Goal: Task Accomplishment & Management: Manage account settings

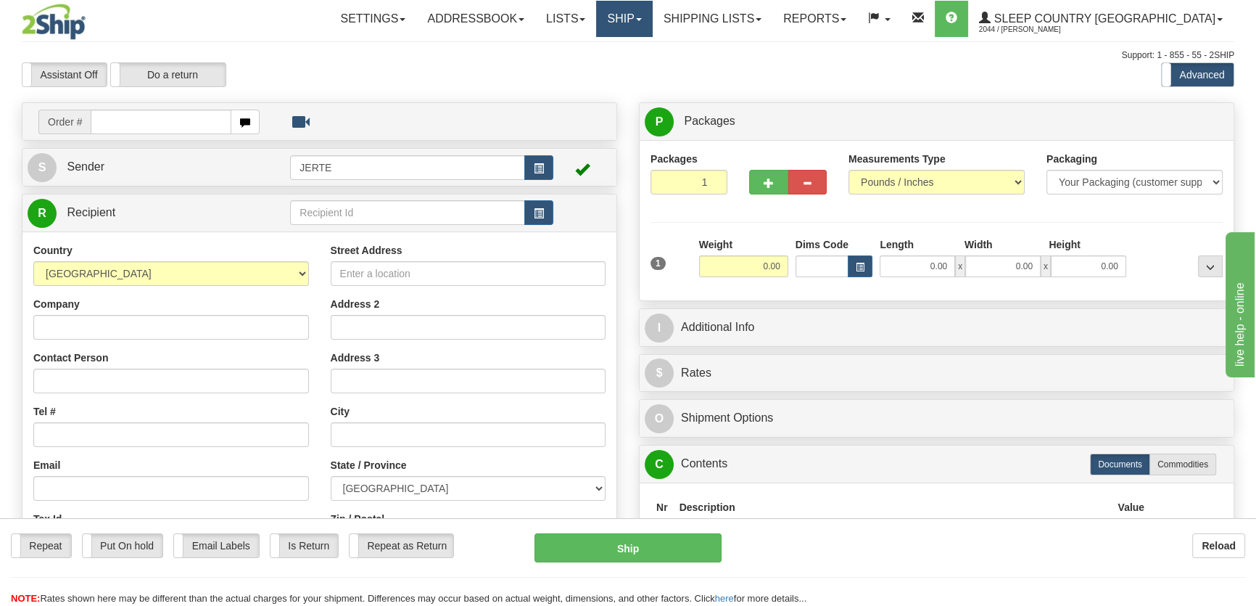
click at [652, 28] on link "Ship" at bounding box center [624, 19] width 56 height 36
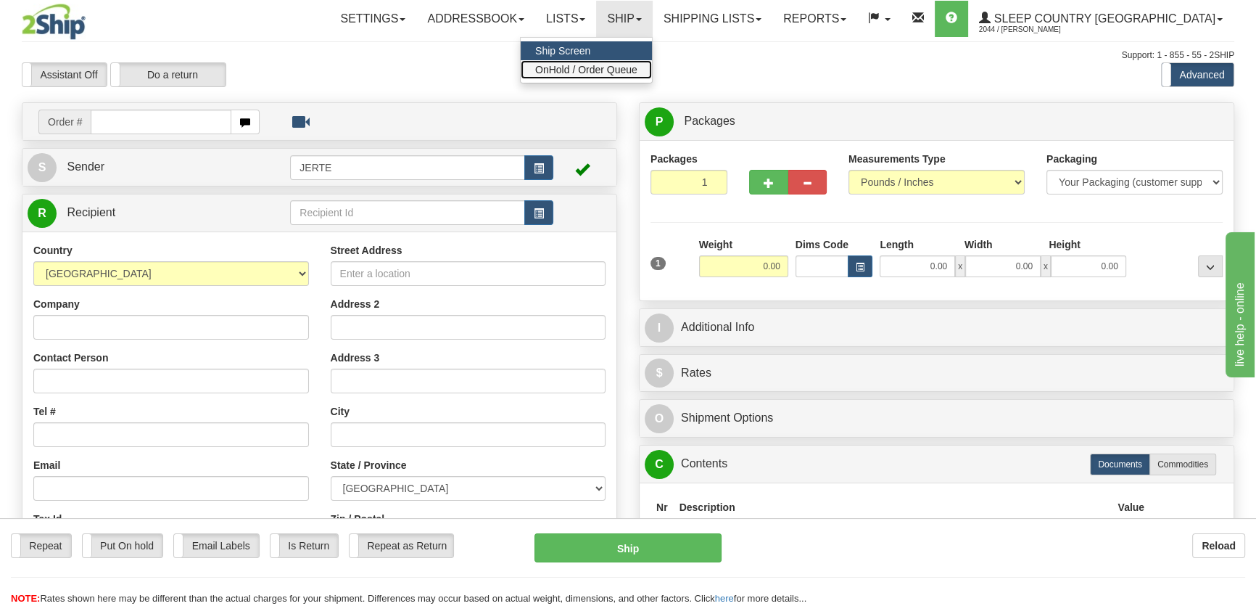
click at [638, 64] on span "OnHold / Order Queue" at bounding box center [586, 70] width 102 height 12
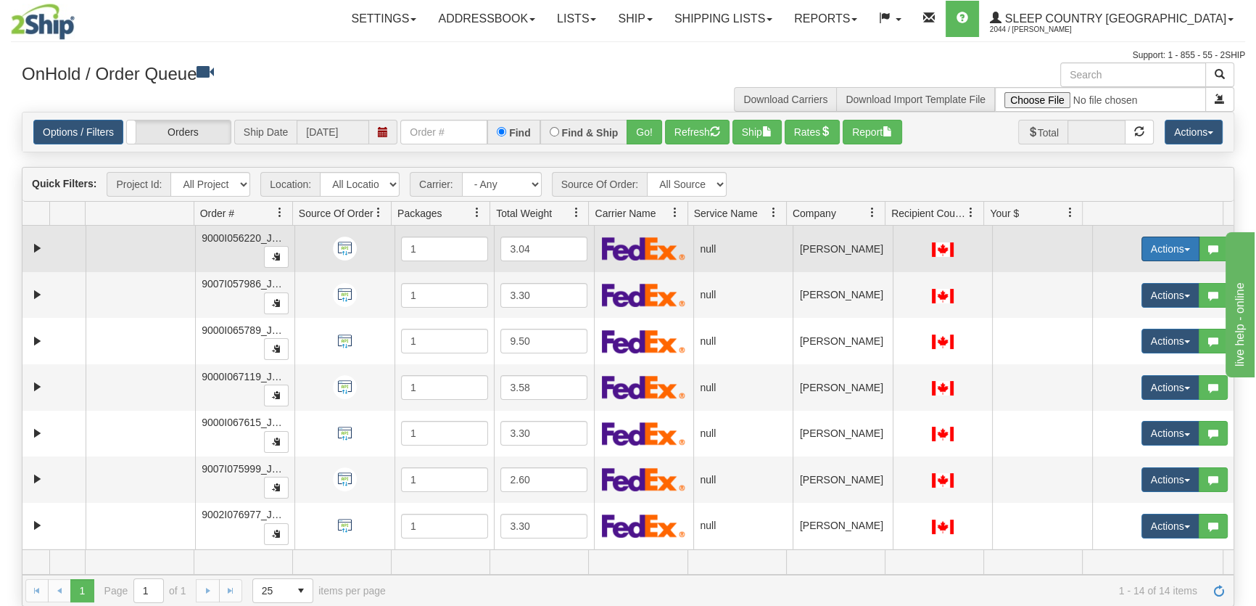
click at [1142, 254] on button "Actions" at bounding box center [1171, 248] width 58 height 25
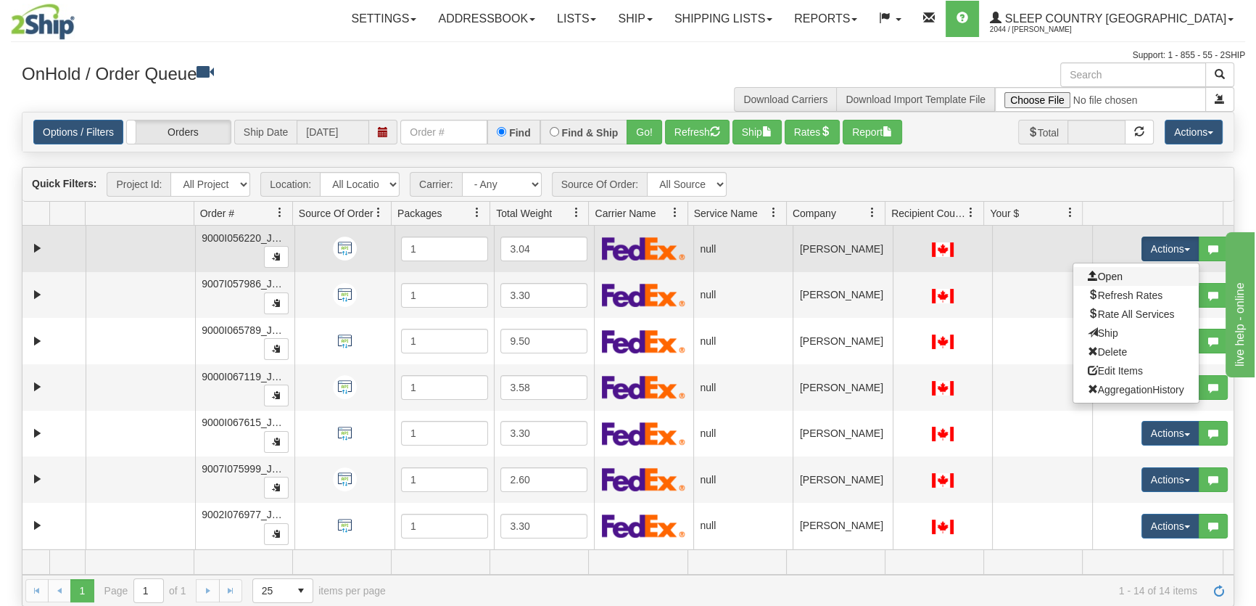
click at [1124, 280] on link "Open" at bounding box center [1136, 276] width 125 height 19
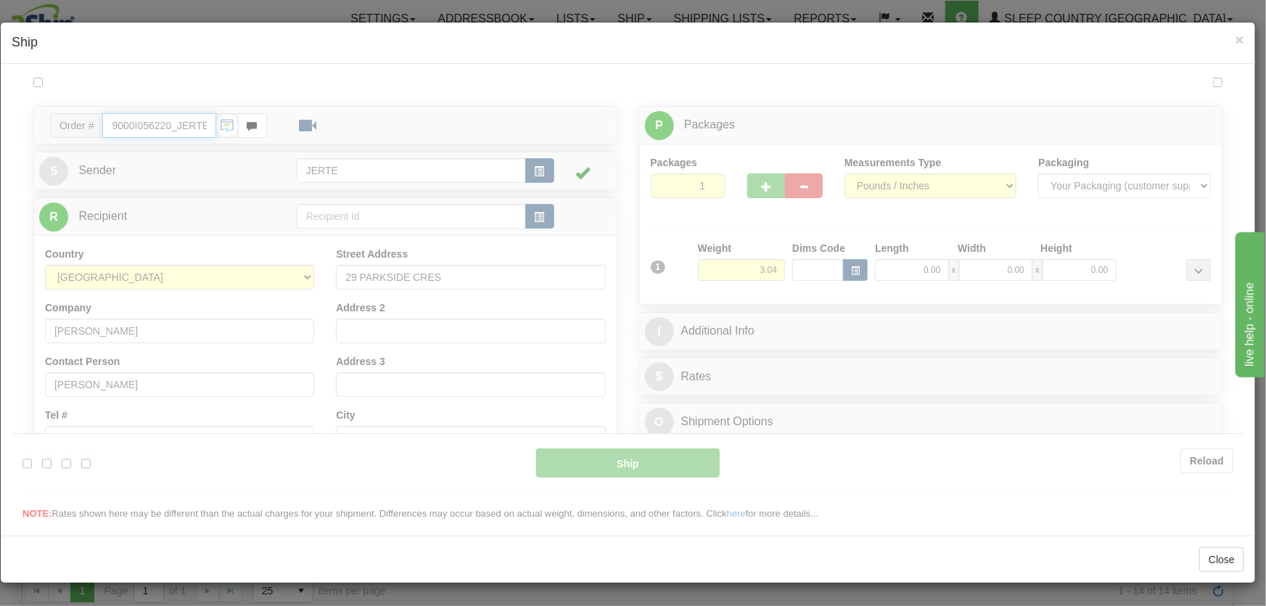
type input "17:26"
type input "16:00"
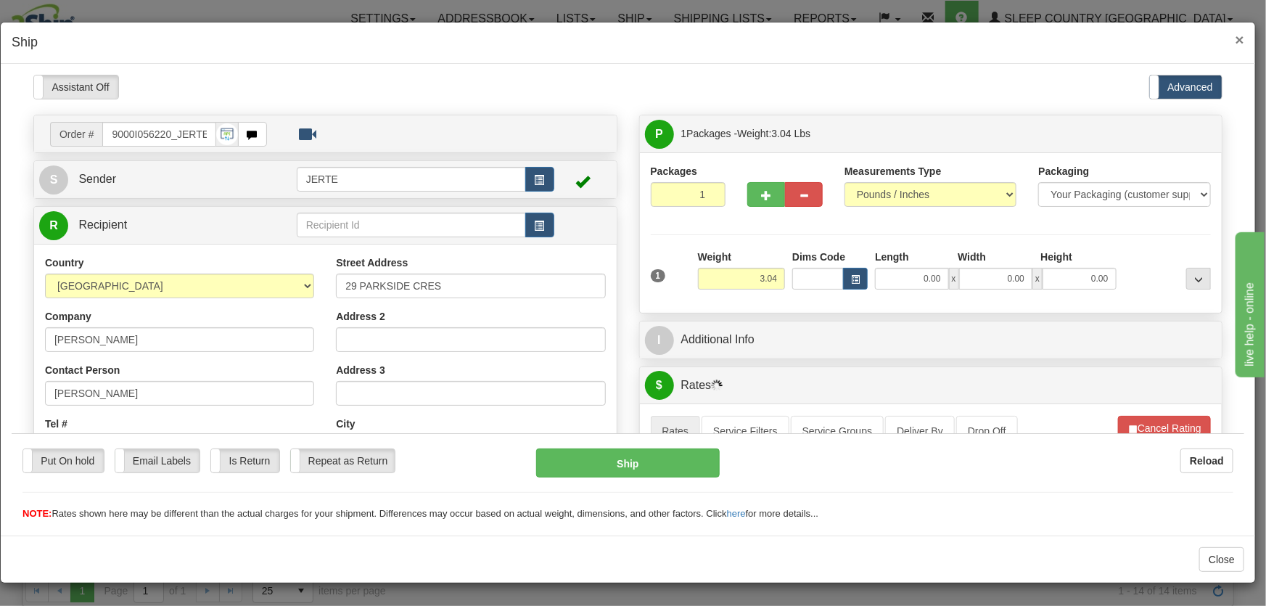
click at [1238, 34] on span "×" at bounding box center [1239, 39] width 9 height 17
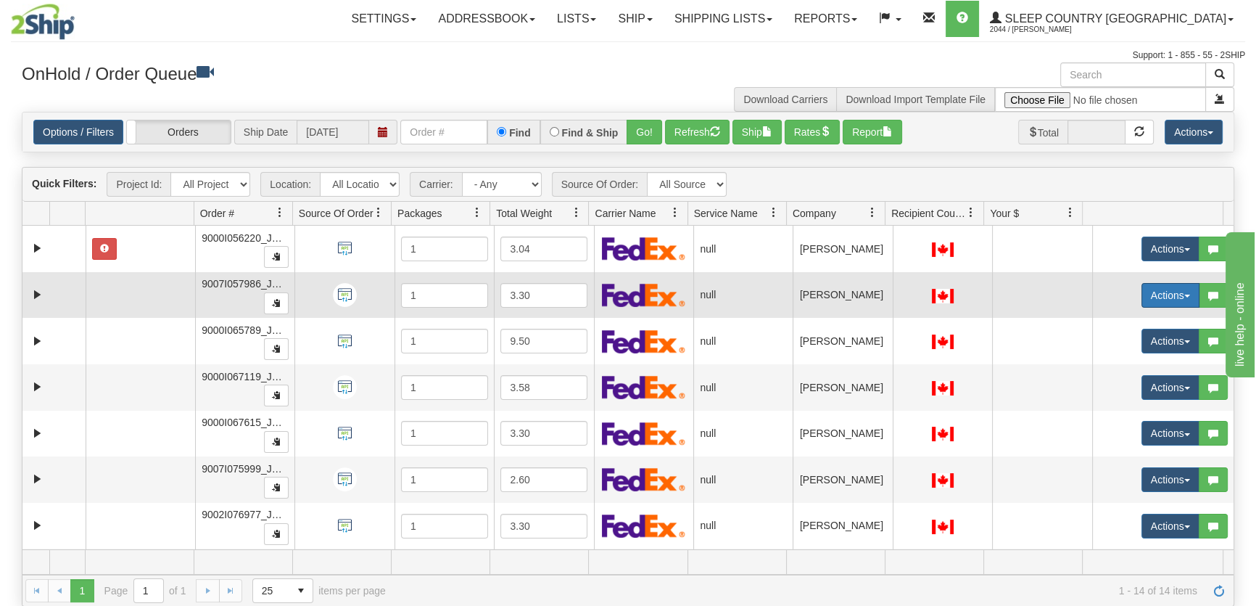
click at [1158, 292] on button "Actions" at bounding box center [1171, 295] width 58 height 25
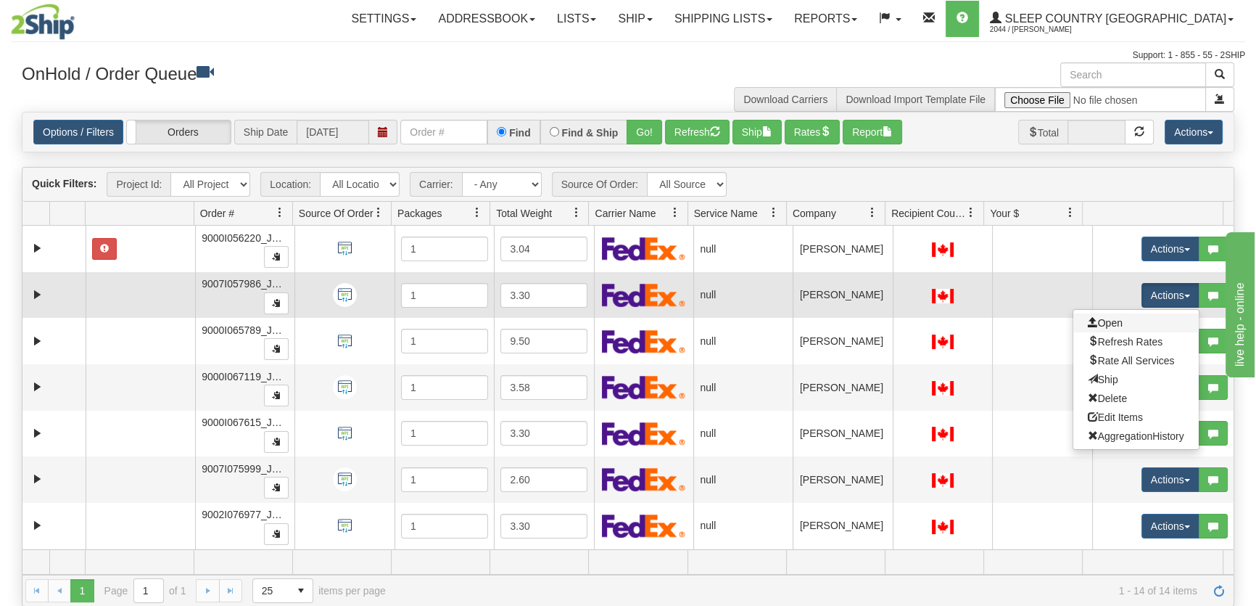
click at [1137, 316] on link "Open" at bounding box center [1136, 322] width 125 height 19
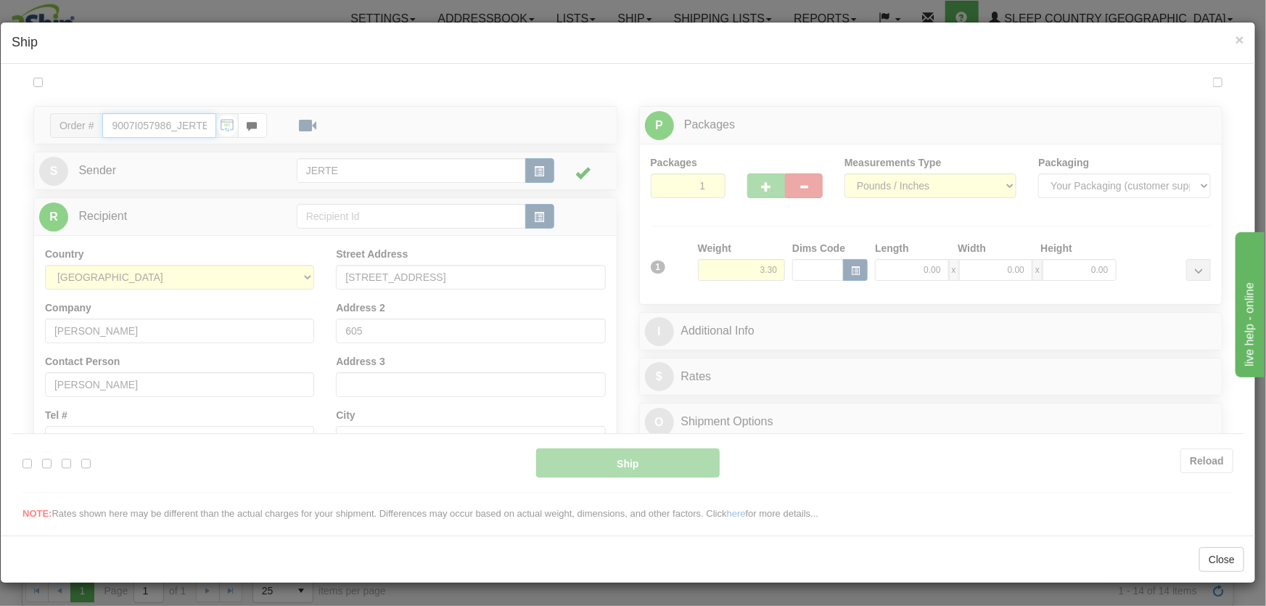
type input "17:26"
type input "16:00"
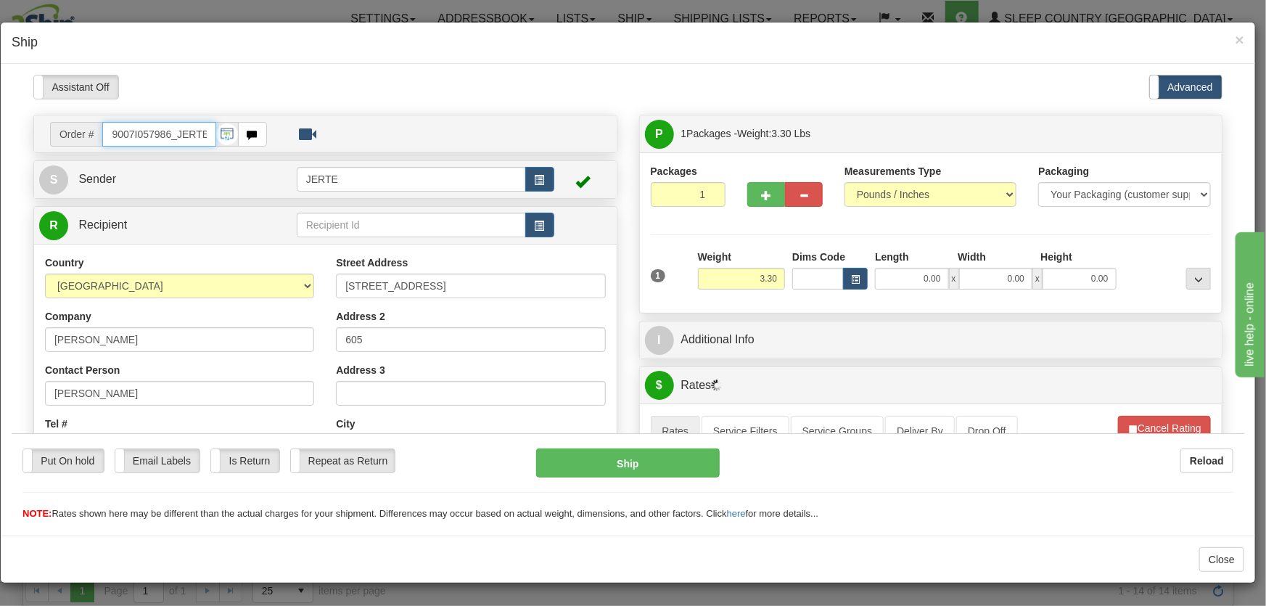
scroll to position [219, 0]
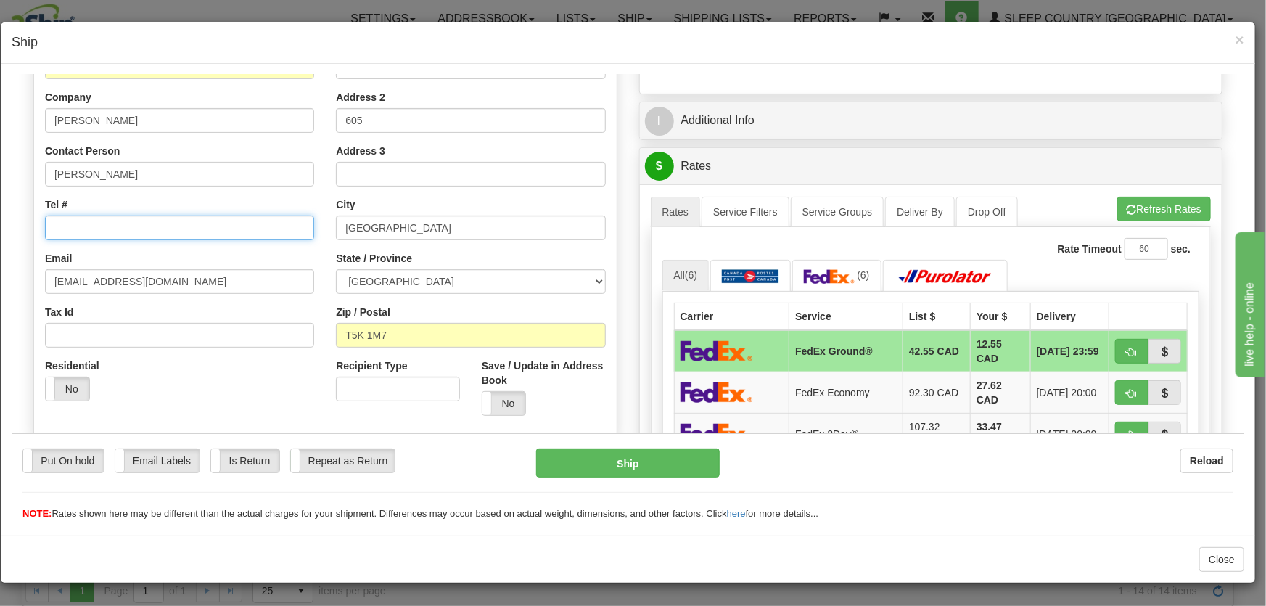
click at [83, 221] on input "Tel #" at bounding box center [179, 227] width 269 height 25
paste input "[PHONE_NUMBER]"
type input "[PHONE_NUMBER]"
click at [81, 384] on label "No" at bounding box center [68, 387] width 44 height 23
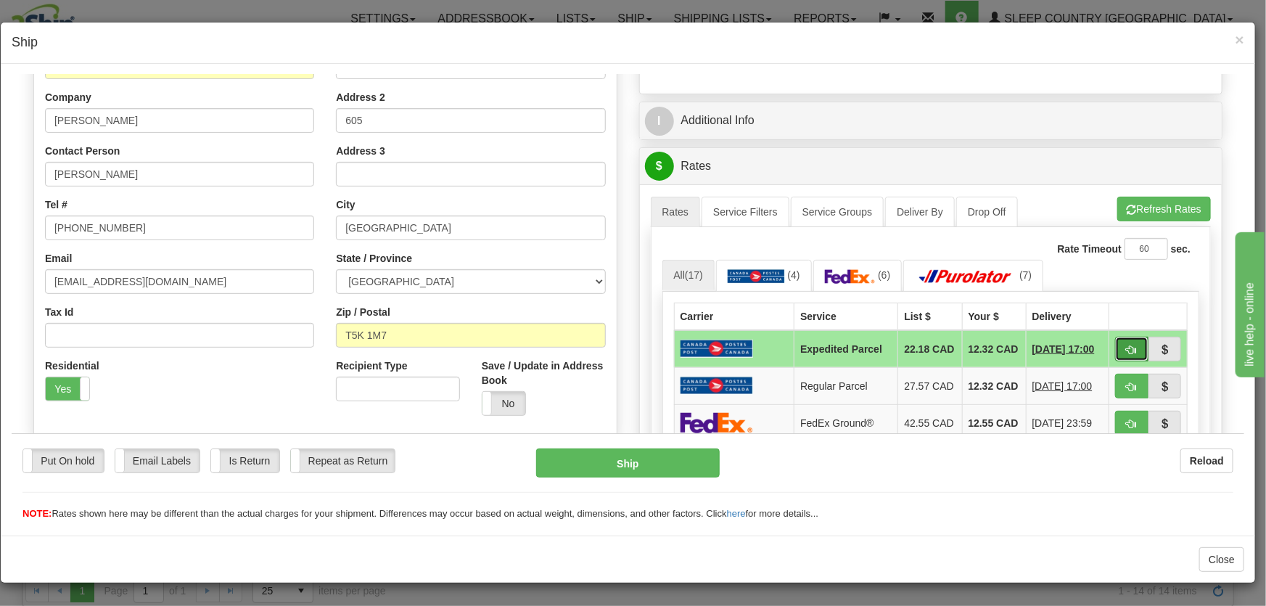
click at [1127, 347] on span "button" at bounding box center [1132, 349] width 10 height 9
type input "DOM.EP"
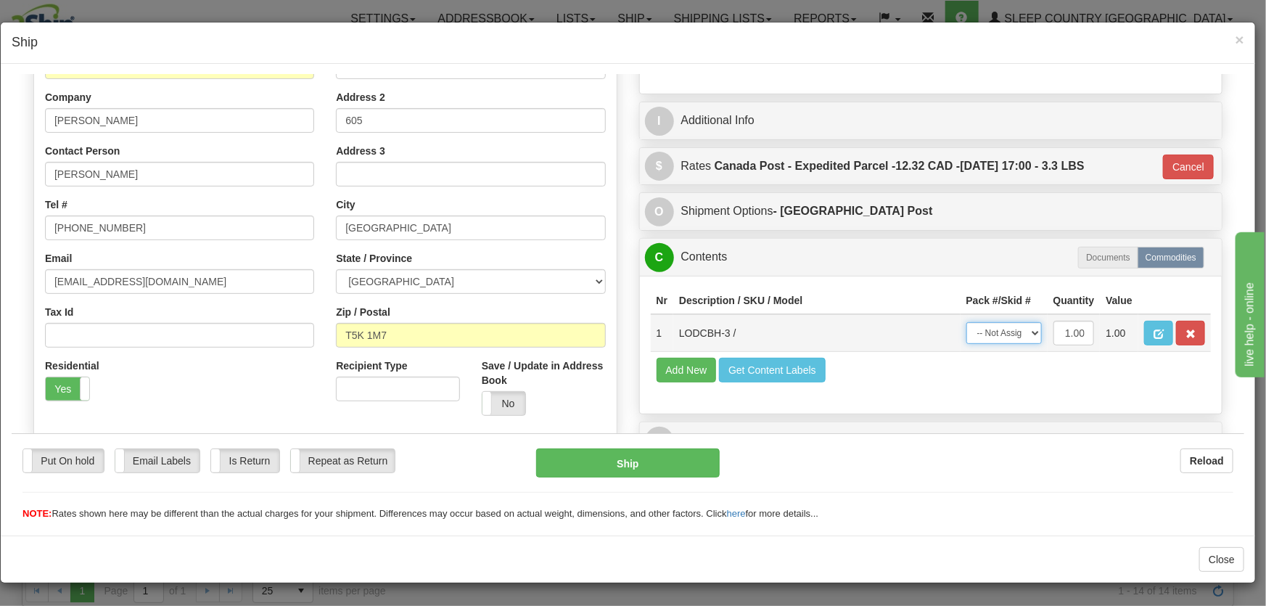
click at [999, 336] on select "-- Not Assigned -- Package 1" at bounding box center [1003, 332] width 75 height 22
select select "0"
click at [966, 321] on select "-- Not Assigned -- Package 1" at bounding box center [1003, 332] width 75 height 22
click at [649, 454] on button "Ship" at bounding box center [628, 462] width 184 height 29
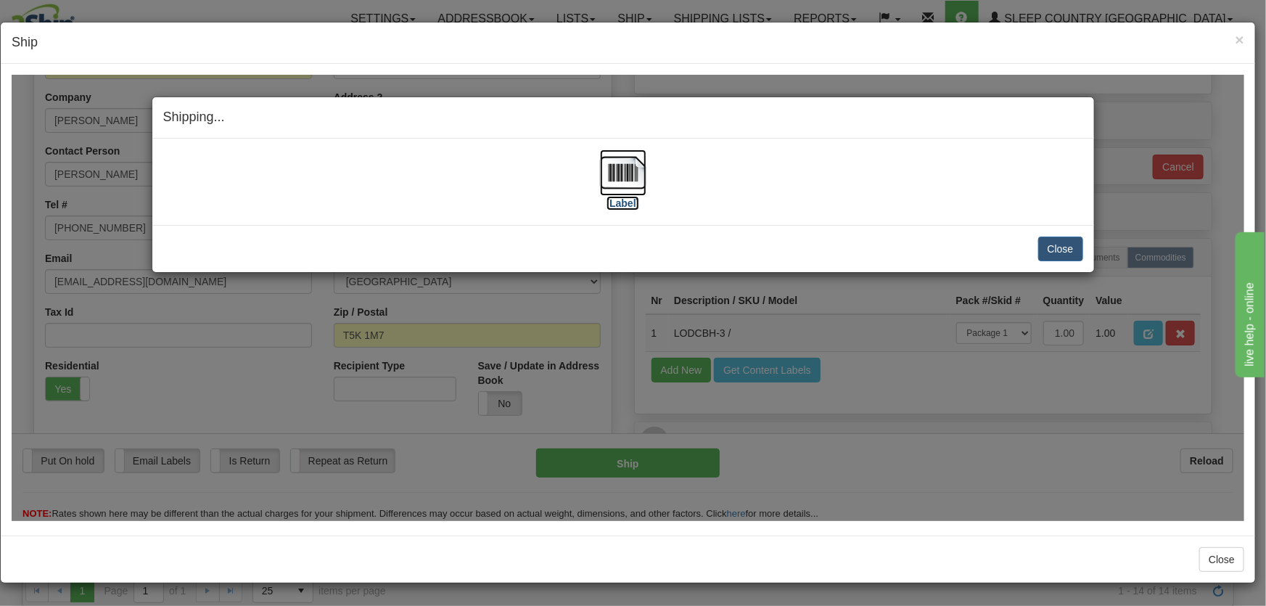
click at [635, 168] on img at bounding box center [623, 172] width 46 height 46
click at [1082, 244] on button "Close" at bounding box center [1060, 248] width 45 height 25
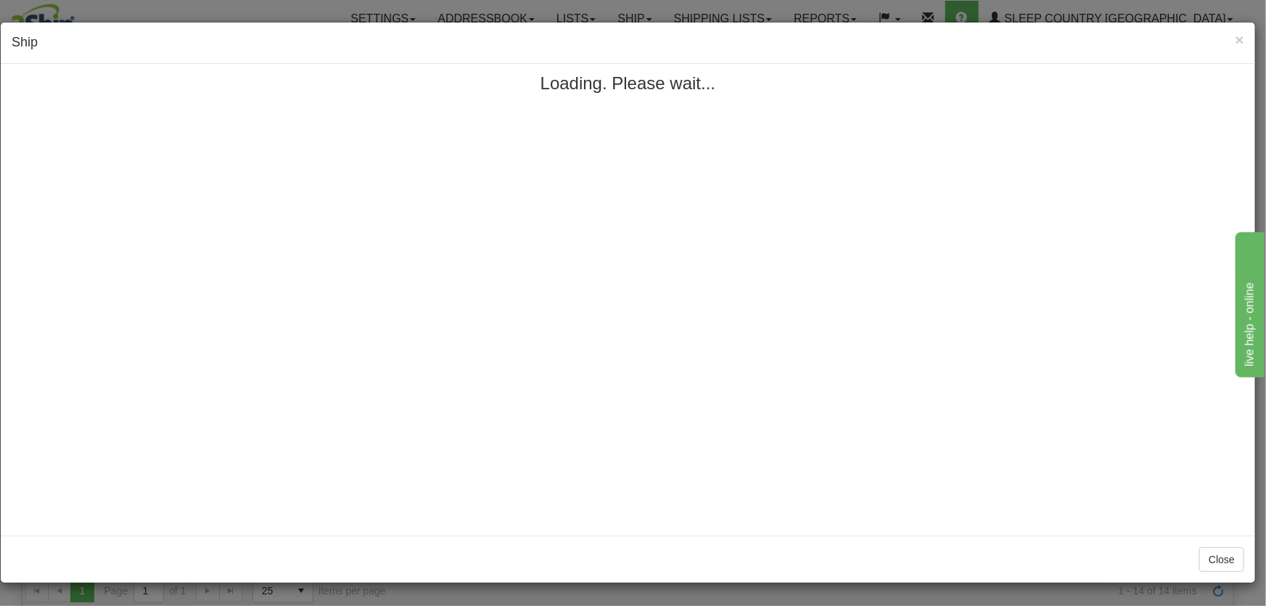
scroll to position [0, 0]
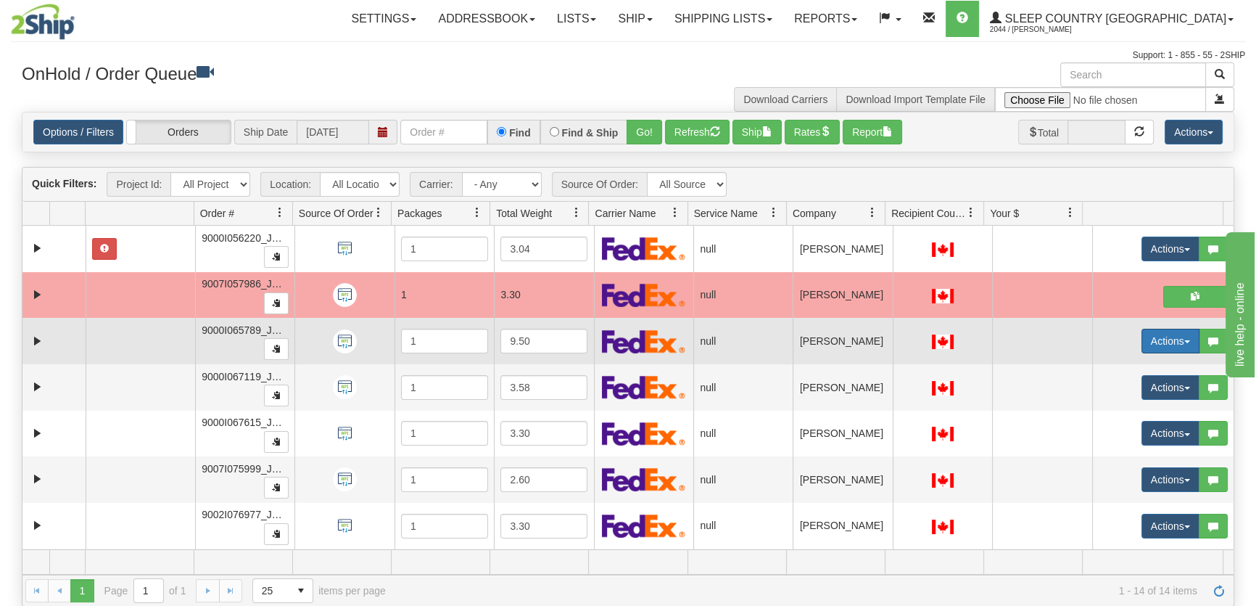
click at [1147, 340] on button "Actions" at bounding box center [1171, 341] width 58 height 25
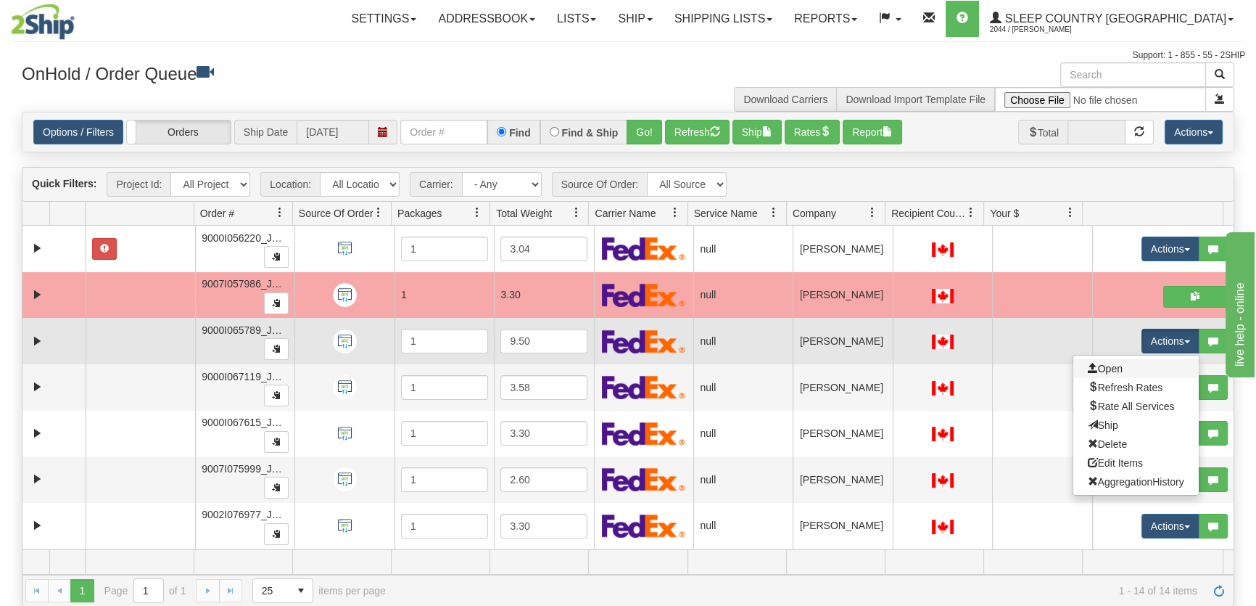
click at [1132, 371] on link "Open" at bounding box center [1136, 368] width 125 height 19
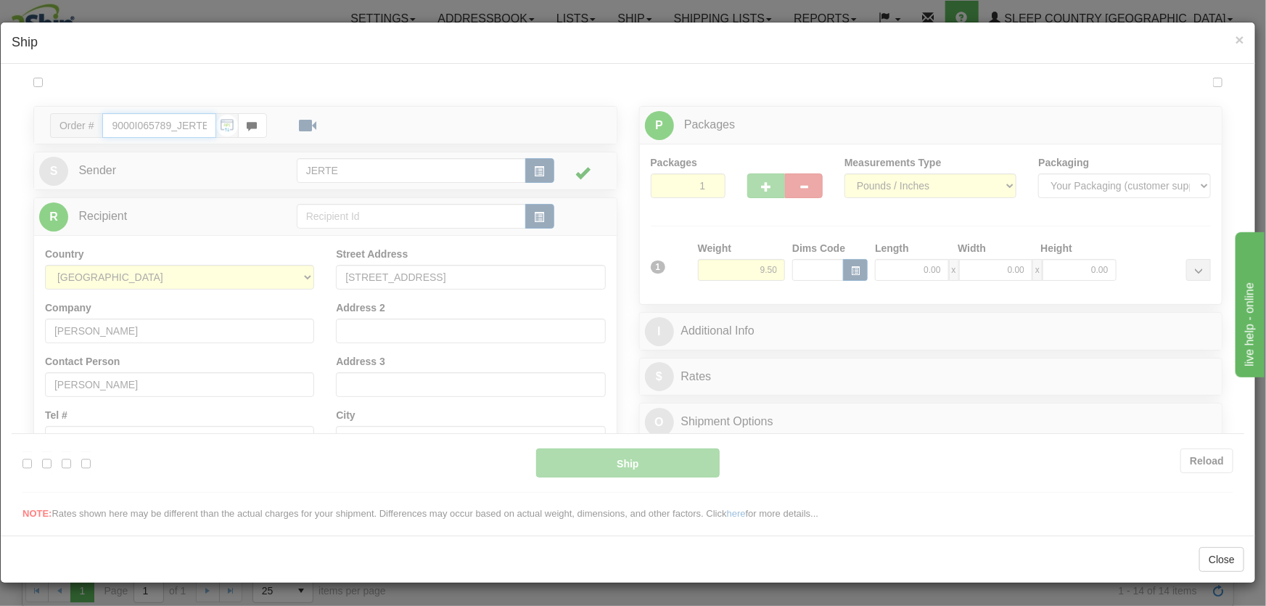
type input "17:27"
type input "16:00"
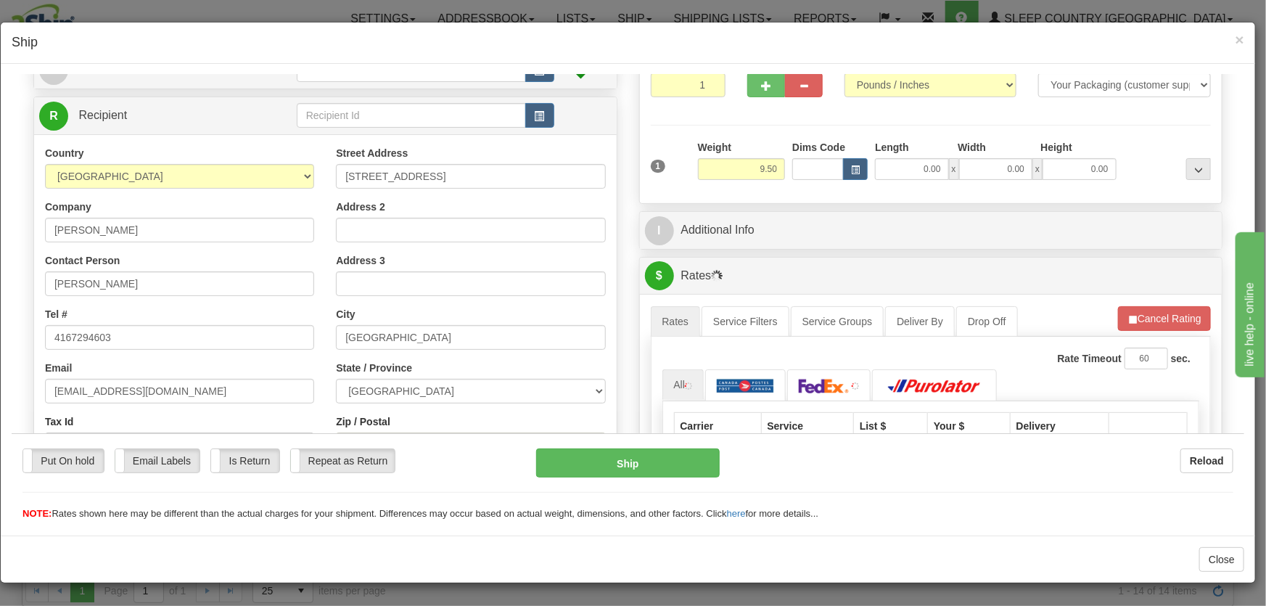
scroll to position [219, 0]
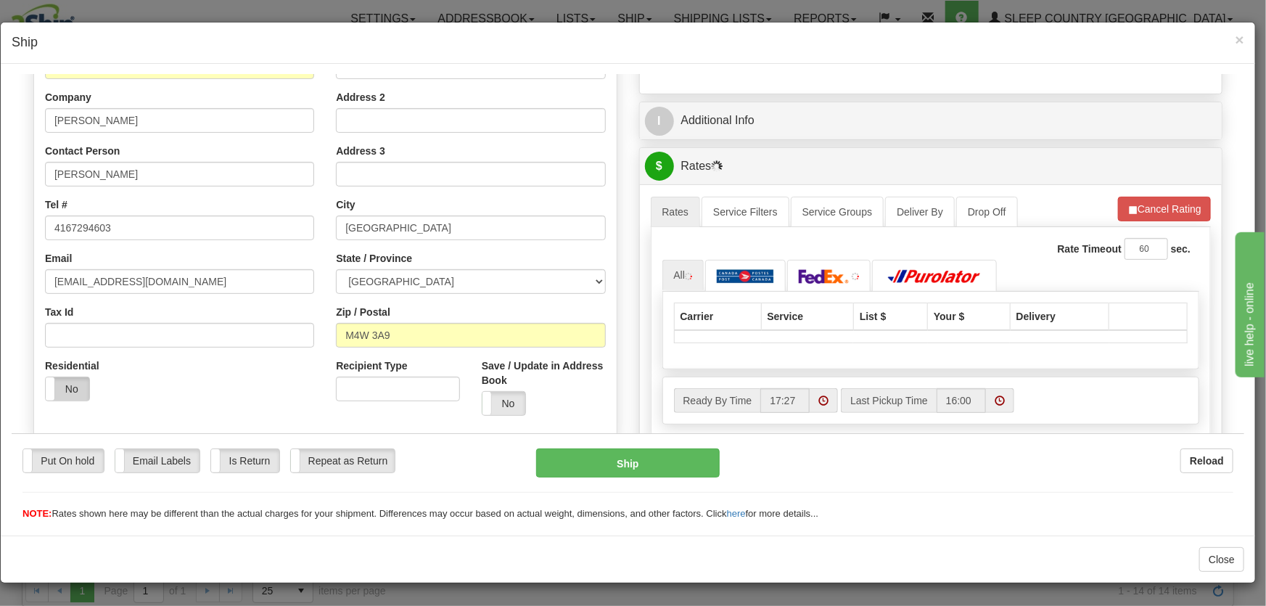
click at [65, 378] on label "No" at bounding box center [68, 387] width 44 height 23
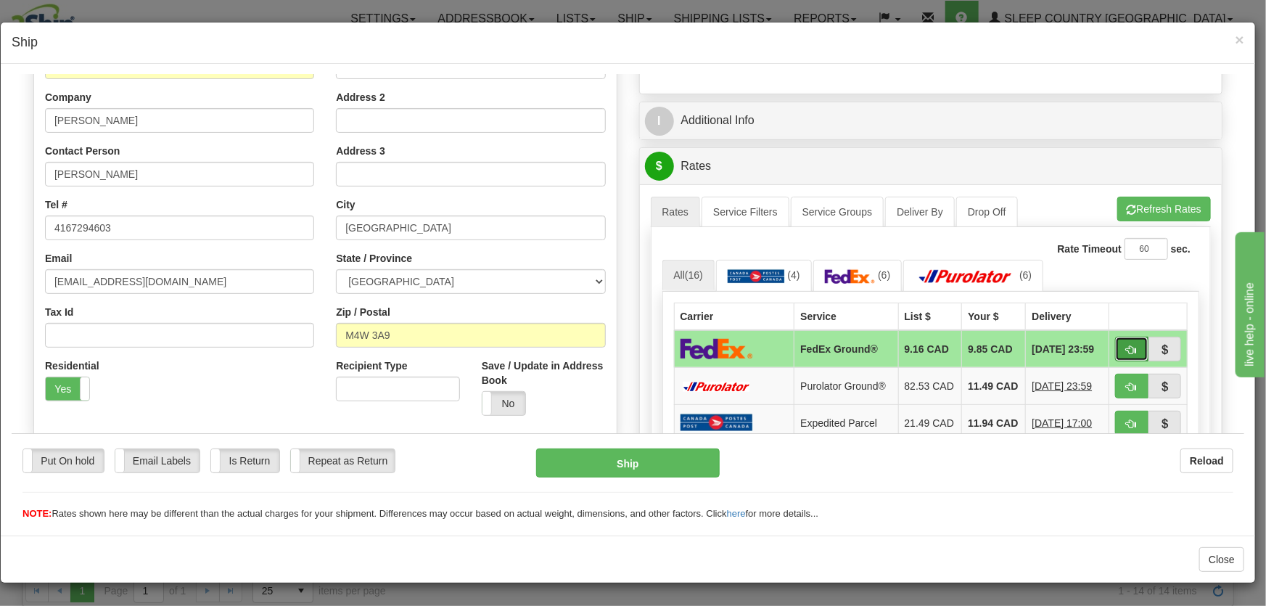
click at [1115, 342] on button "button" at bounding box center [1131, 348] width 33 height 25
type input "92"
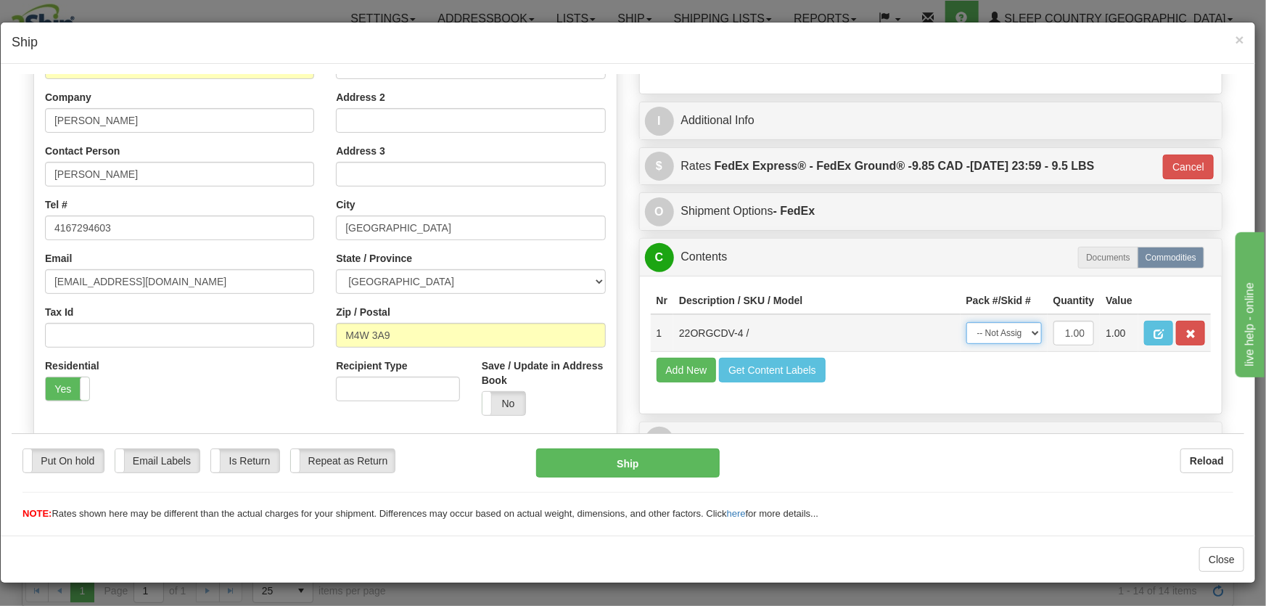
click at [997, 332] on select "-- Not Assigned -- Package 1" at bounding box center [1003, 332] width 75 height 22
select select "0"
click at [966, 321] on select "-- Not Assigned -- Package 1" at bounding box center [1003, 332] width 75 height 22
click at [691, 466] on button "Ship" at bounding box center [628, 462] width 184 height 29
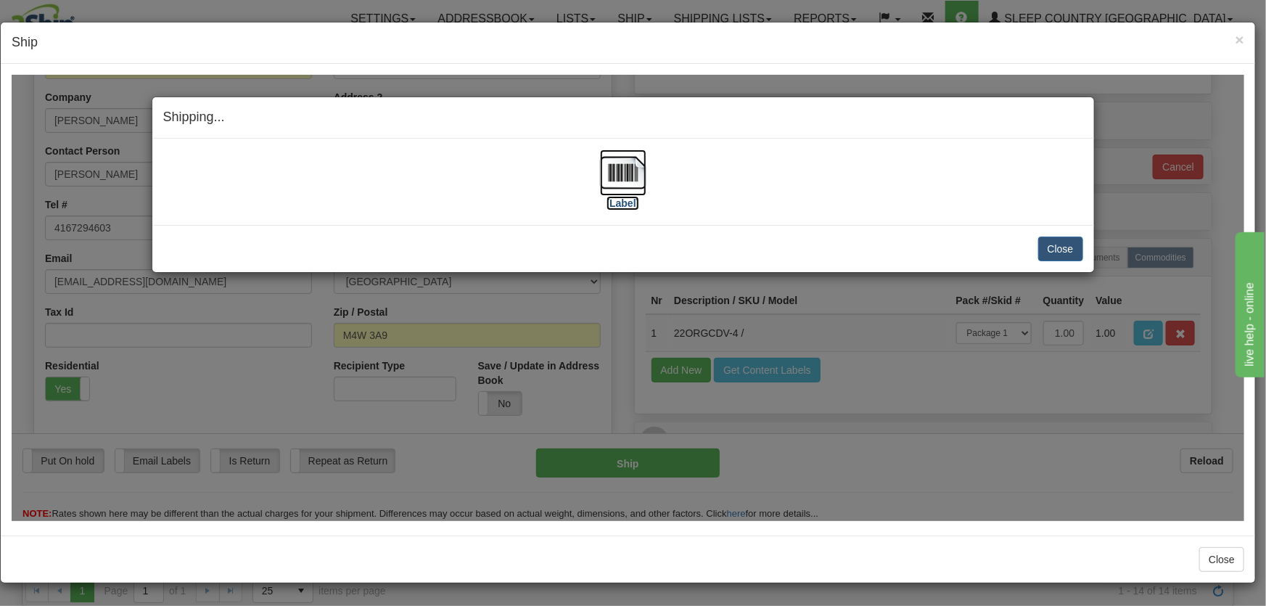
click at [606, 162] on img at bounding box center [623, 172] width 46 height 46
click at [1054, 245] on button "Close" at bounding box center [1060, 248] width 45 height 25
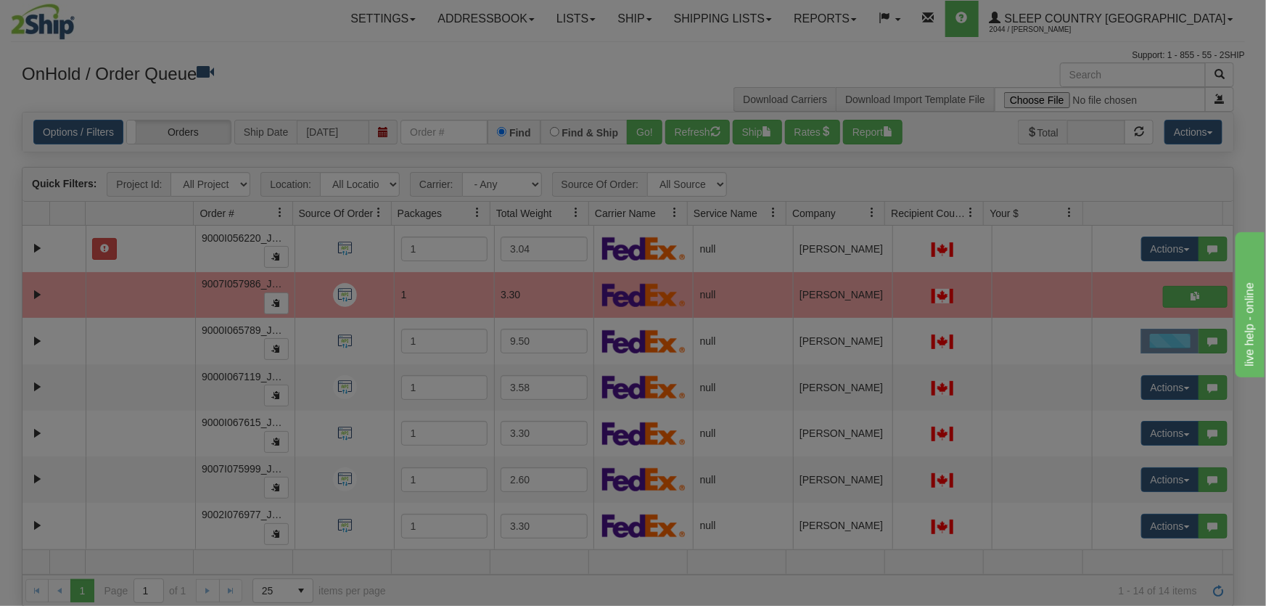
scroll to position [0, 0]
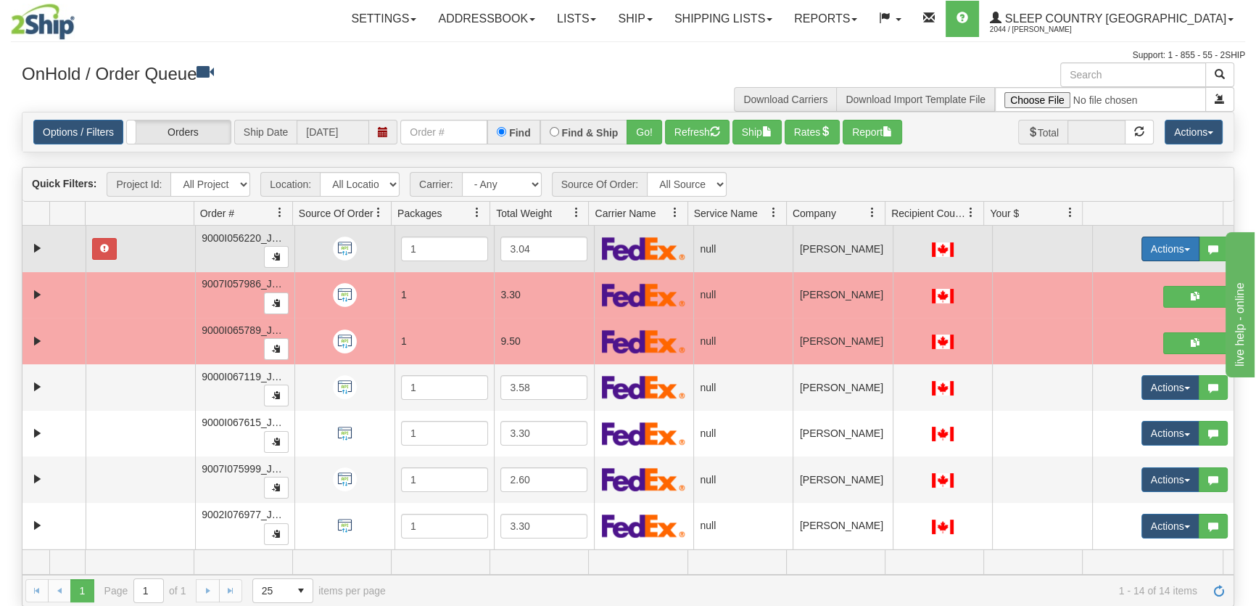
click at [1165, 244] on button "Actions" at bounding box center [1171, 248] width 58 height 25
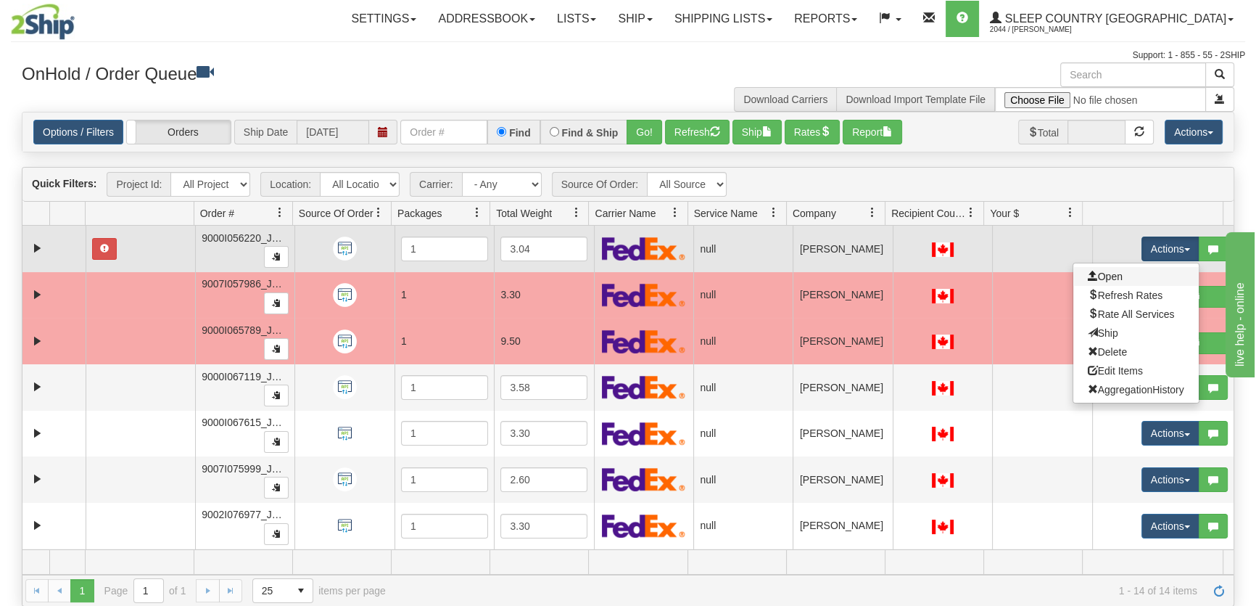
click at [1124, 268] on link "Open" at bounding box center [1136, 276] width 125 height 19
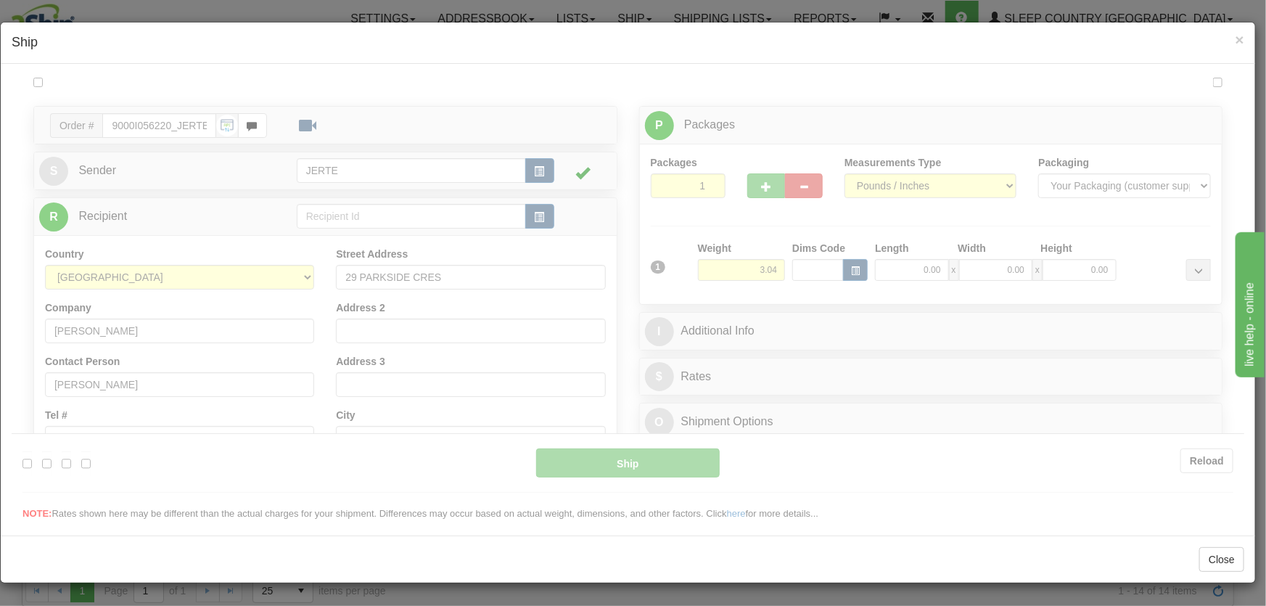
type input "17:28"
type input "16:00"
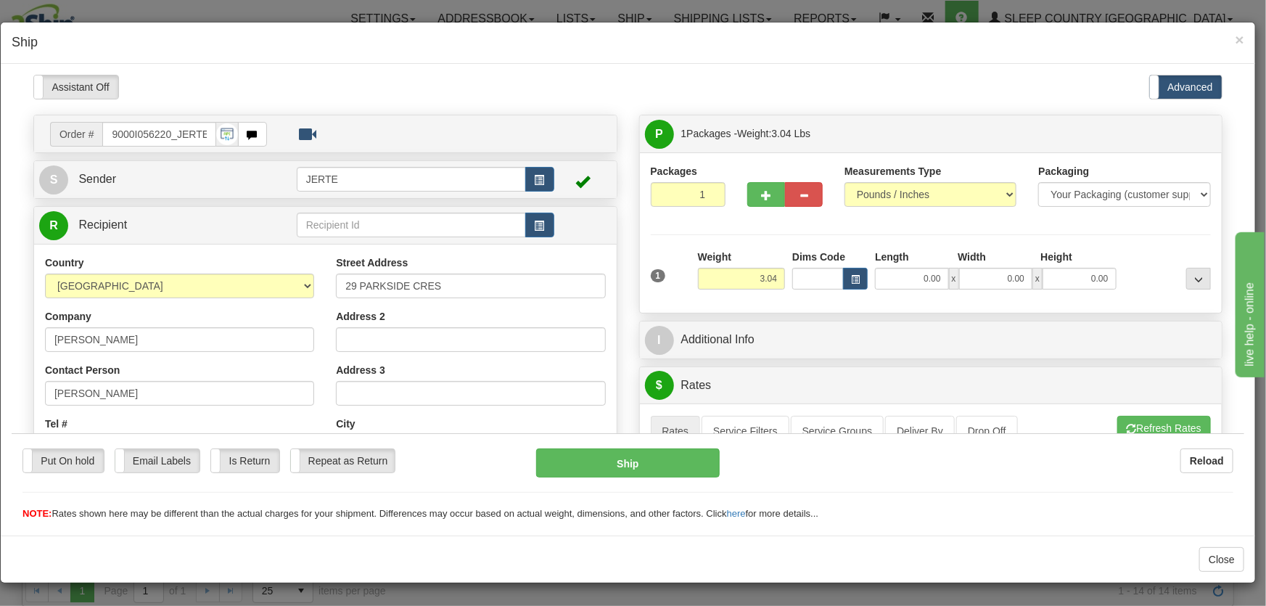
scroll to position [219, 0]
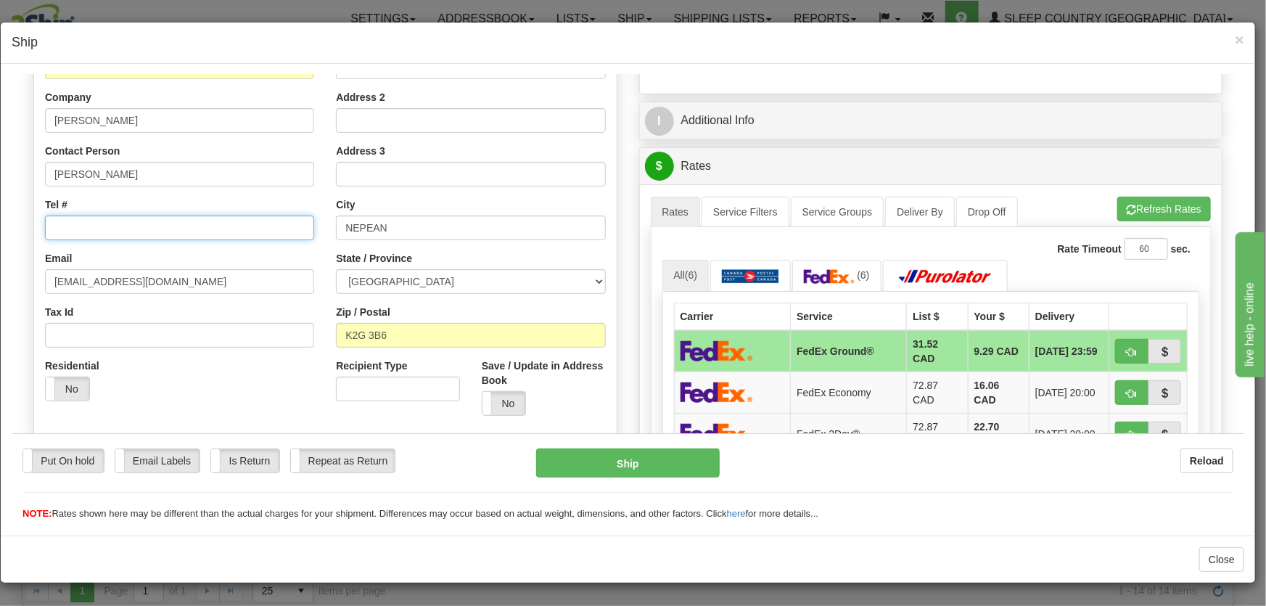
click at [88, 234] on input "Tel #" at bounding box center [179, 227] width 269 height 25
paste input "[PHONE_NUMBER]"
type input "[PHONE_NUMBER]"
click at [78, 400] on div "Residential Yes No" at bounding box center [82, 385] width 97 height 54
click at [73, 392] on label "No" at bounding box center [68, 387] width 44 height 23
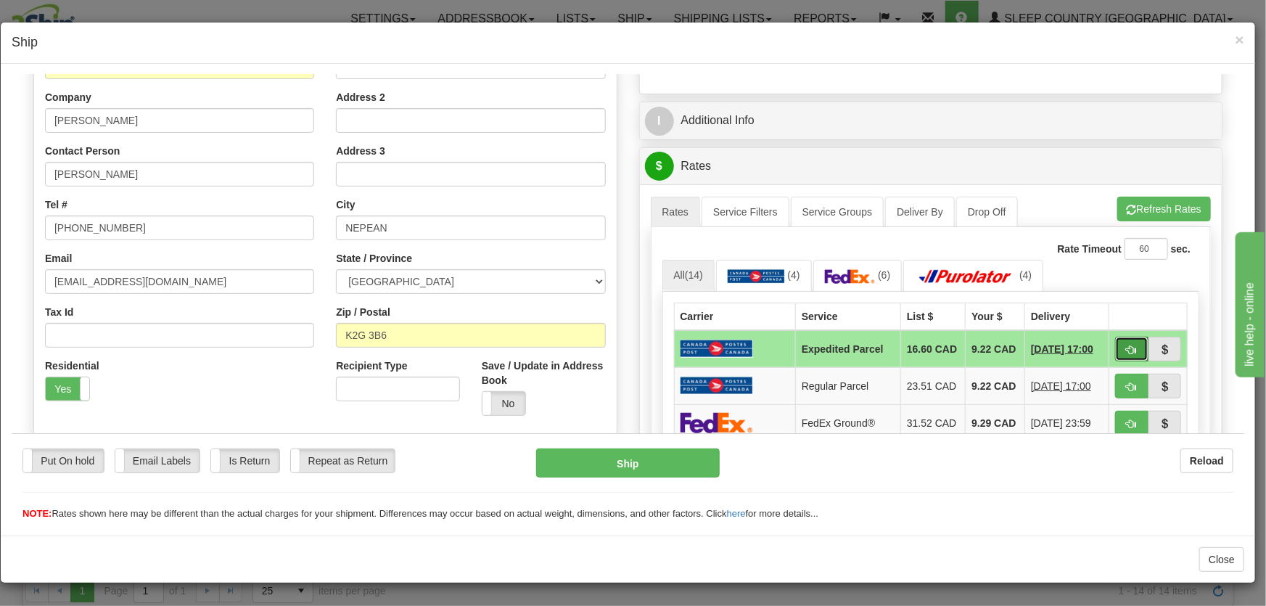
click at [1130, 344] on button "button" at bounding box center [1131, 348] width 33 height 25
type input "DOM.EP"
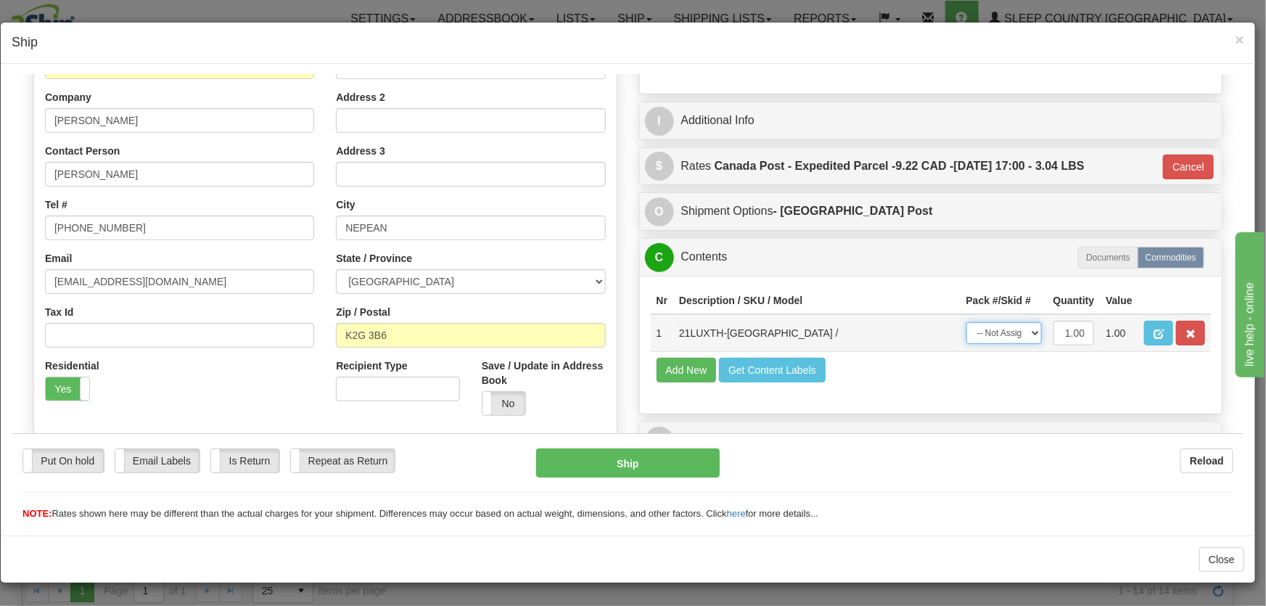
click at [1017, 327] on select "-- Not Assigned -- Package 1" at bounding box center [1003, 332] width 75 height 22
select select "0"
click at [966, 321] on select "-- Not Assigned -- Package 1" at bounding box center [1003, 332] width 75 height 22
click at [656, 468] on button "Ship" at bounding box center [628, 462] width 184 height 29
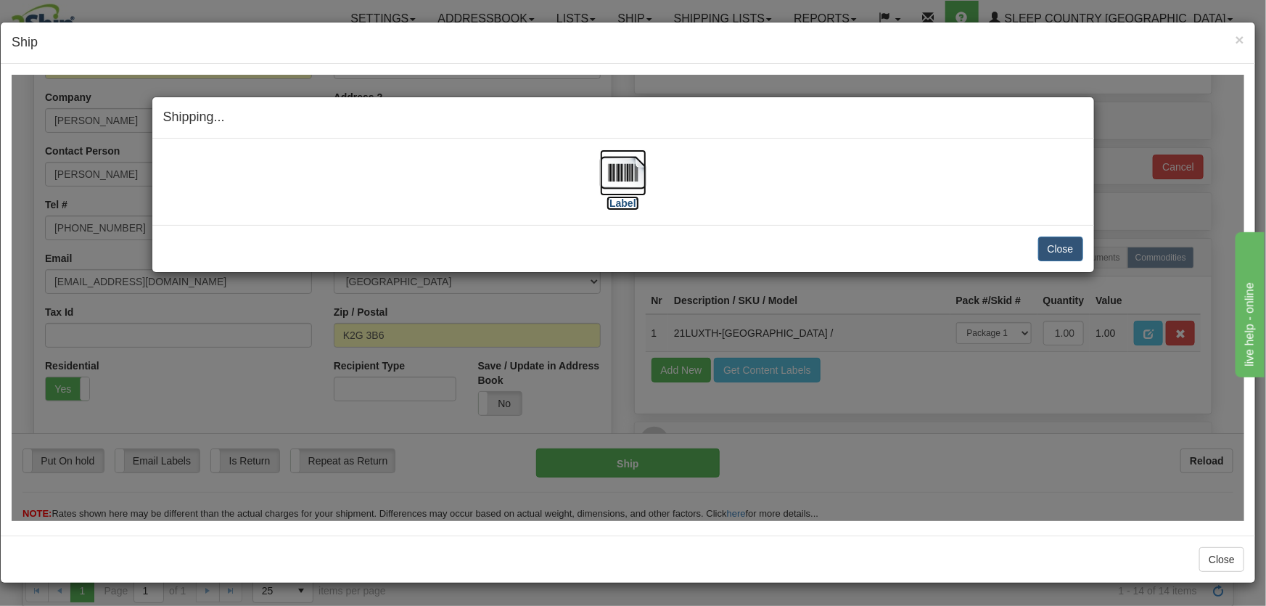
click at [627, 183] on img at bounding box center [623, 172] width 46 height 46
click at [1056, 245] on button "Close" at bounding box center [1060, 248] width 45 height 25
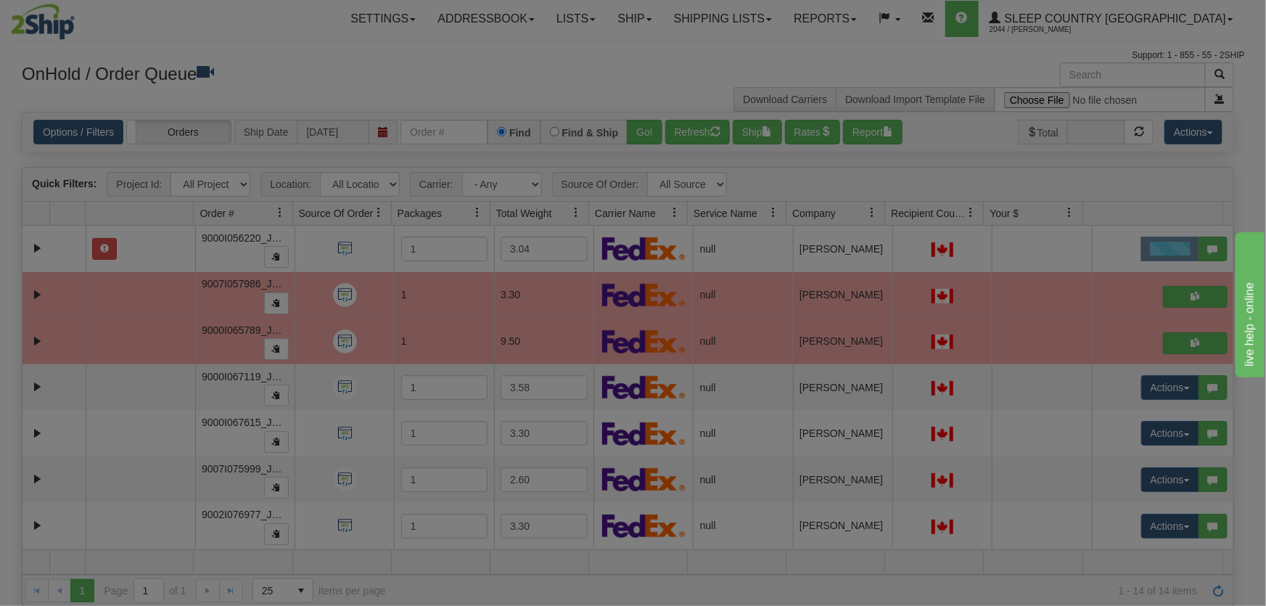
scroll to position [0, 0]
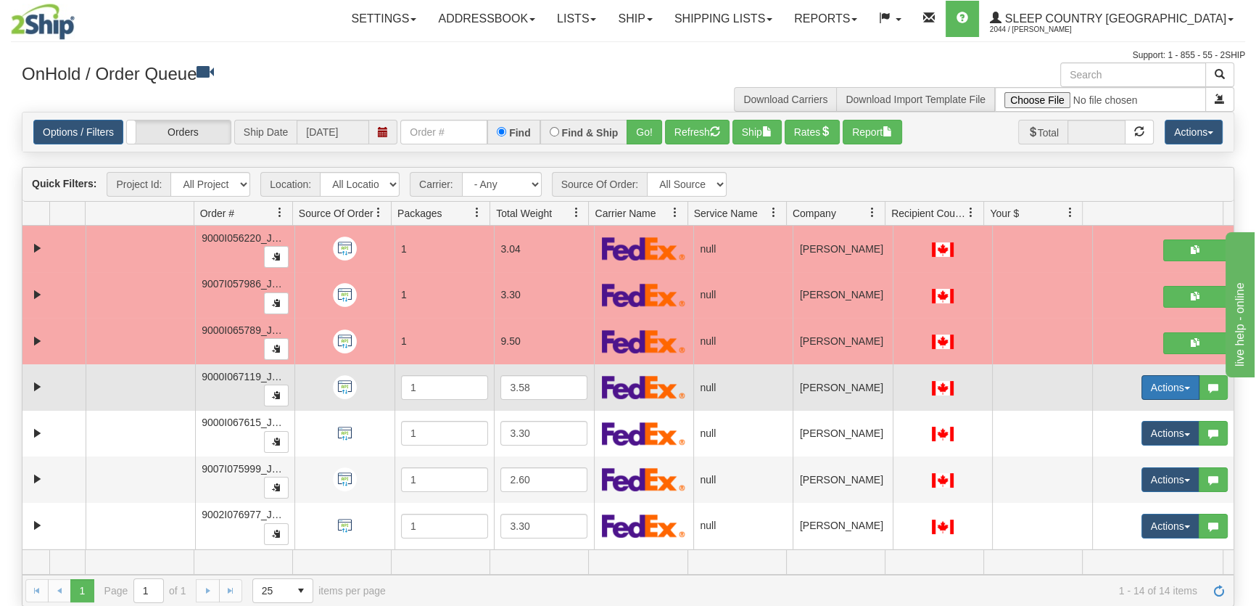
click at [1164, 384] on button "Actions" at bounding box center [1171, 387] width 58 height 25
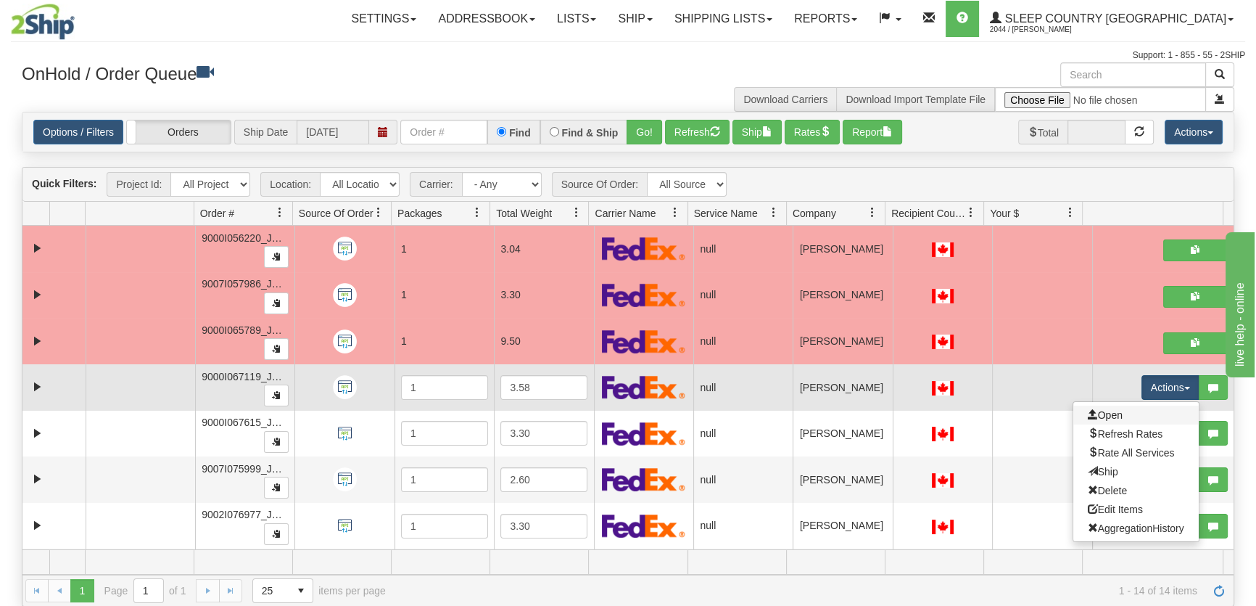
click at [1125, 411] on link "Open" at bounding box center [1136, 415] width 125 height 19
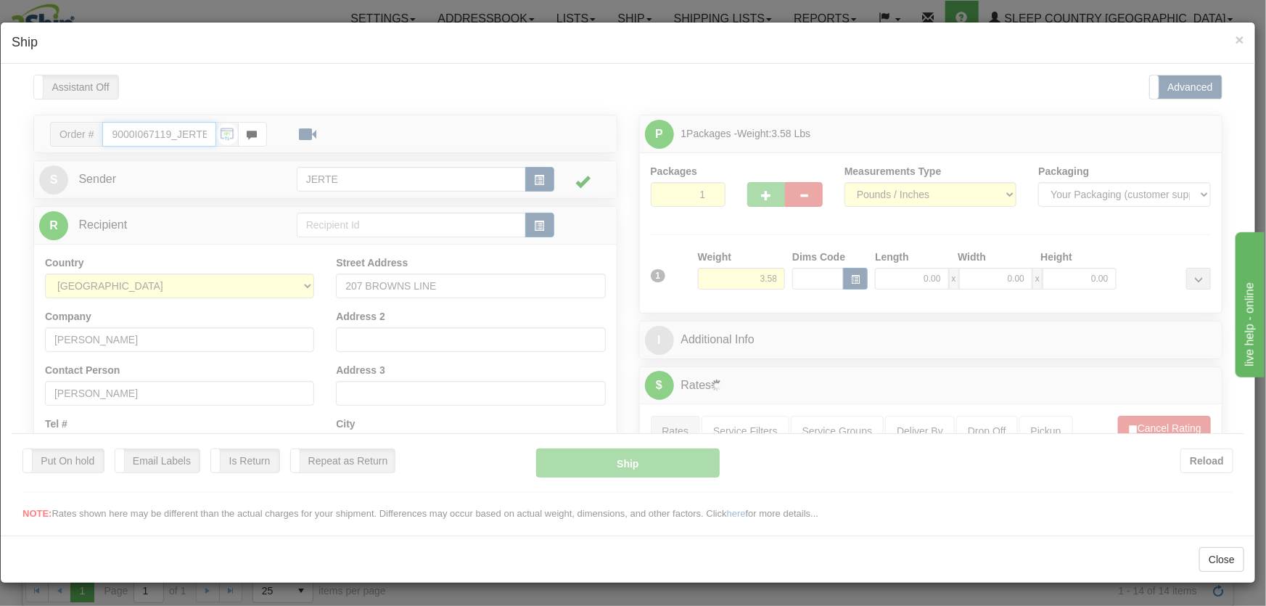
type input "17:29"
type input "16:00"
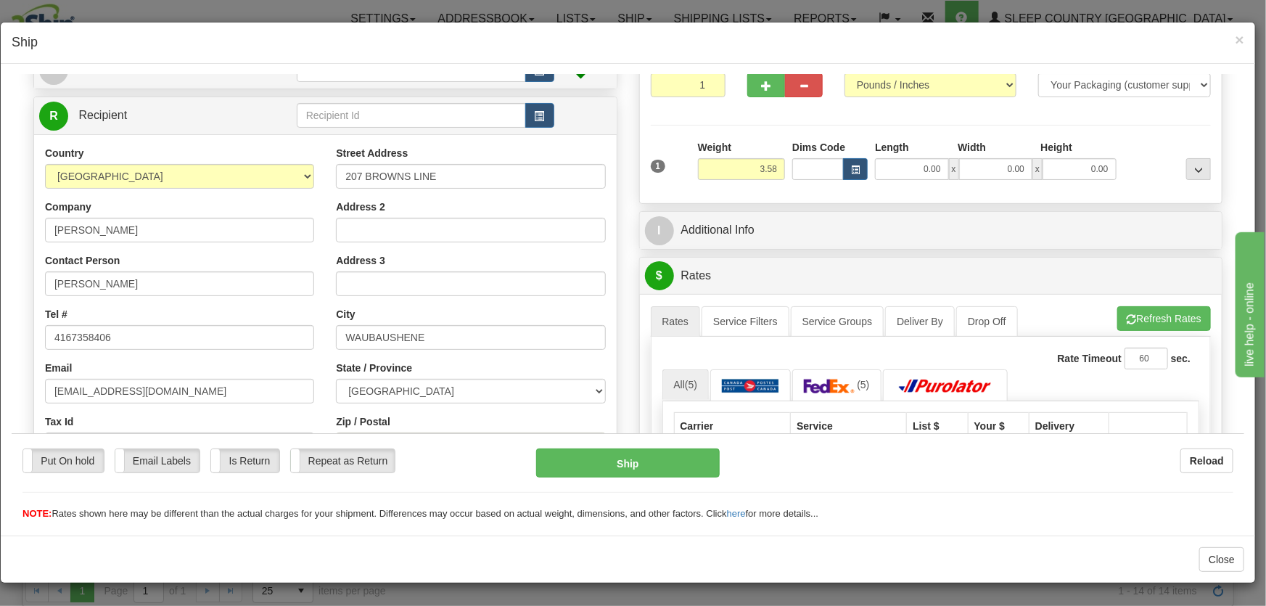
scroll to position [219, 0]
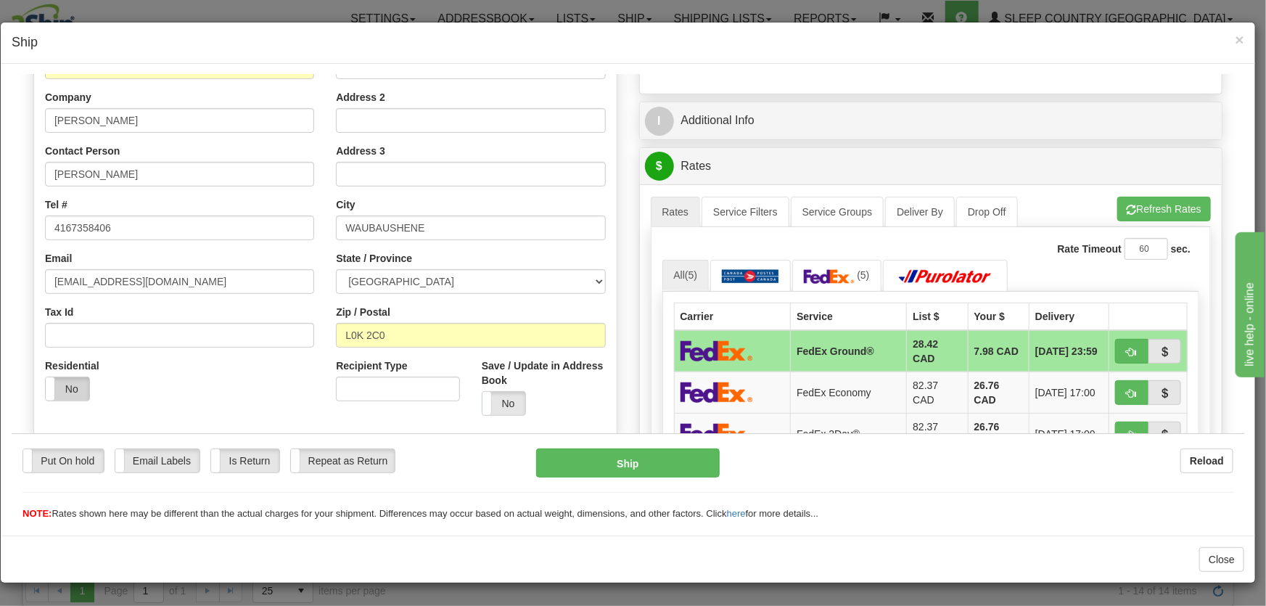
click at [74, 376] on label "No" at bounding box center [68, 387] width 44 height 23
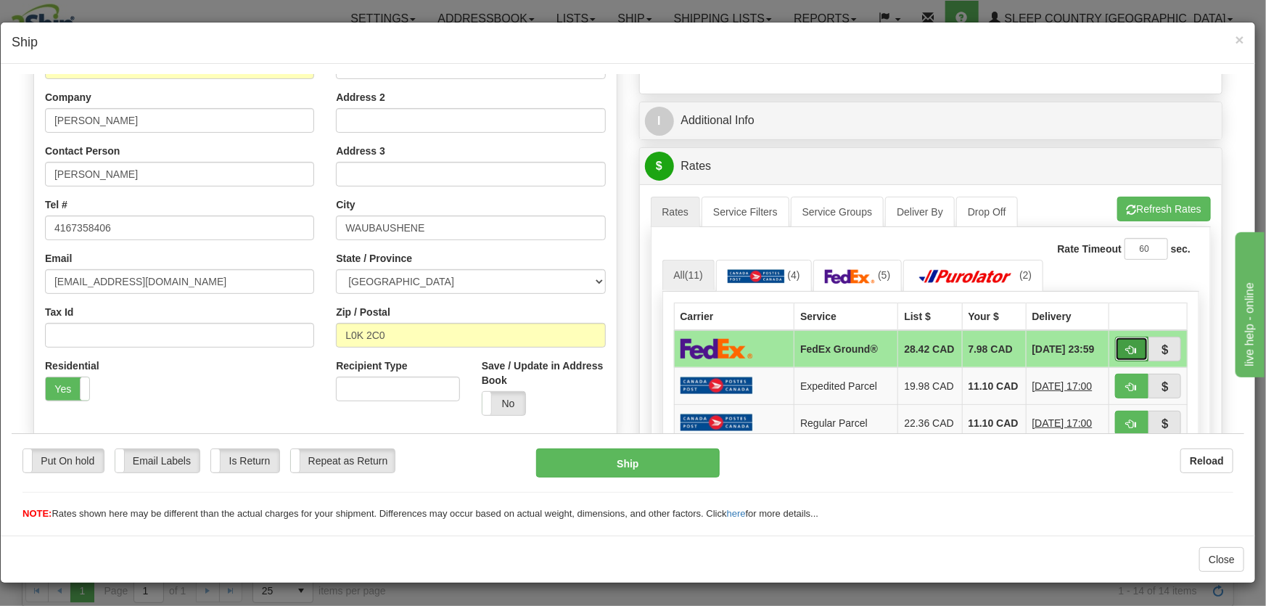
click at [1115, 358] on button "button" at bounding box center [1131, 348] width 33 height 25
type input "92"
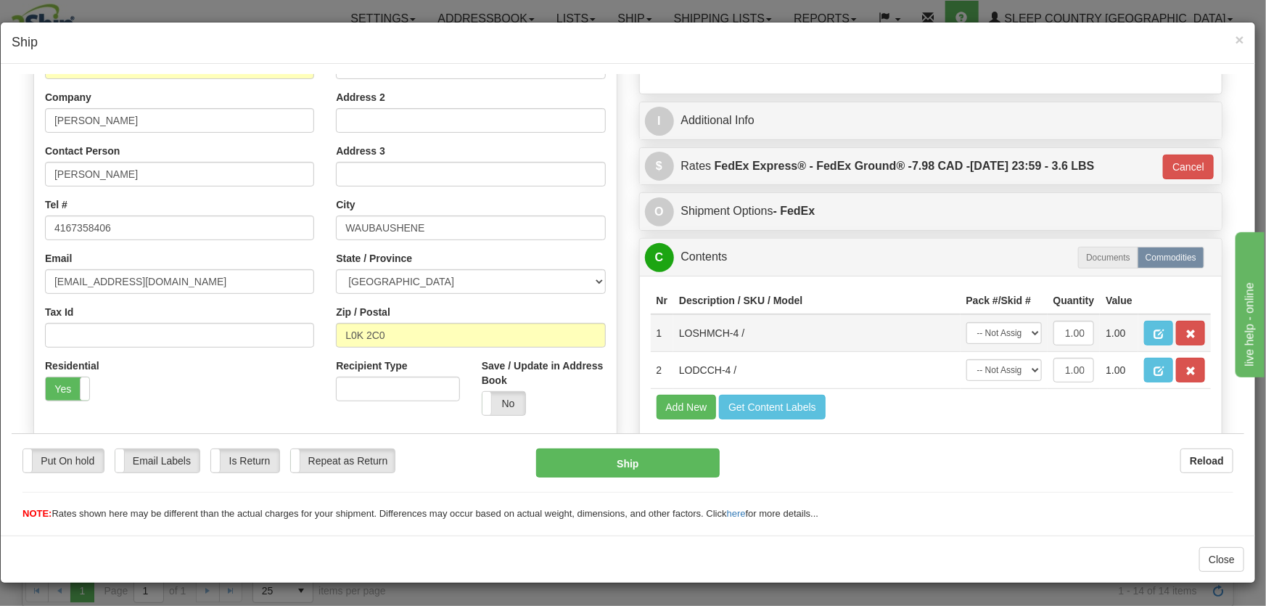
click at [996, 343] on td "-- Not Assigned -- Package 1" at bounding box center [1003, 332] width 87 height 38
click at [1000, 334] on select "-- Not Assigned -- Package 1" at bounding box center [1003, 332] width 75 height 22
select select "0"
click at [966, 321] on select "-- Not Assigned -- Package 1" at bounding box center [1003, 332] width 75 height 22
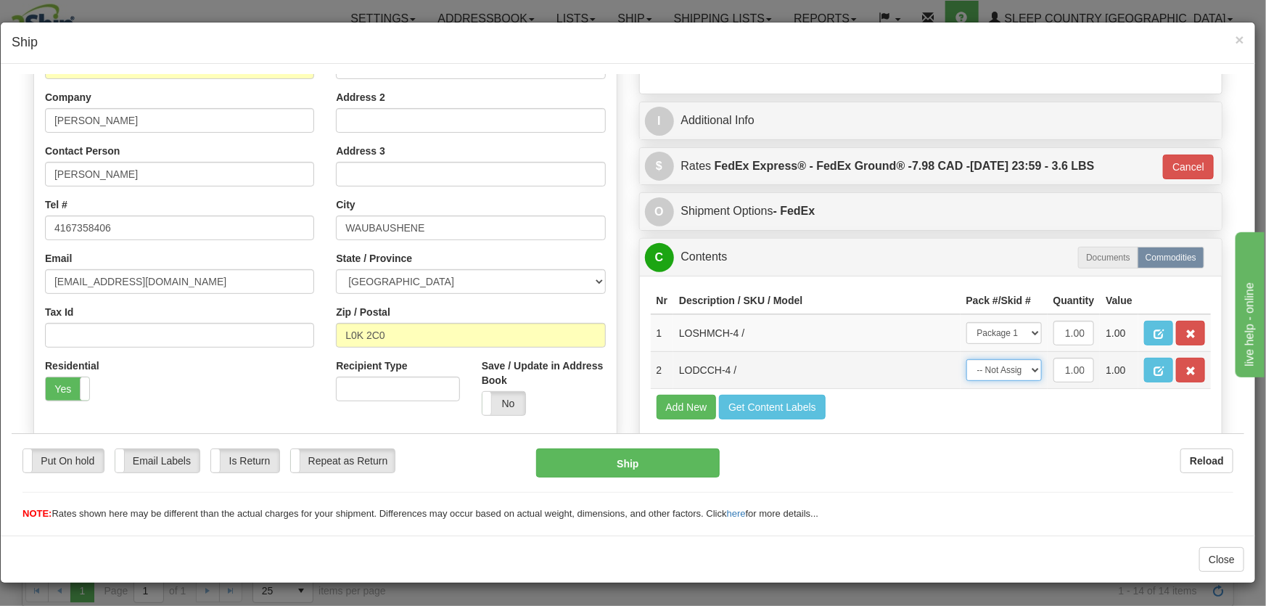
click at [1010, 366] on select "-- Not Assigned -- Package 1" at bounding box center [1003, 369] width 75 height 22
select select "0"
click at [966, 358] on select "-- Not Assigned -- Package 1" at bounding box center [1003, 369] width 75 height 22
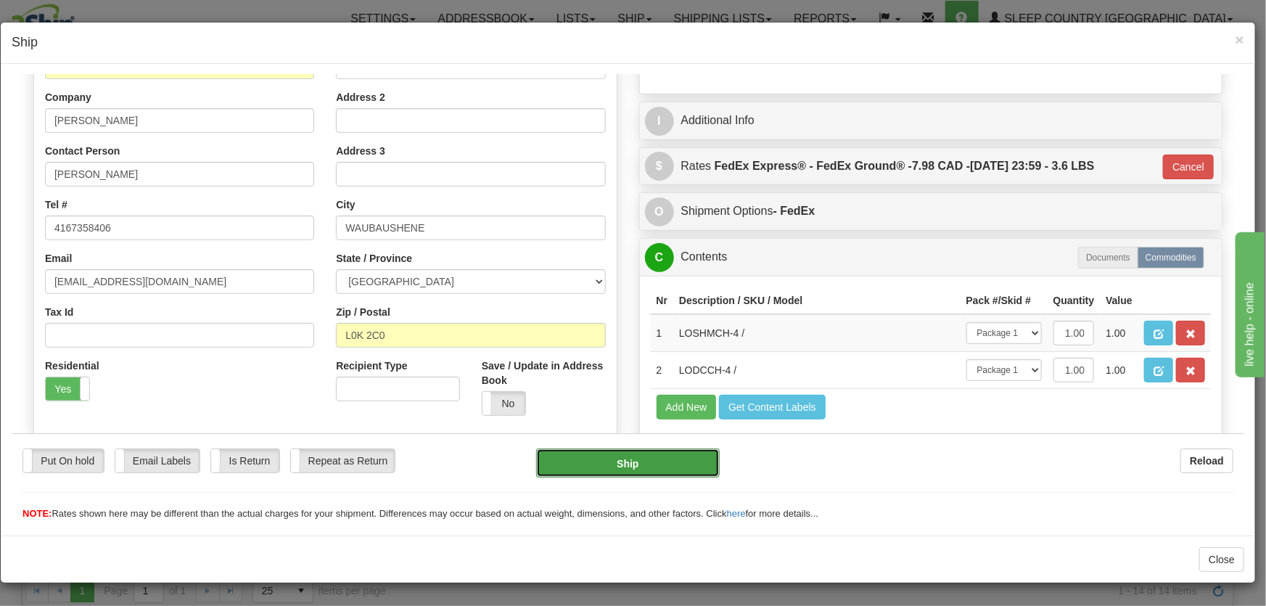
click at [633, 469] on button "Ship" at bounding box center [628, 462] width 184 height 29
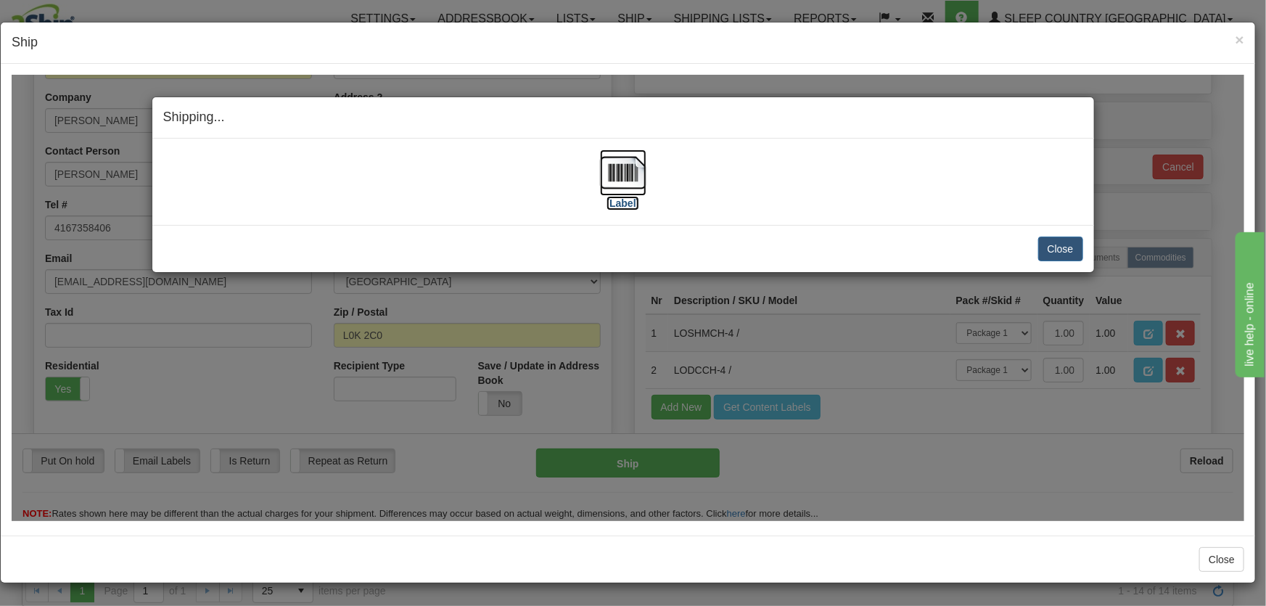
click at [633, 178] on img at bounding box center [623, 172] width 46 height 46
click at [1059, 236] on button "Close" at bounding box center [1060, 248] width 45 height 25
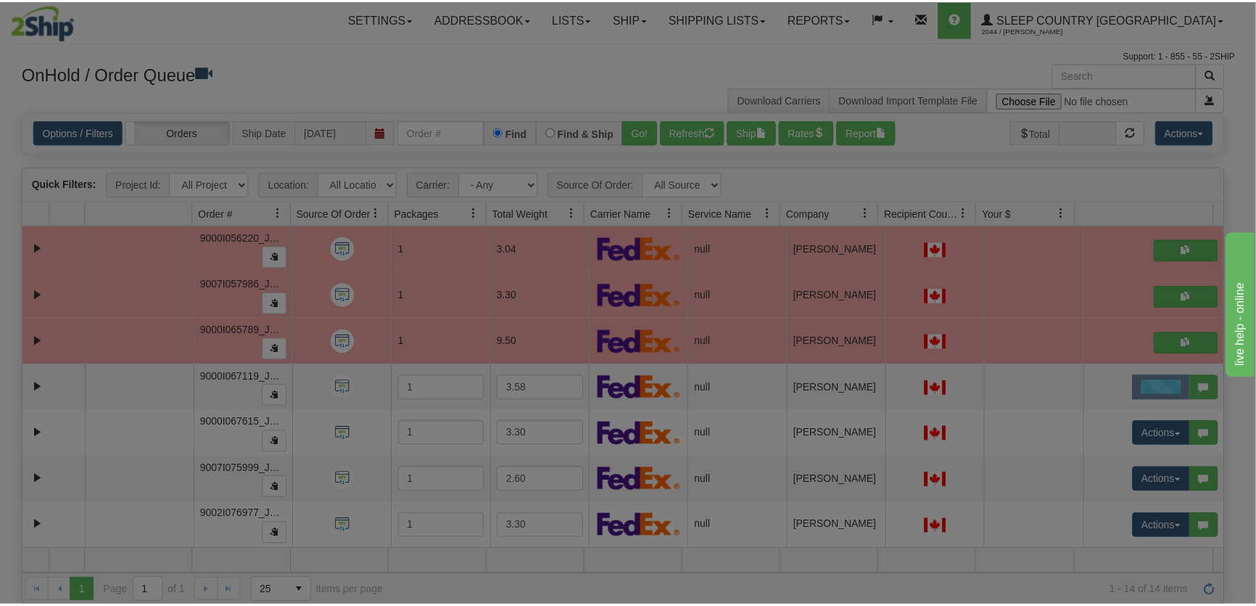
scroll to position [0, 0]
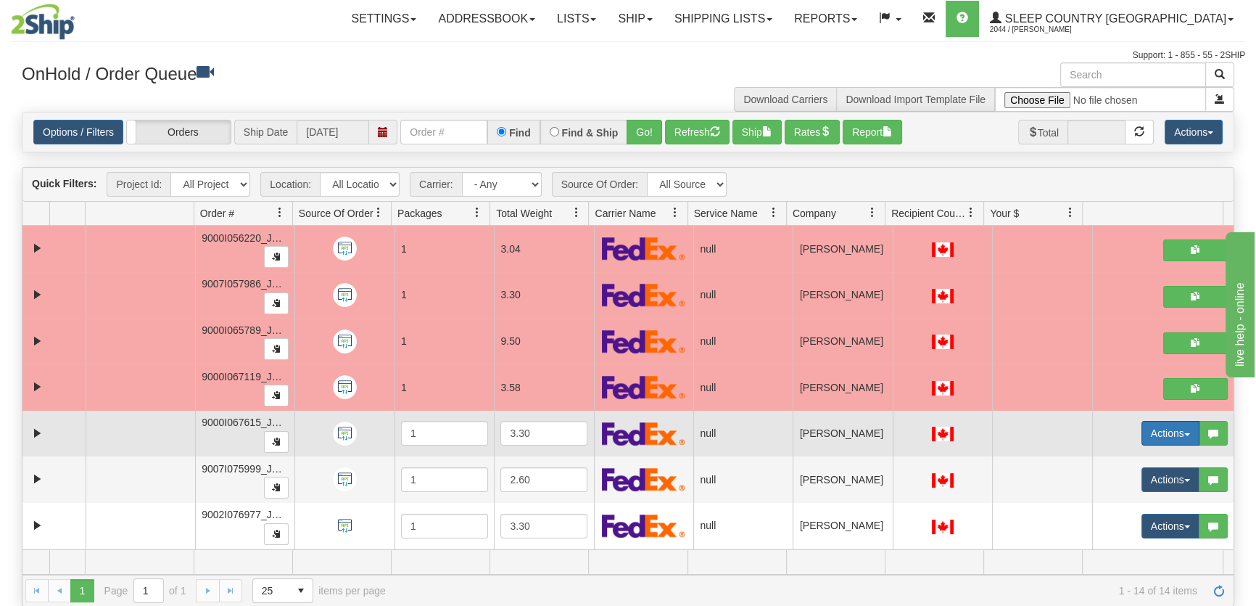
click at [1148, 432] on button "Actions" at bounding box center [1171, 433] width 58 height 25
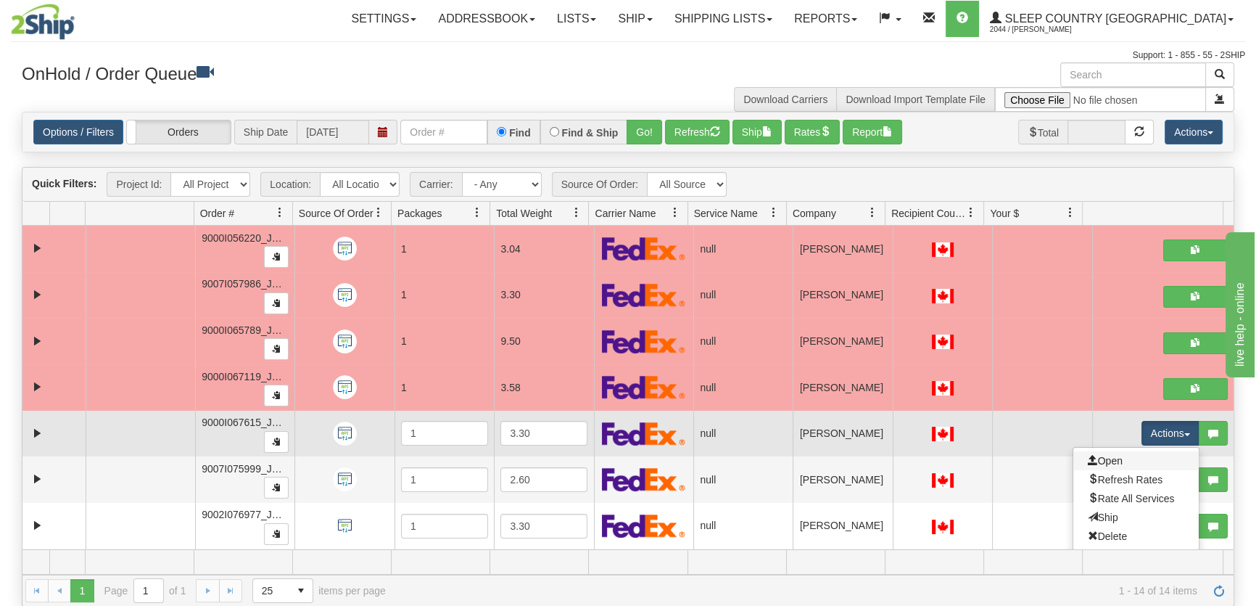
click at [1143, 452] on link "Open" at bounding box center [1136, 460] width 125 height 19
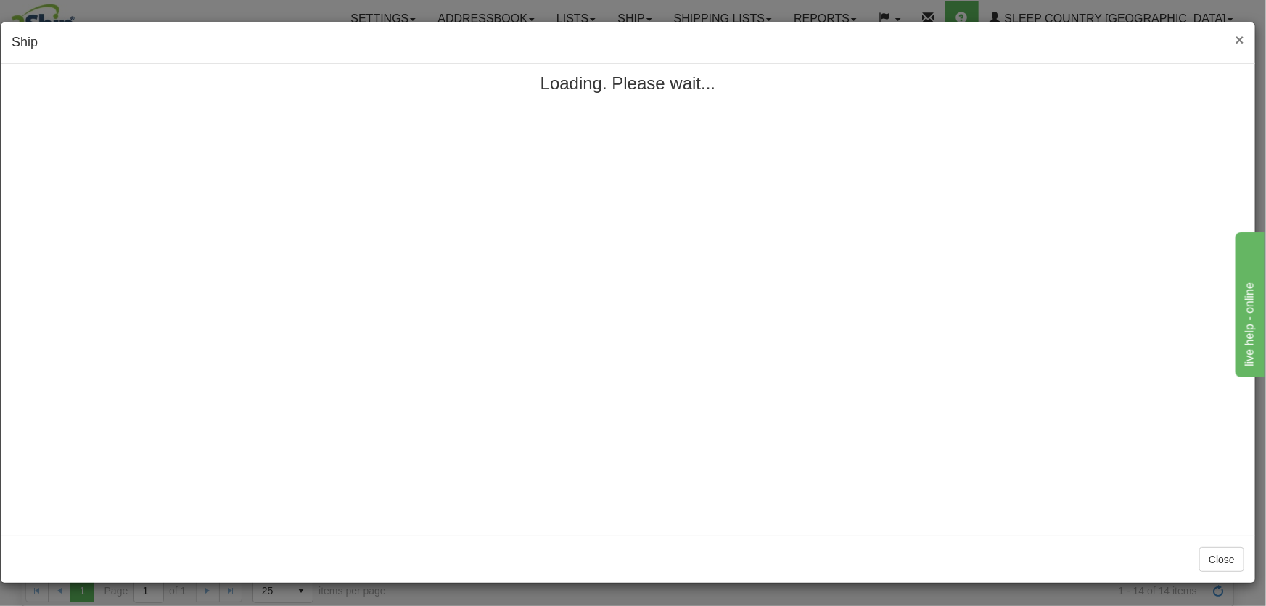
click at [1240, 44] on span "×" at bounding box center [1239, 39] width 9 height 17
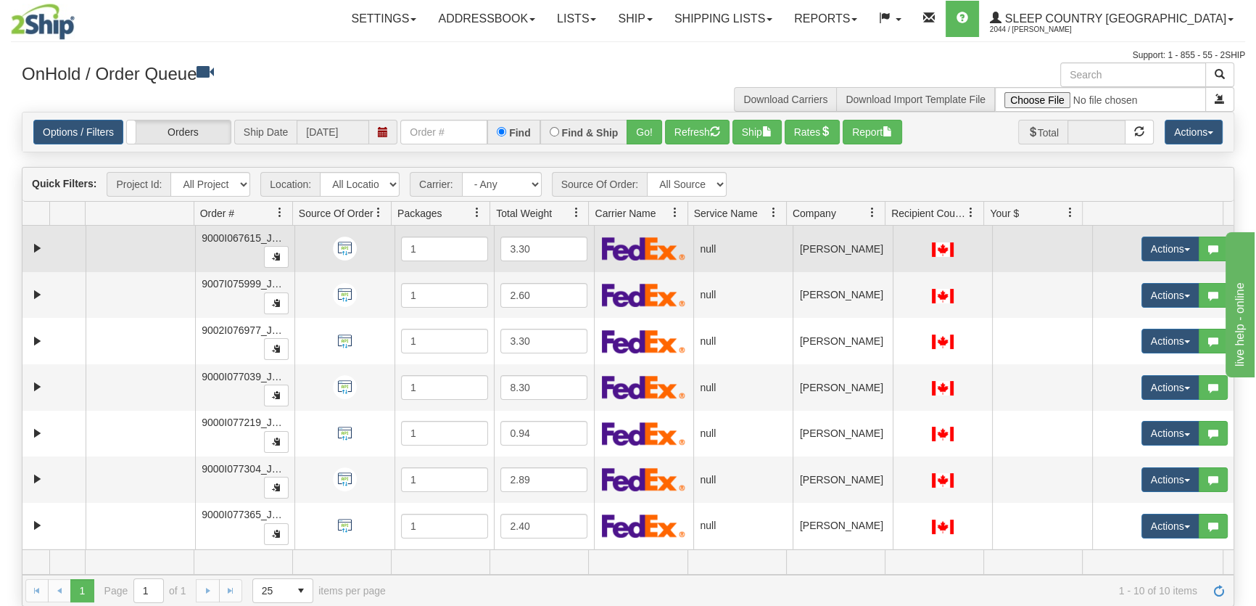
click at [1145, 260] on td "Actions Open Refresh Rates Rate All Services Ship Delete Edit Items Aggregation…" at bounding box center [1162, 249] width 141 height 46
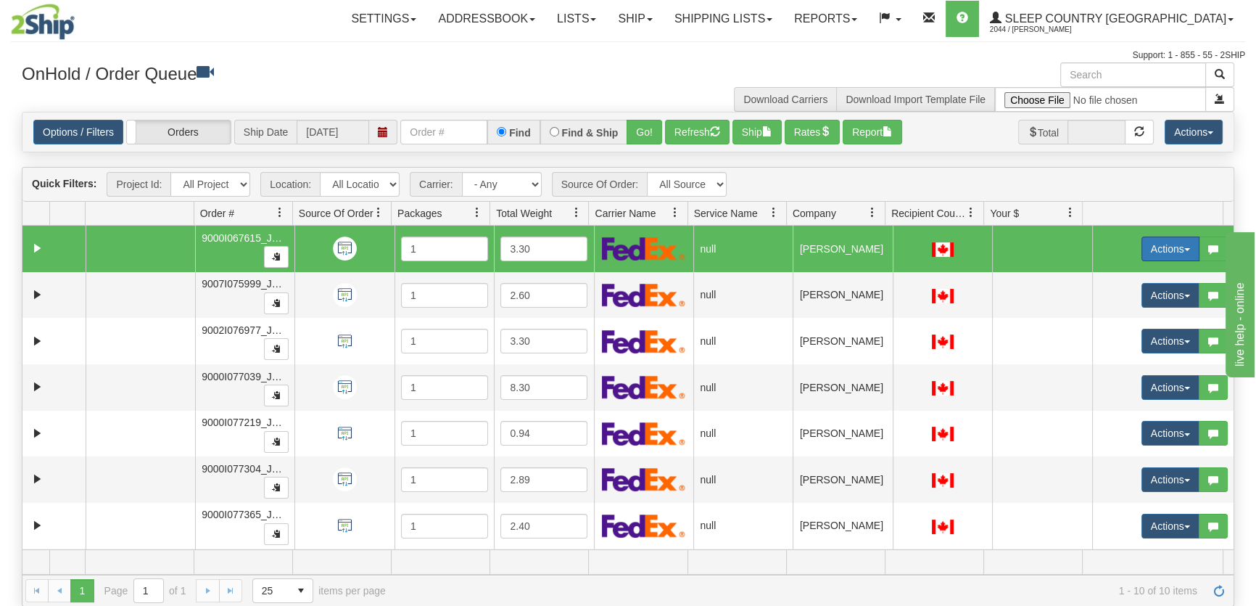
click at [1144, 255] on button "Actions" at bounding box center [1171, 248] width 58 height 25
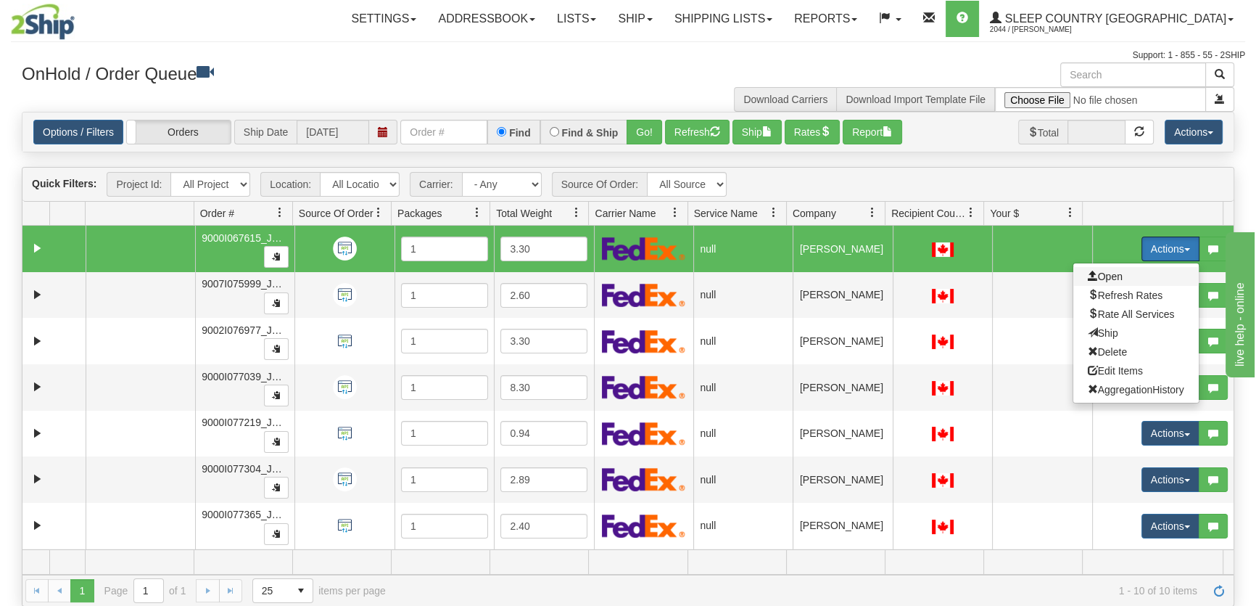
click at [1112, 279] on span "Open" at bounding box center [1105, 277] width 35 height 12
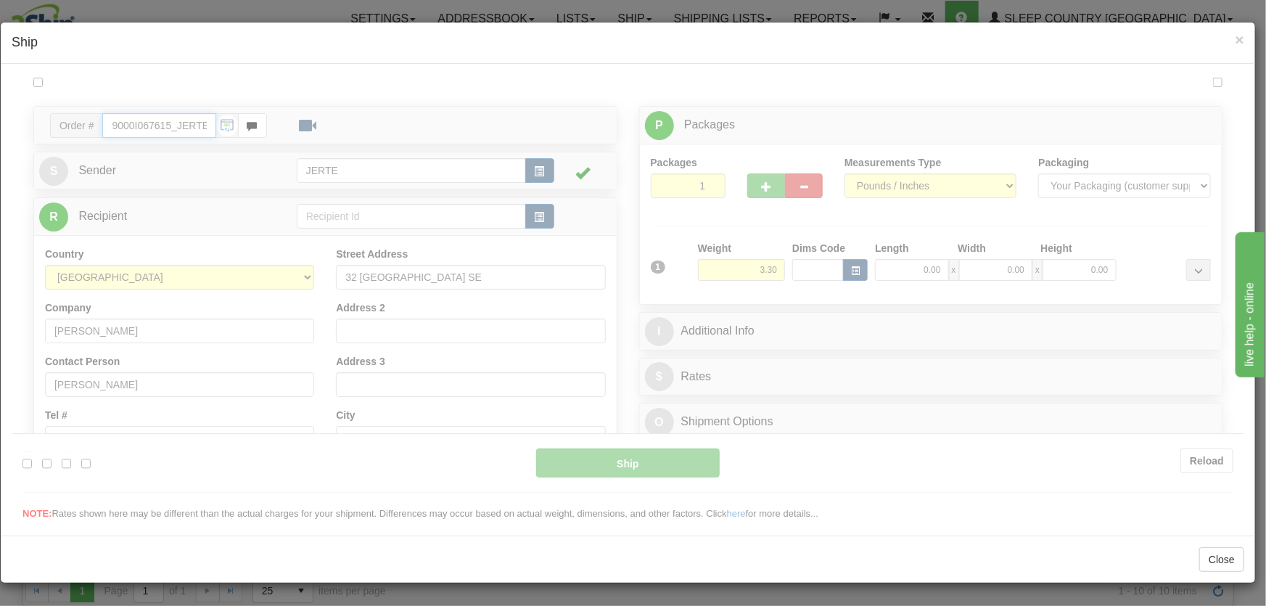
type input "17:36"
type input "16:00"
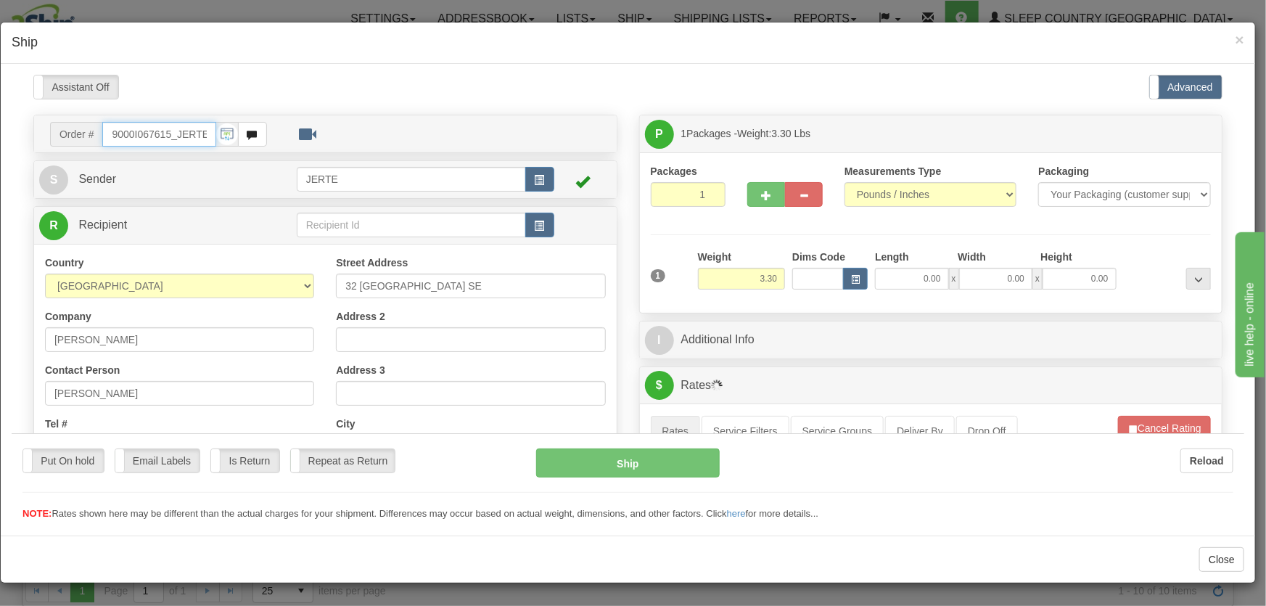
scroll to position [219, 0]
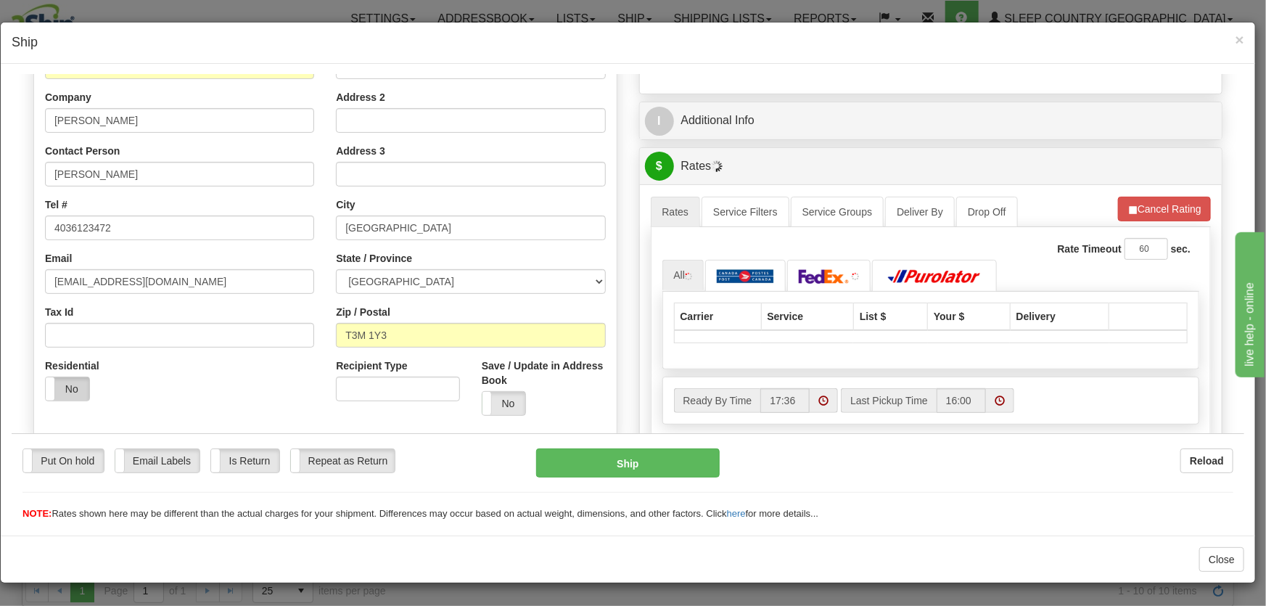
click at [83, 380] on label "No" at bounding box center [68, 387] width 44 height 23
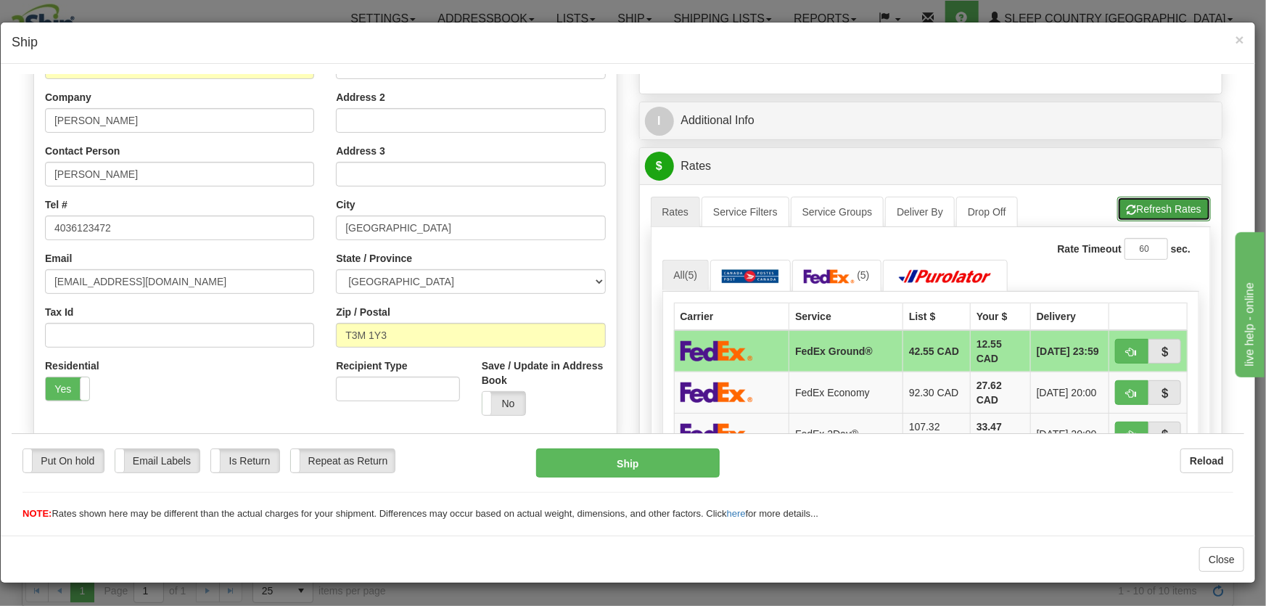
click at [1126, 213] on button "Refresh Rates" at bounding box center [1164, 208] width 94 height 25
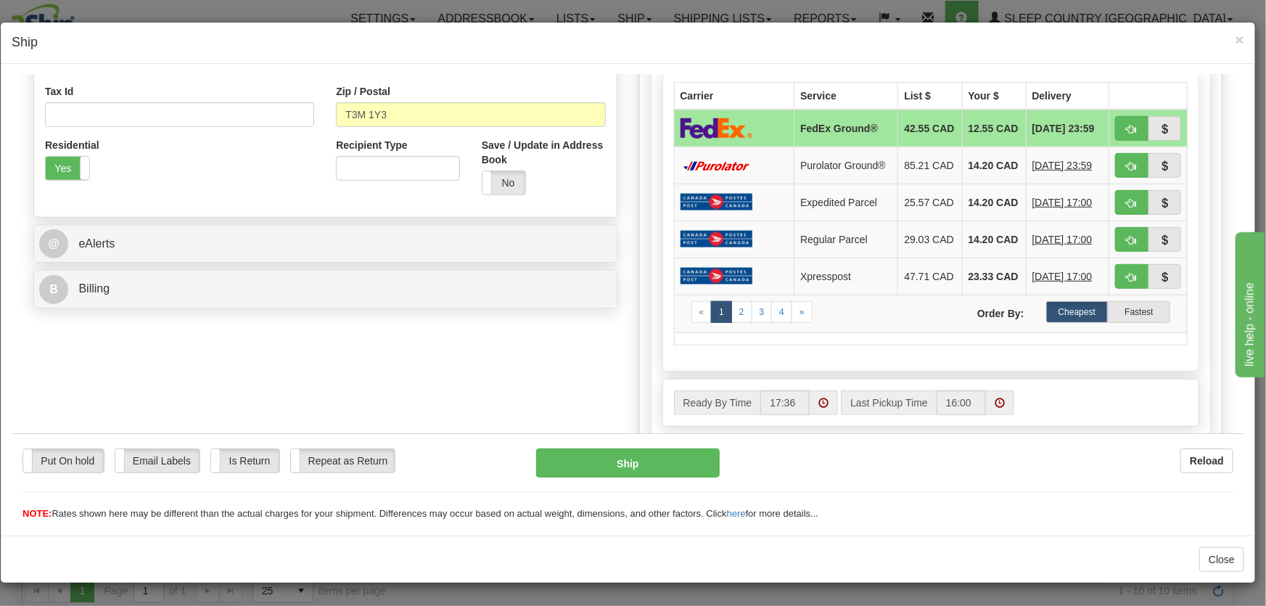
scroll to position [329, 0]
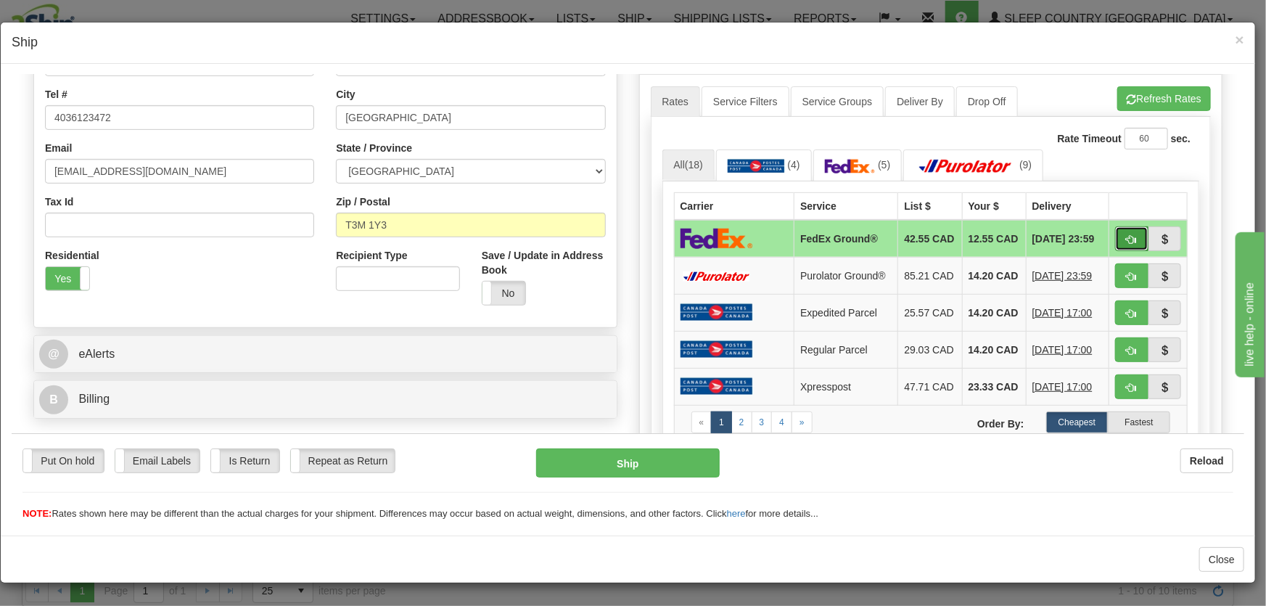
click at [1127, 234] on span "button" at bounding box center [1132, 238] width 10 height 9
type input "92"
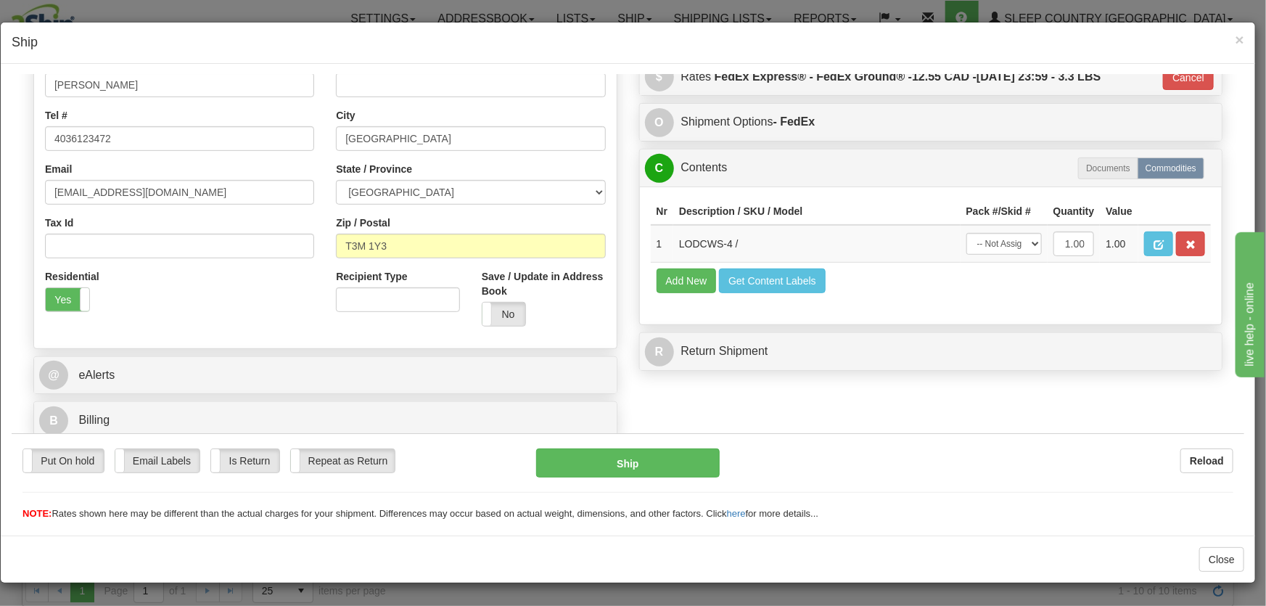
scroll to position [308, 0]
click at [995, 243] on select "-- Not Assigned -- Package 1" at bounding box center [1003, 243] width 75 height 22
select select "0"
click at [966, 232] on select "-- Not Assigned -- Package 1" at bounding box center [1003, 243] width 75 height 22
click at [656, 462] on button "Ship" at bounding box center [628, 462] width 184 height 29
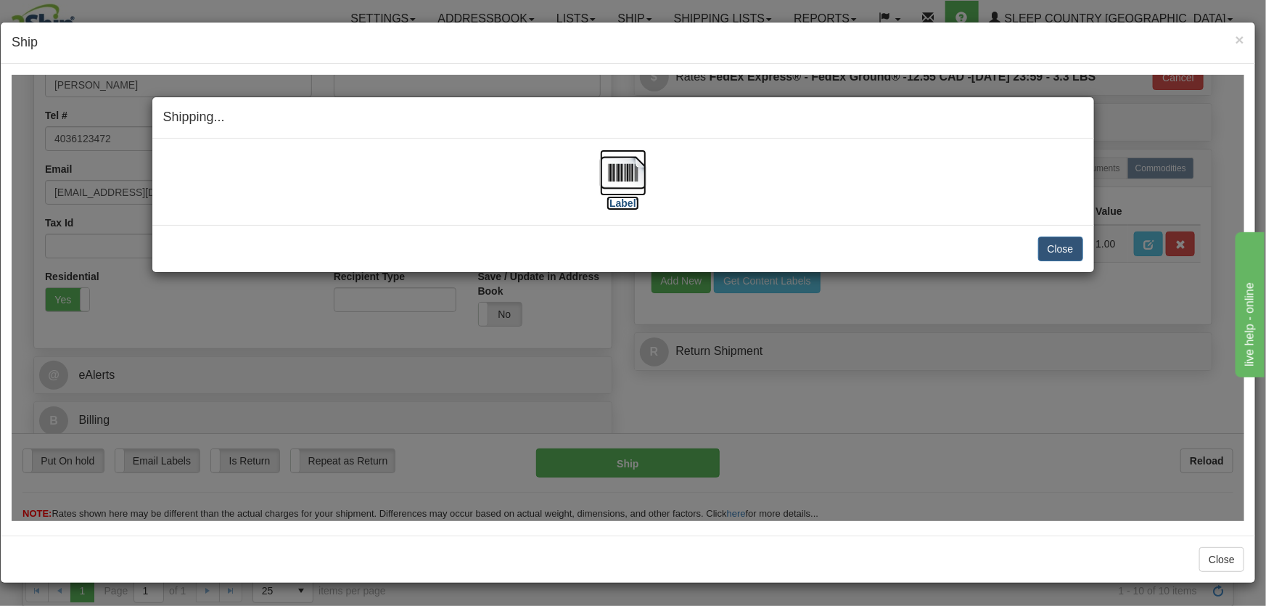
click at [625, 178] on img at bounding box center [623, 172] width 46 height 46
click at [1052, 252] on button "Close" at bounding box center [1060, 248] width 45 height 25
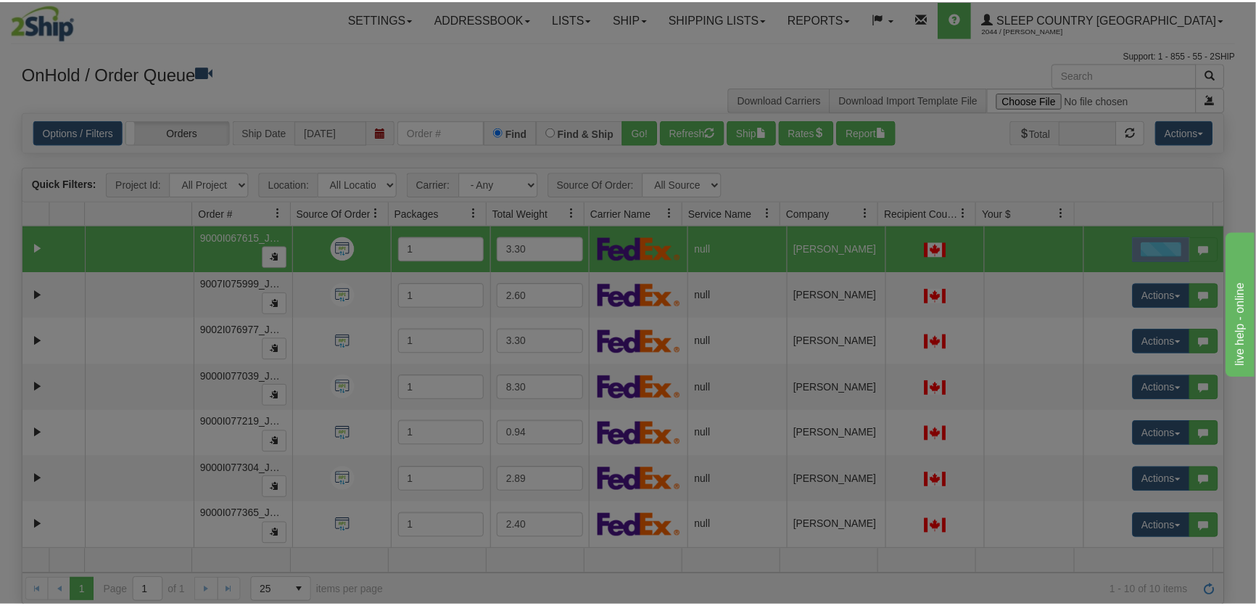
scroll to position [0, 0]
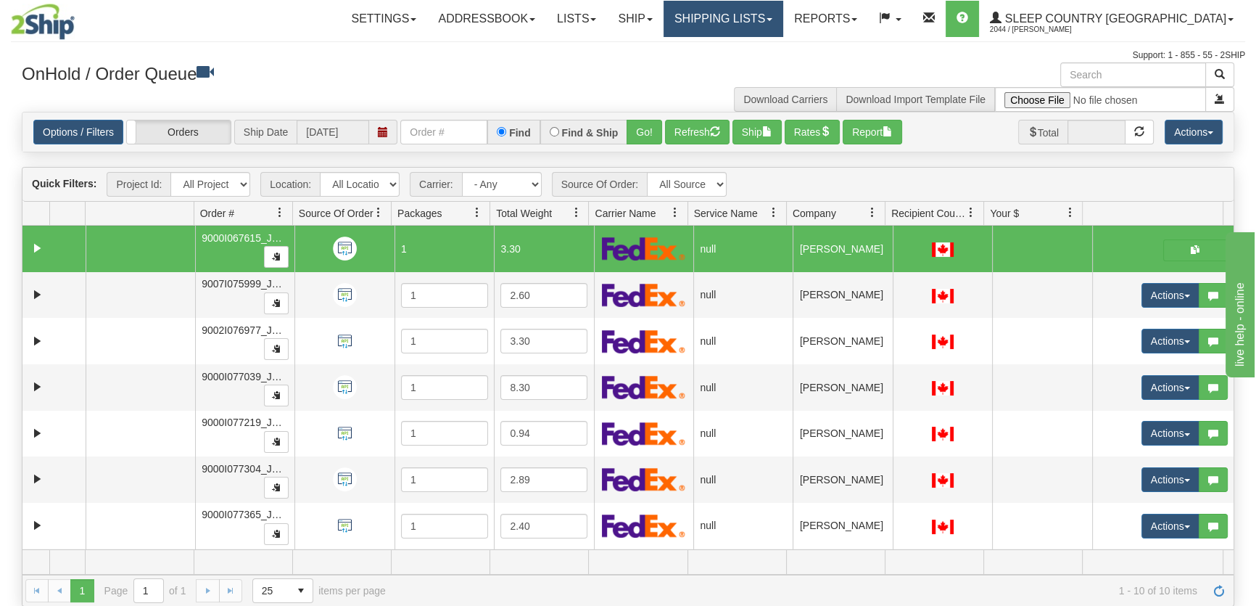
drag, startPoint x: 810, startPoint y: 21, endPoint x: 808, endPoint y: 36, distance: 15.4
click at [783, 22] on link "Shipping lists" at bounding box center [724, 19] width 120 height 36
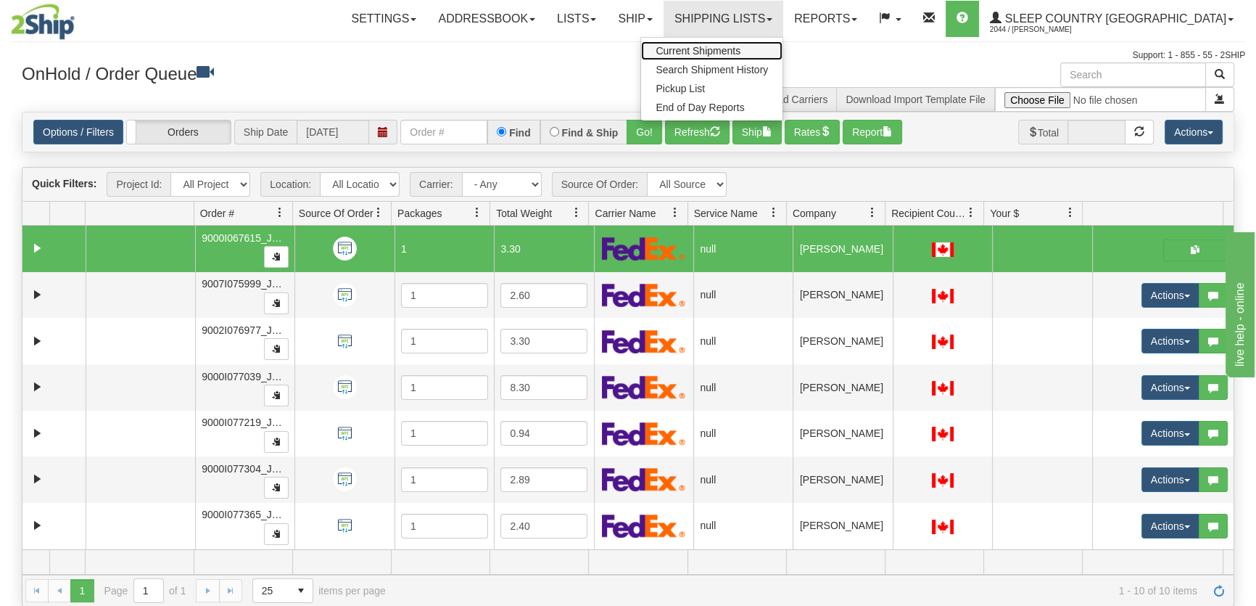
click at [741, 50] on span "Current Shipments" at bounding box center [698, 51] width 85 height 12
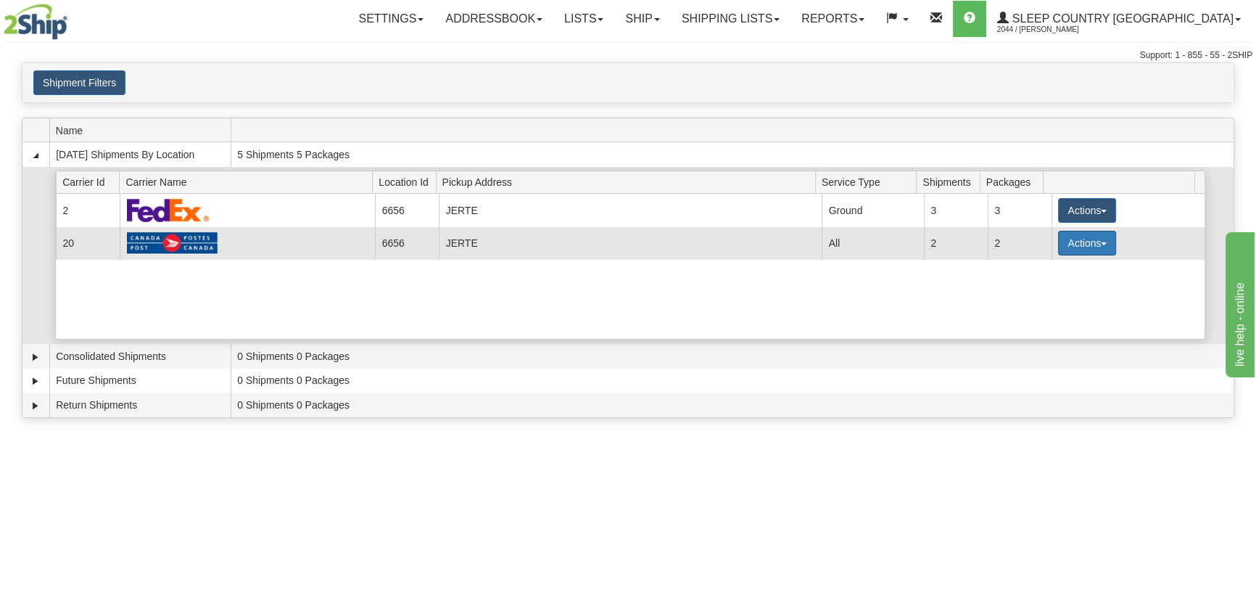
click at [1092, 242] on button "Actions" at bounding box center [1087, 243] width 58 height 25
click at [1031, 302] on span "Pickup" at bounding box center [1033, 307] width 38 height 10
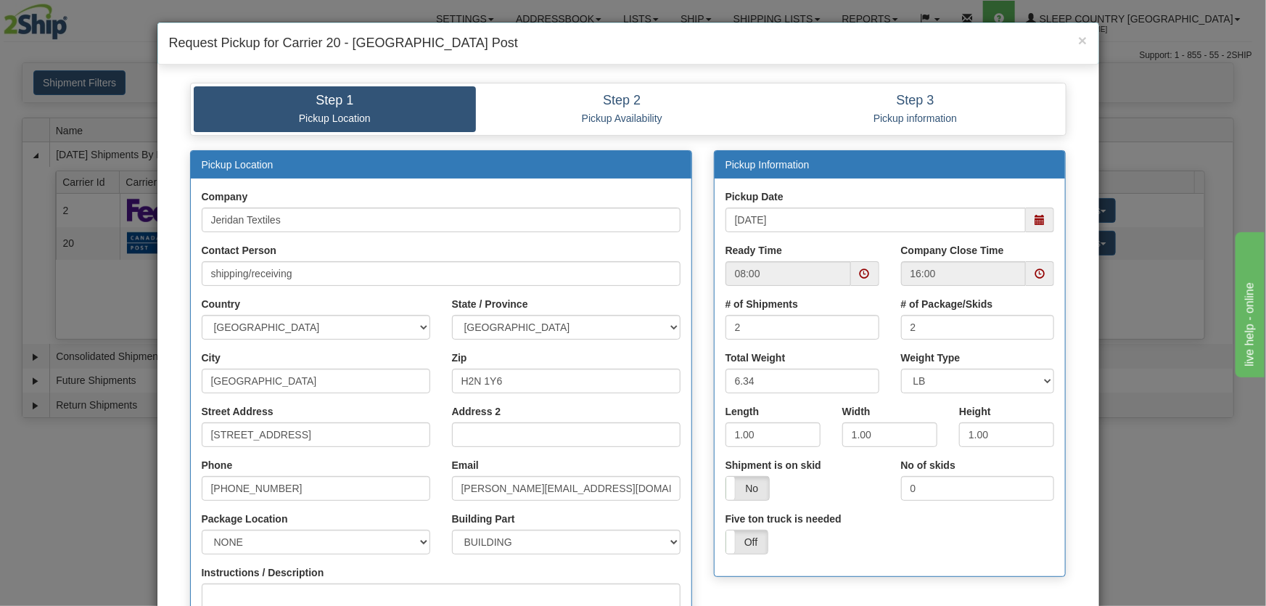
click at [1030, 218] on span at bounding box center [1040, 219] width 28 height 25
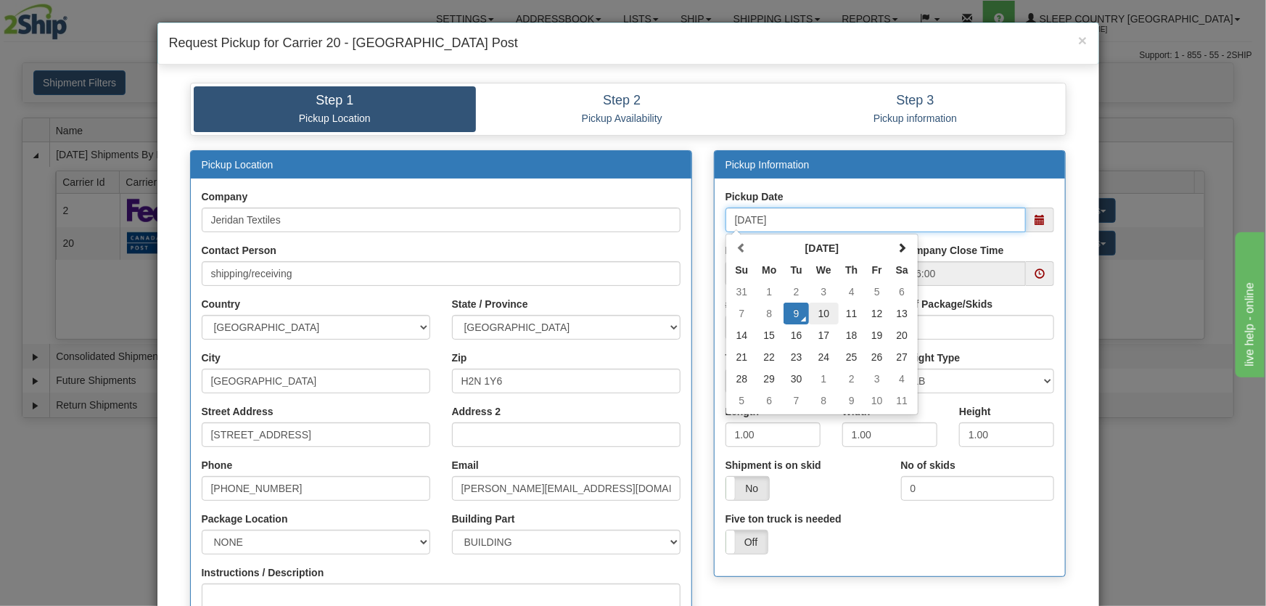
click at [826, 313] on td "10" at bounding box center [824, 313] width 30 height 22
type input "09/10/2025"
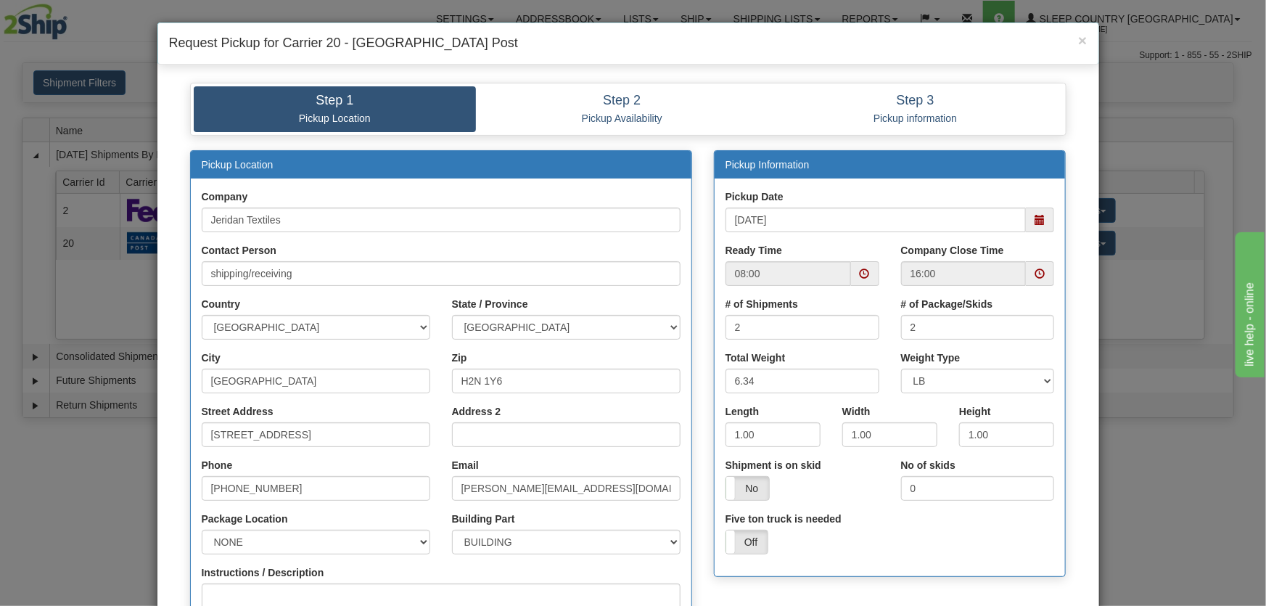
click at [860, 271] on span at bounding box center [865, 273] width 10 height 10
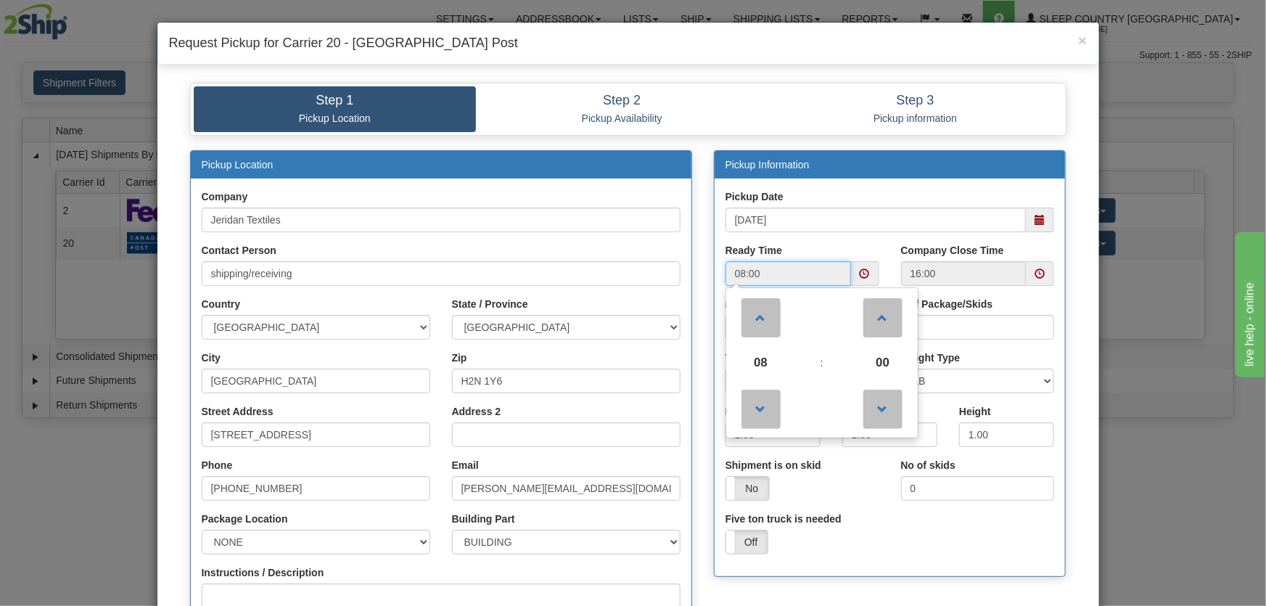
click at [757, 350] on span "08" at bounding box center [760, 362] width 39 height 39
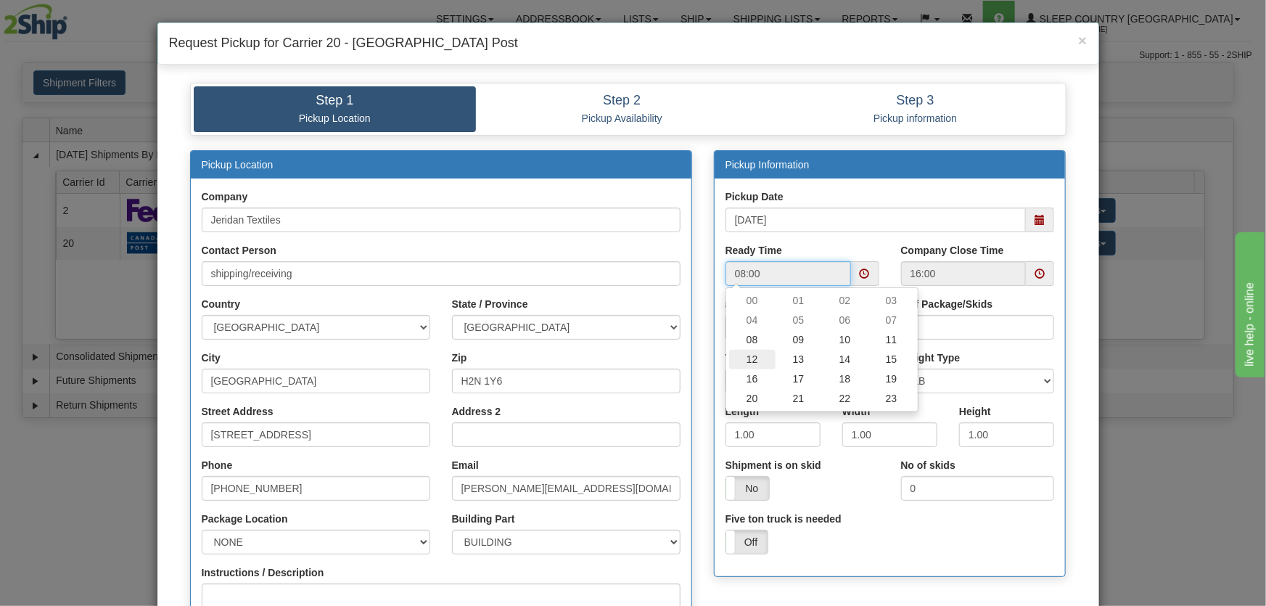
click at [752, 358] on td "12" at bounding box center [752, 360] width 46 height 20
type input "12:00"
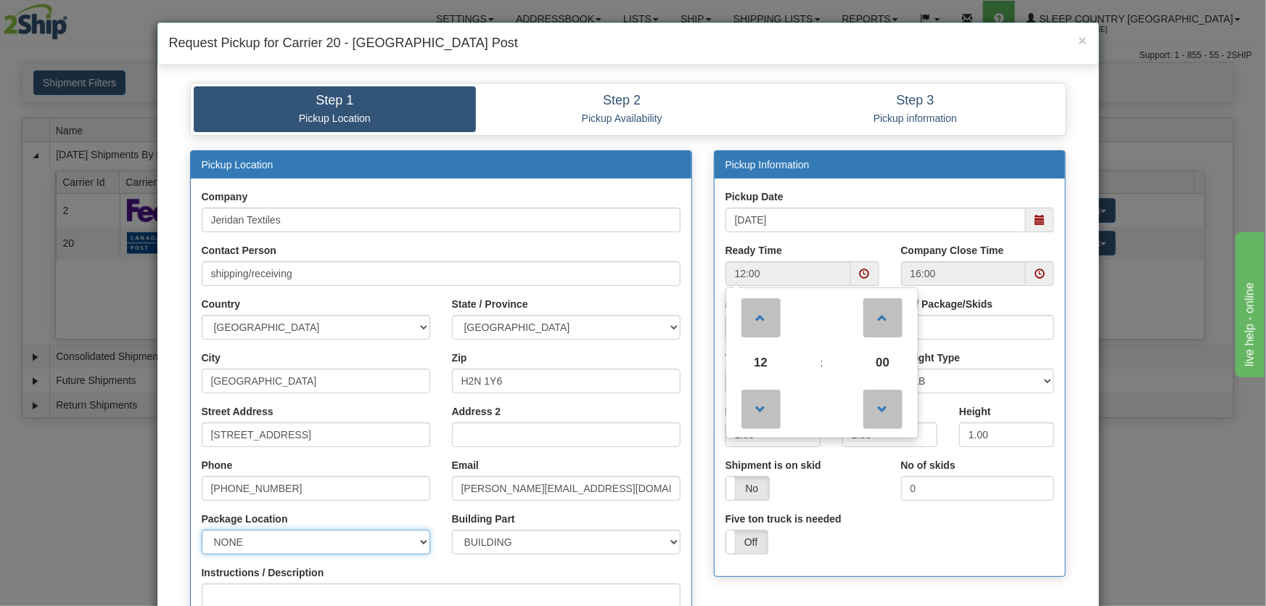
drag, startPoint x: 247, startPoint y: 537, endPoint x: 238, endPoint y: 540, distance: 9.9
click at [247, 537] on select "NONE FRONT REAR SIDE" at bounding box center [316, 542] width 229 height 25
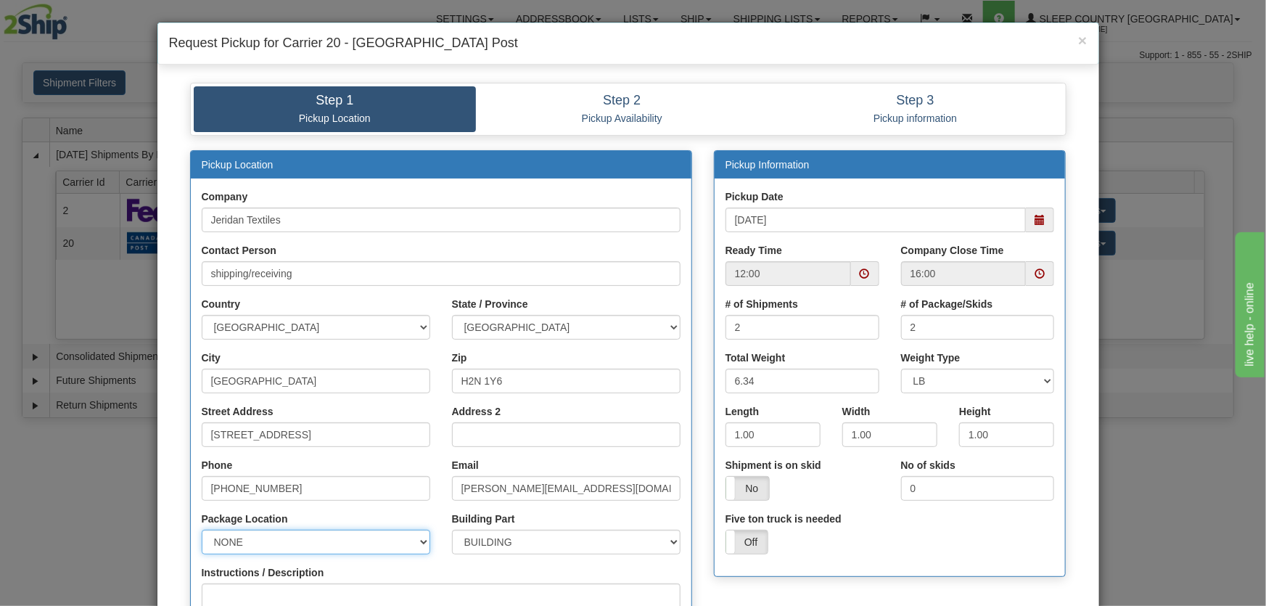
select select "1"
click at [202, 530] on select "NONE FRONT REAR SIDE" at bounding box center [316, 542] width 229 height 25
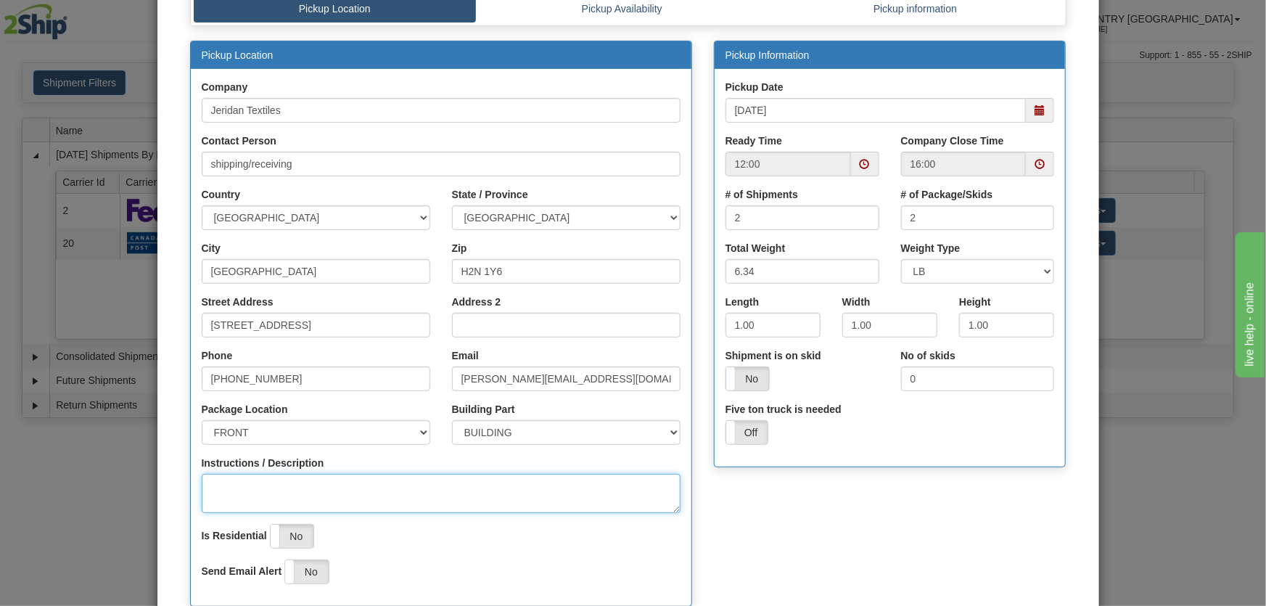
click at [235, 487] on textarea "Instructions / Description" at bounding box center [441, 493] width 479 height 39
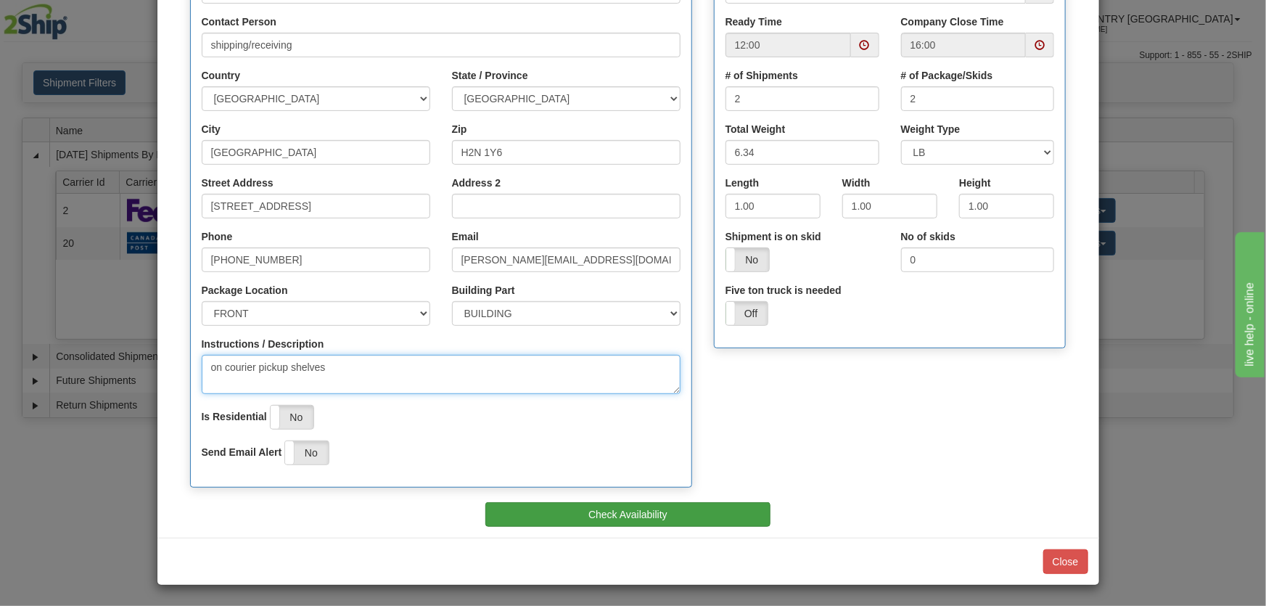
type textarea "on courier pickup shelves"
click at [662, 516] on button "Check Availability" at bounding box center [627, 514] width 285 height 25
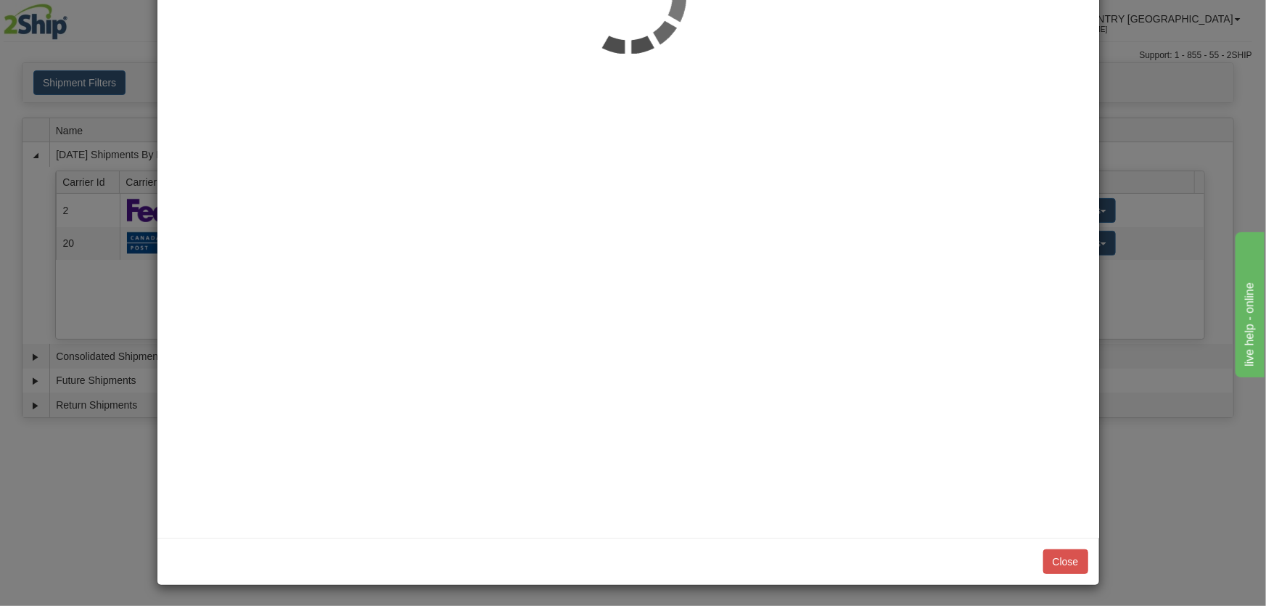
scroll to position [0, 0]
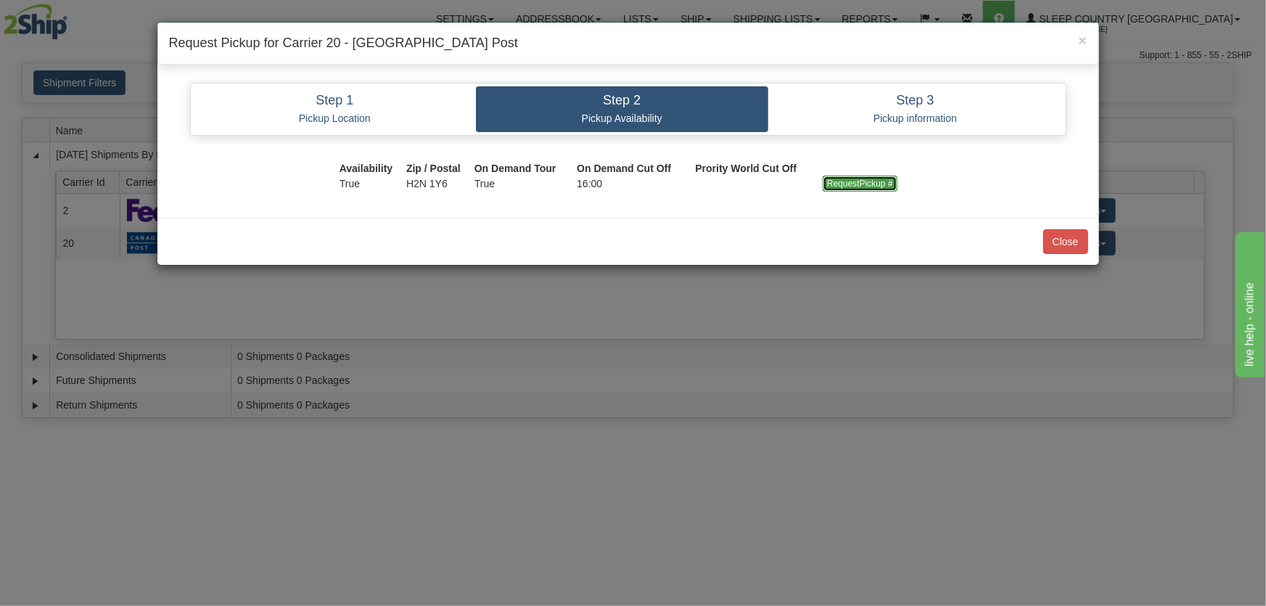
click at [849, 180] on input "RequestPickup #" at bounding box center [860, 184] width 75 height 16
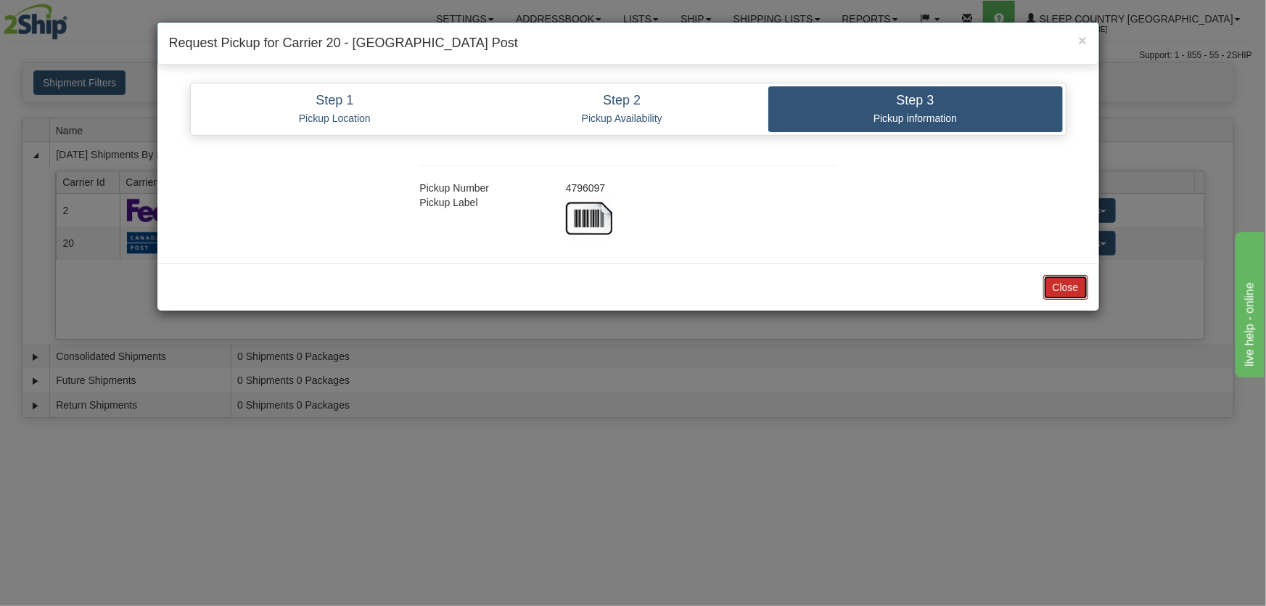
click at [1084, 284] on button "Close" at bounding box center [1065, 287] width 45 height 25
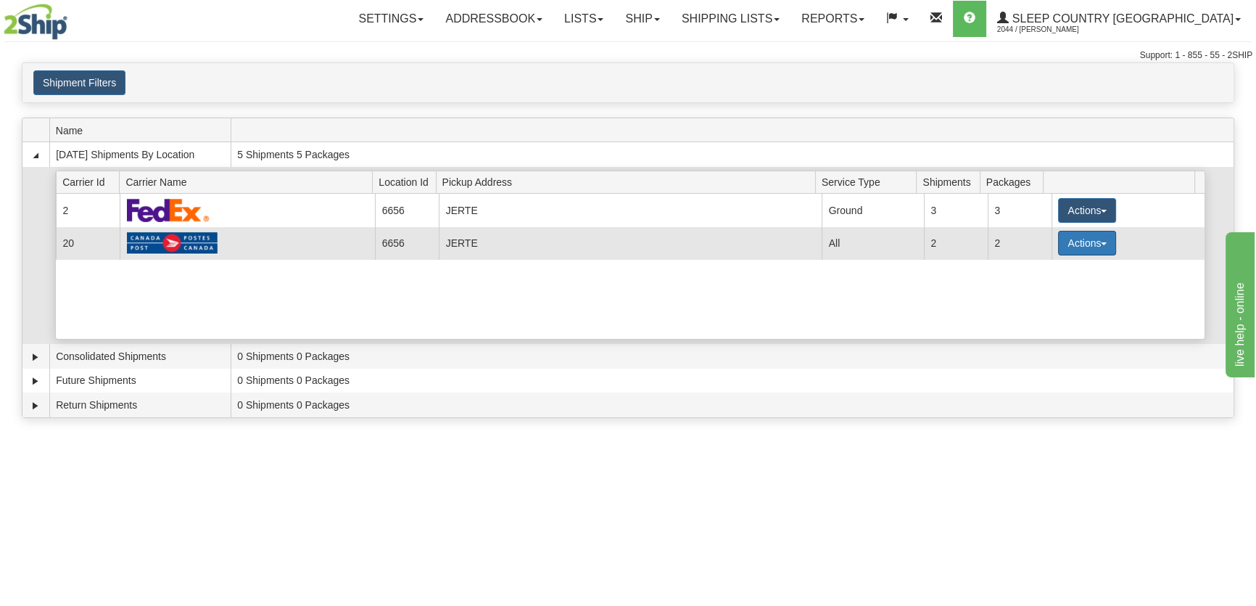
click at [1095, 239] on button "Actions" at bounding box center [1087, 243] width 58 height 25
click at [1032, 289] on span "Close" at bounding box center [1030, 289] width 33 height 10
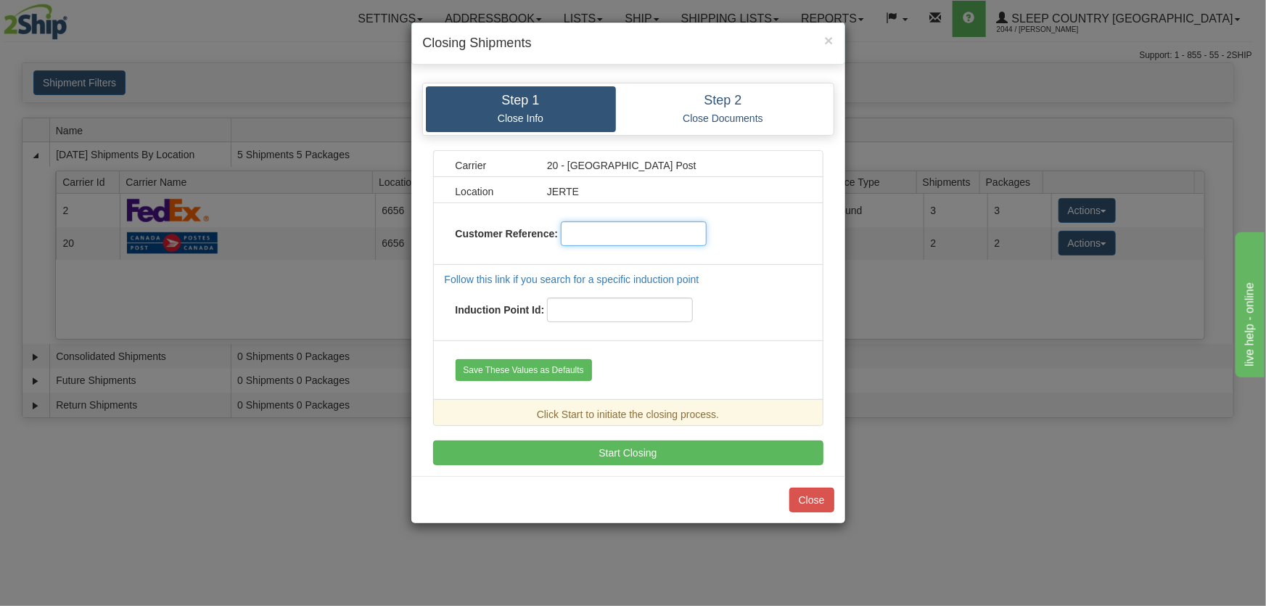
click at [590, 236] on input "text" at bounding box center [634, 233] width 146 height 25
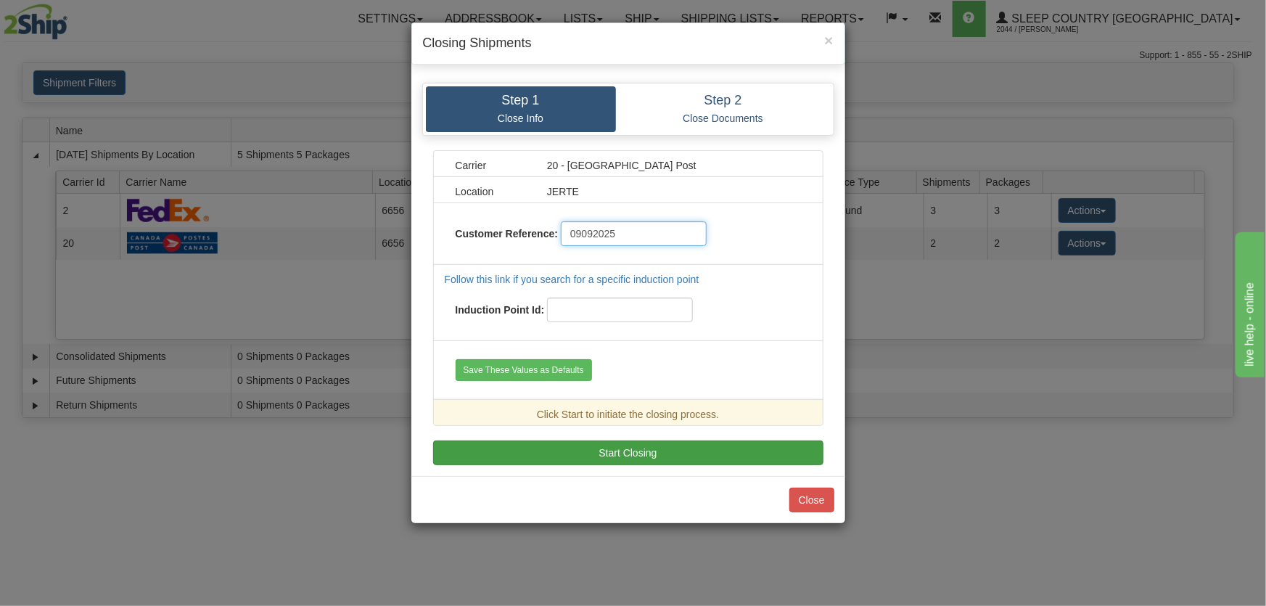
type input "09092025"
click at [594, 442] on button "Start Closing" at bounding box center [628, 452] width 390 height 25
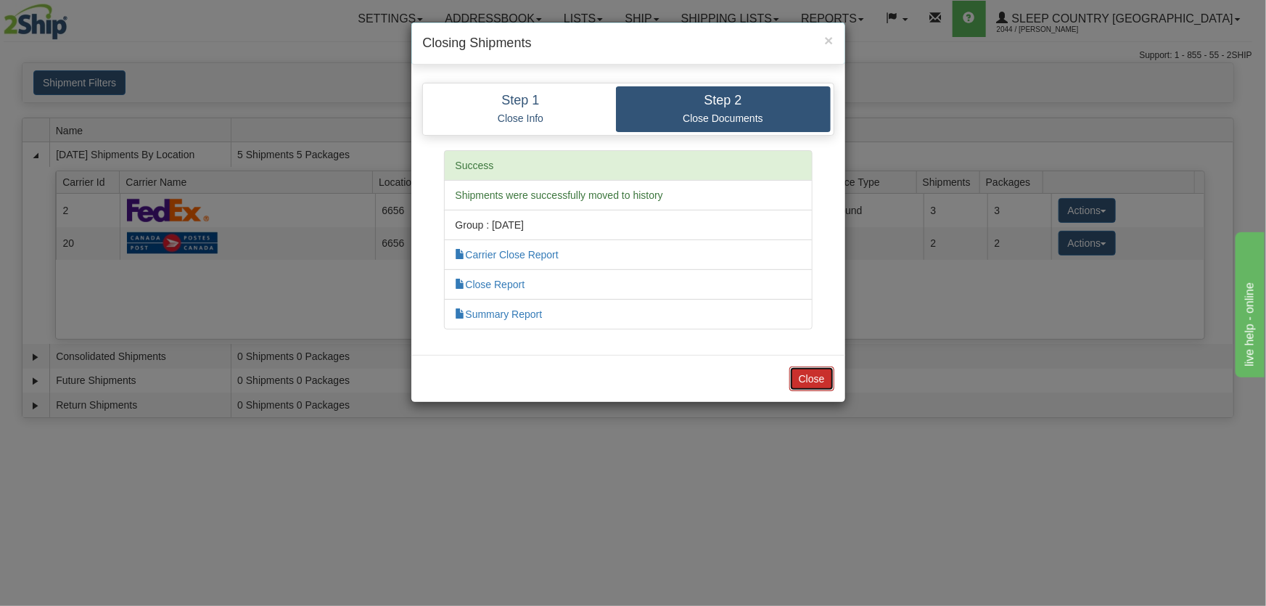
click at [816, 373] on button "Close" at bounding box center [811, 378] width 45 height 25
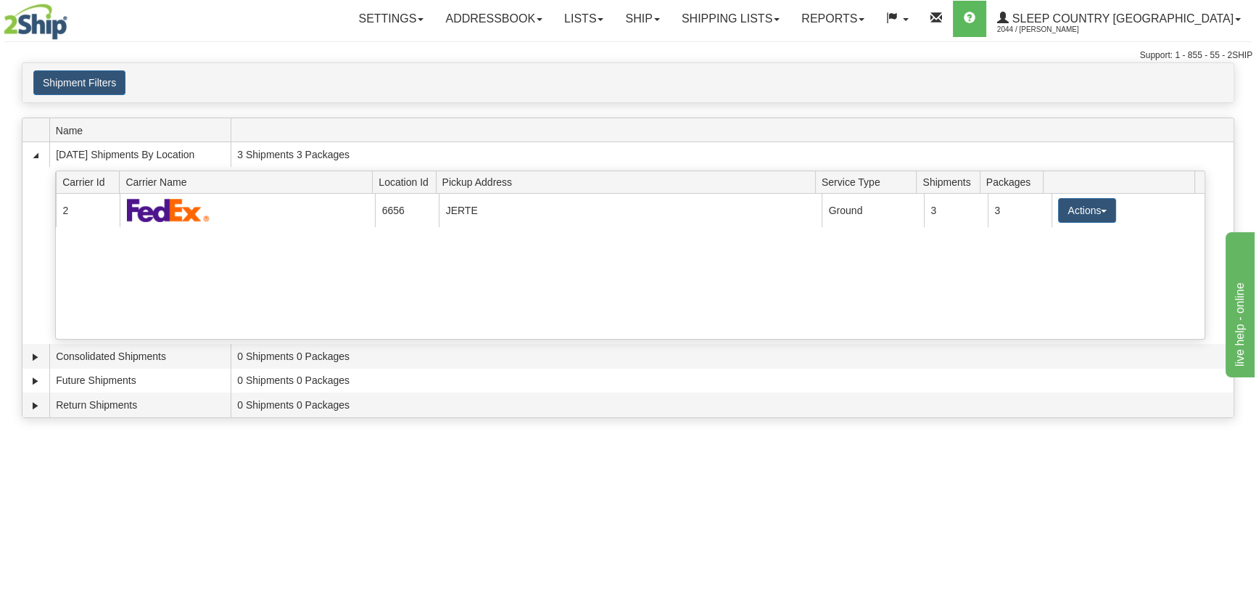
click at [1079, 213] on button "Actions" at bounding box center [1087, 210] width 58 height 25
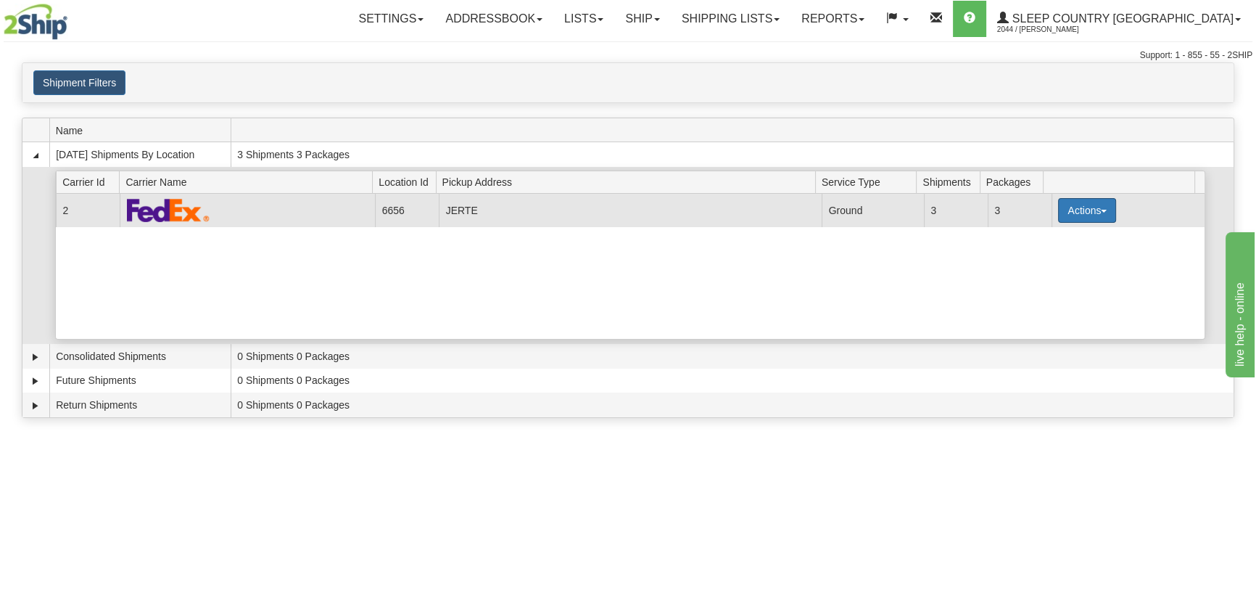
click at [1074, 209] on button "Actions" at bounding box center [1087, 210] width 58 height 25
click at [1067, 268] on link "Pickup" at bounding box center [1058, 275] width 116 height 19
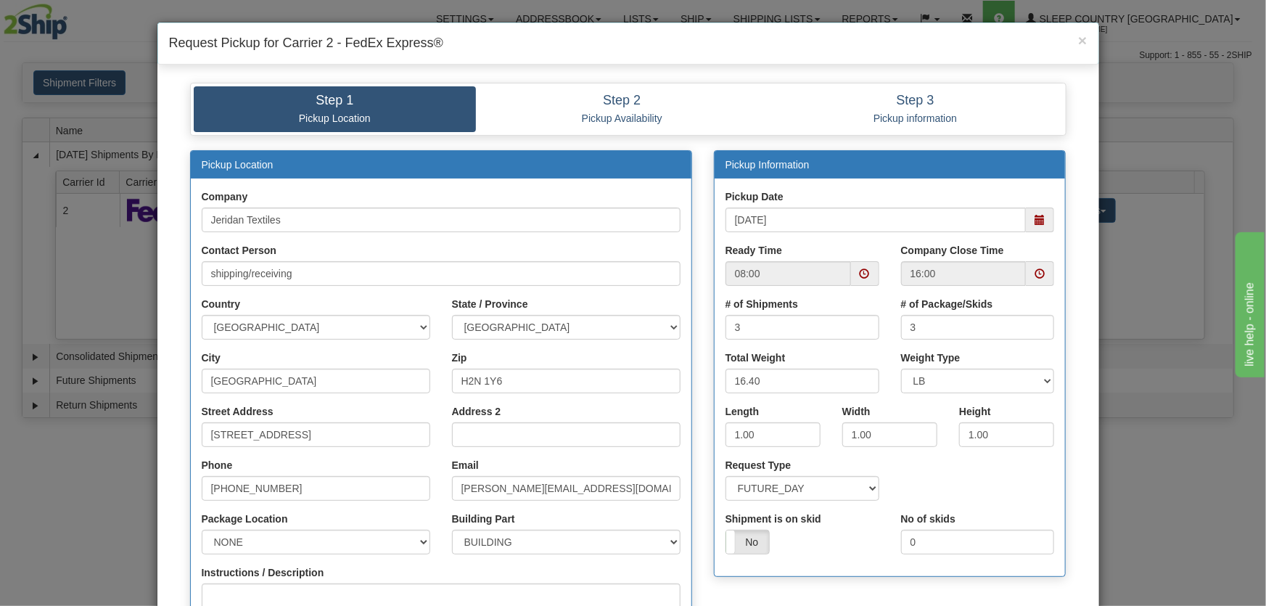
click at [1032, 209] on span at bounding box center [1040, 219] width 28 height 25
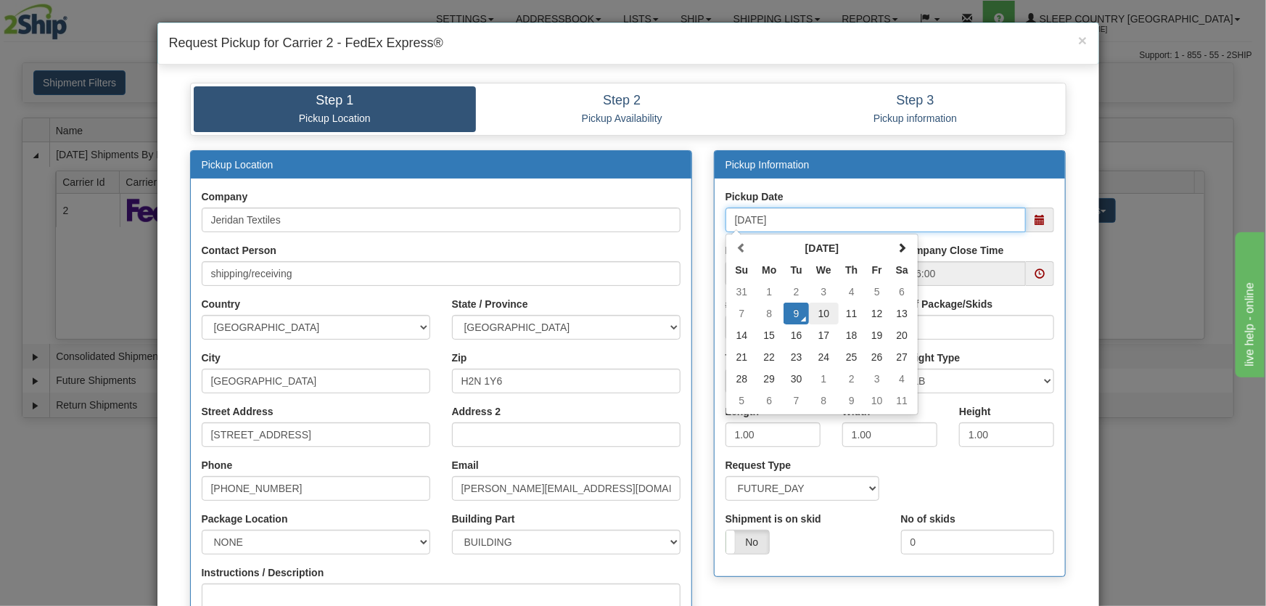
click at [823, 306] on td "10" at bounding box center [824, 313] width 30 height 22
type input "09/10/2025"
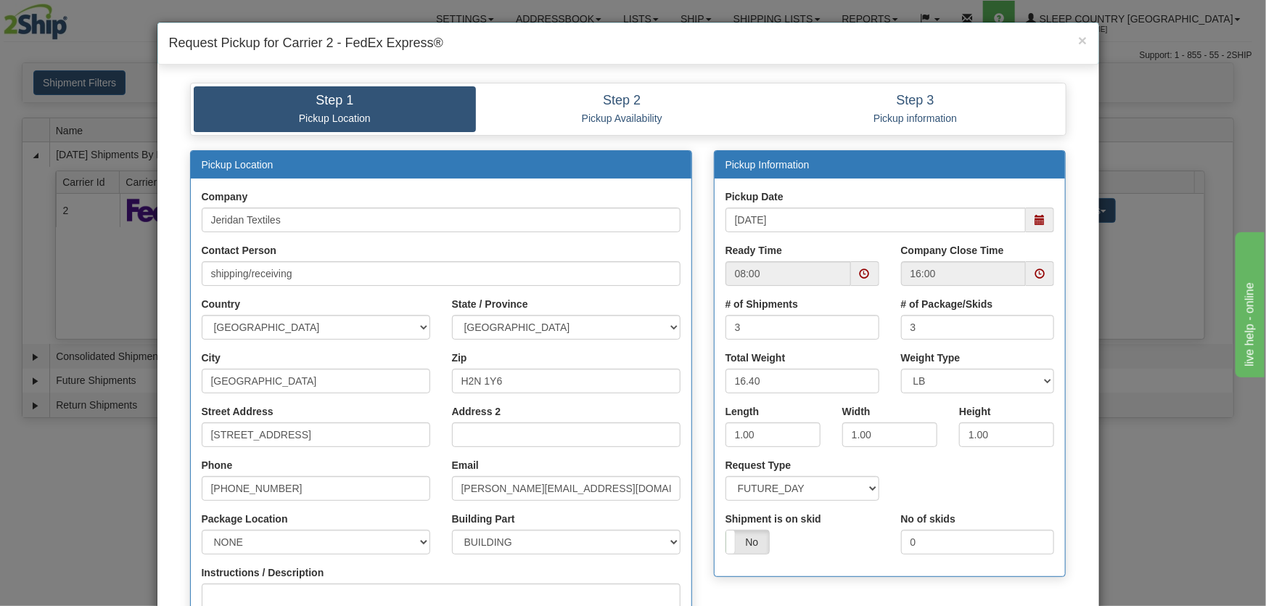
click at [851, 267] on span at bounding box center [865, 273] width 28 height 25
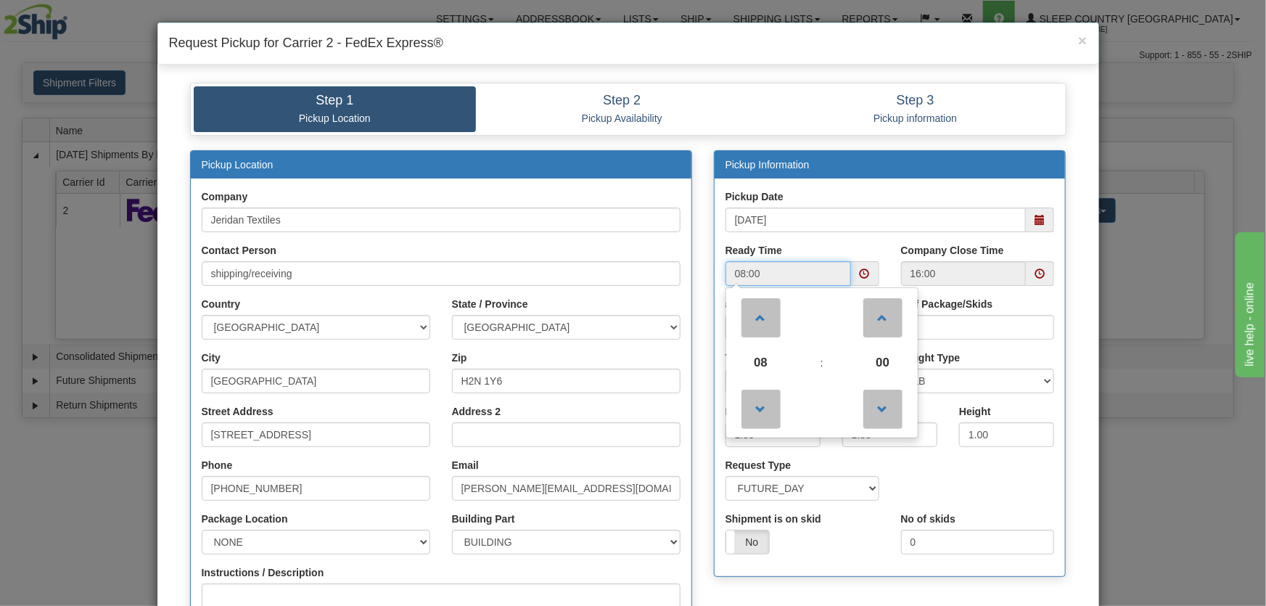
click at [757, 362] on span "08" at bounding box center [760, 362] width 39 height 39
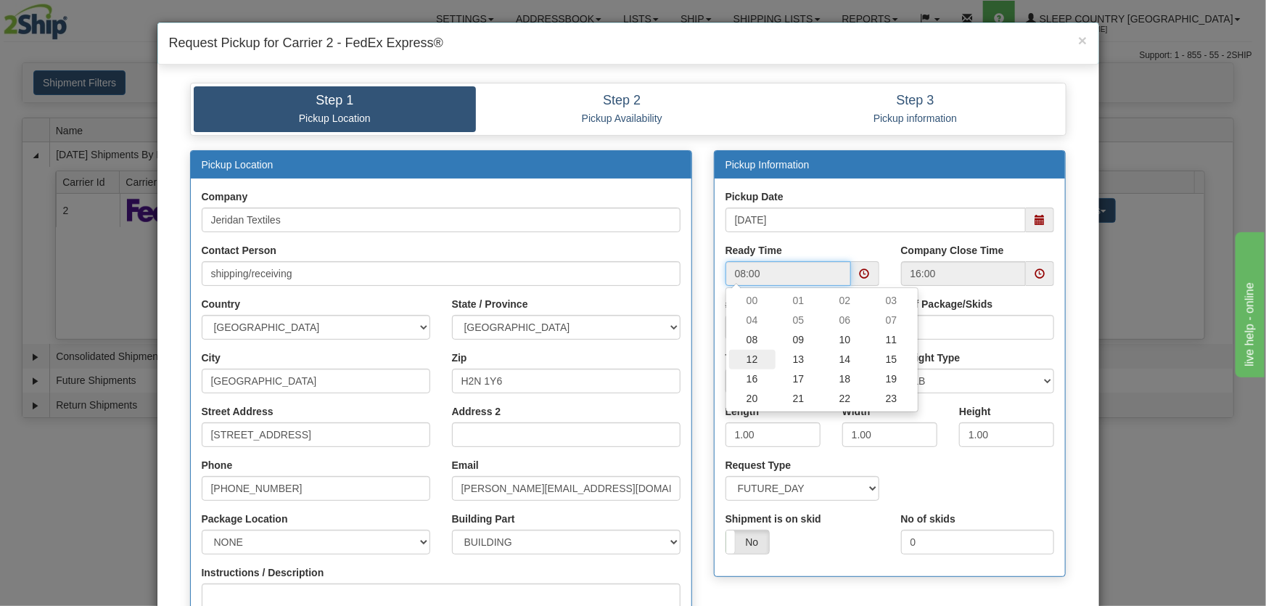
click at [752, 362] on td "12" at bounding box center [752, 360] width 46 height 20
type input "12:00"
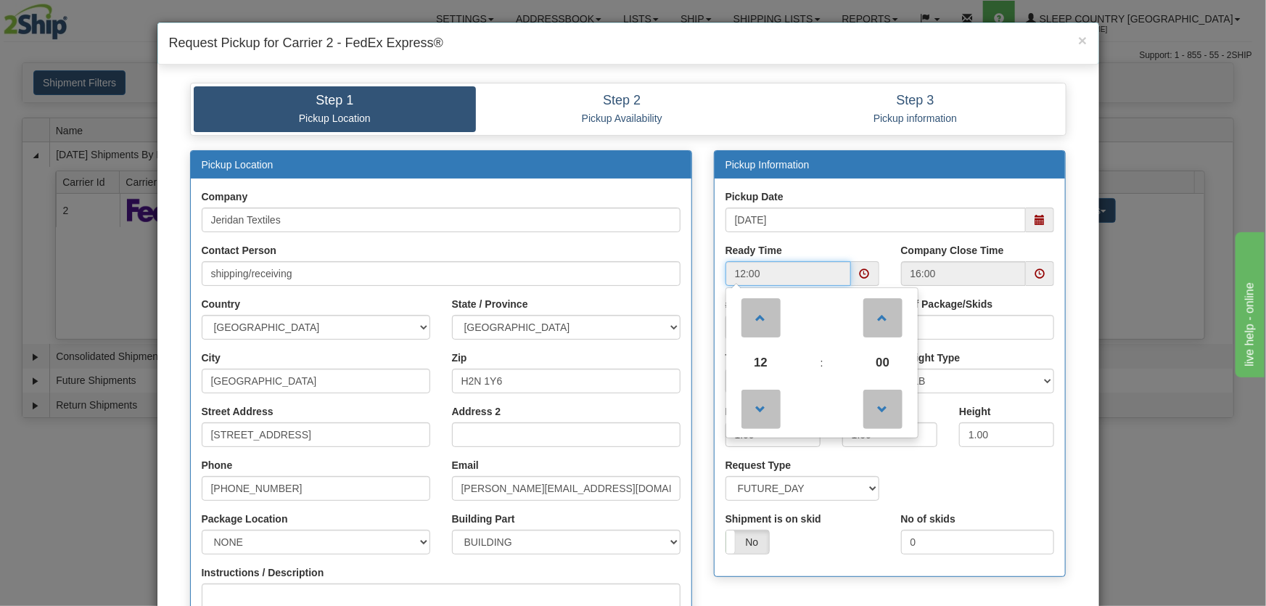
scroll to position [219, 0]
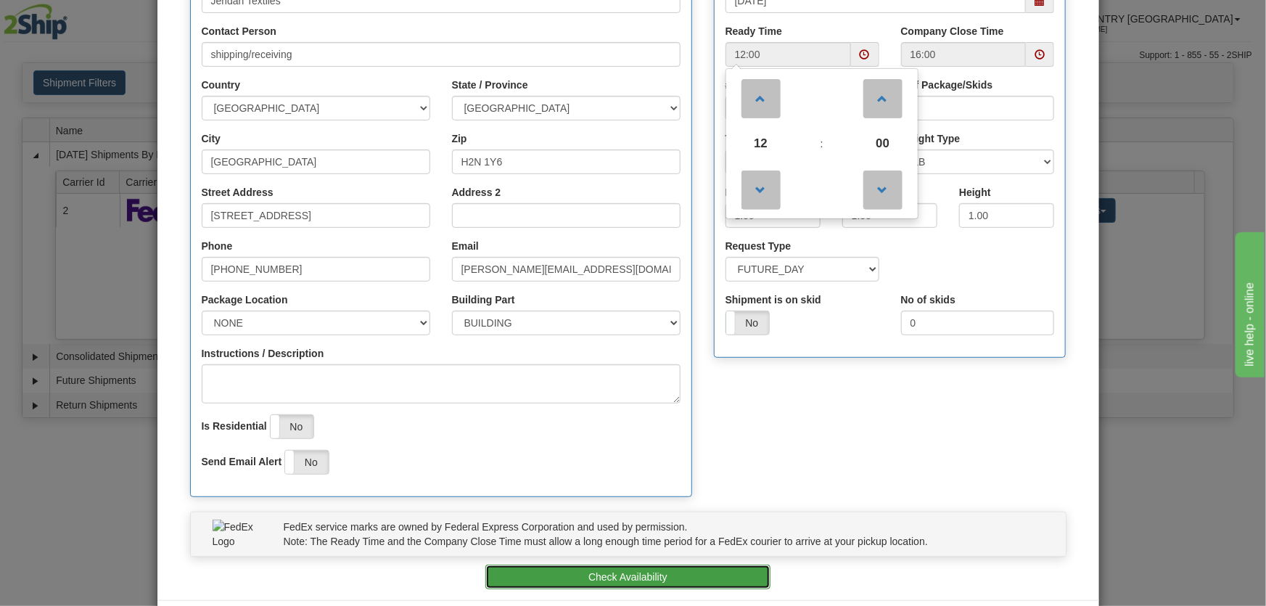
click at [693, 569] on button "Check Availability" at bounding box center [627, 576] width 285 height 25
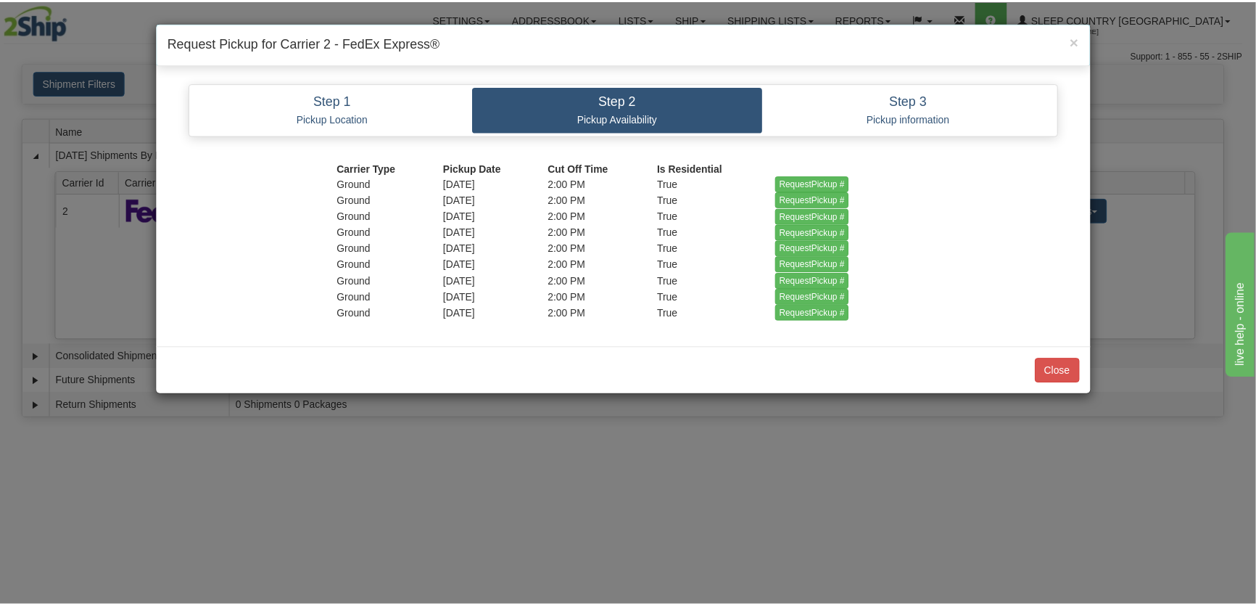
scroll to position [0, 0]
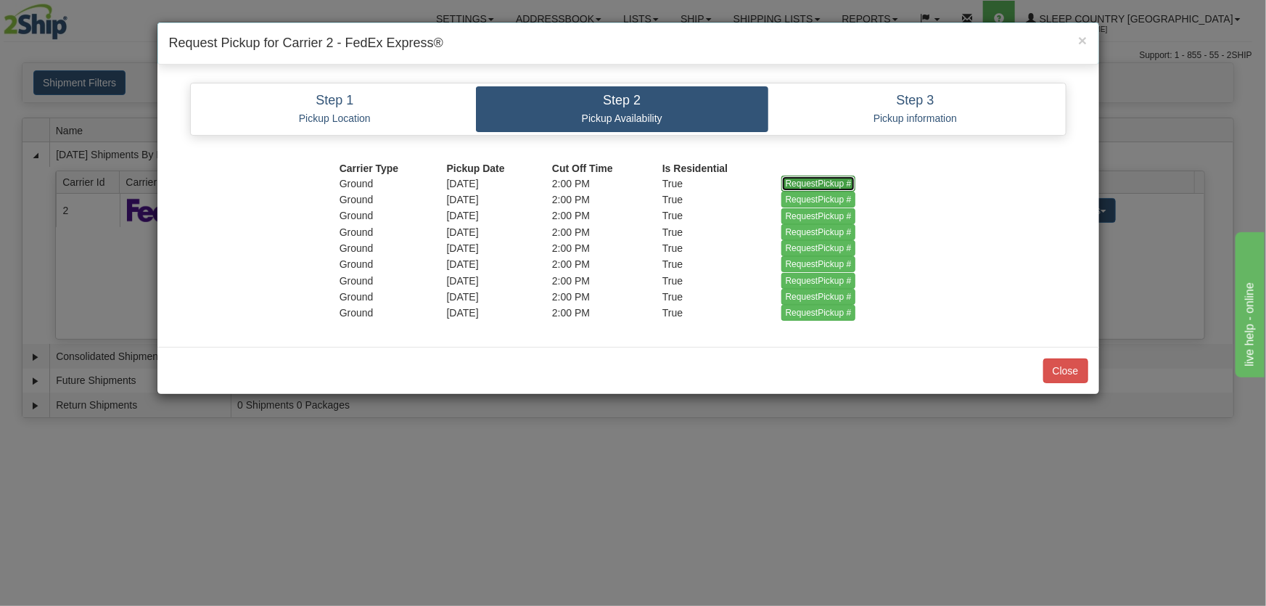
click at [831, 182] on input "RequestPickup #" at bounding box center [818, 184] width 75 height 16
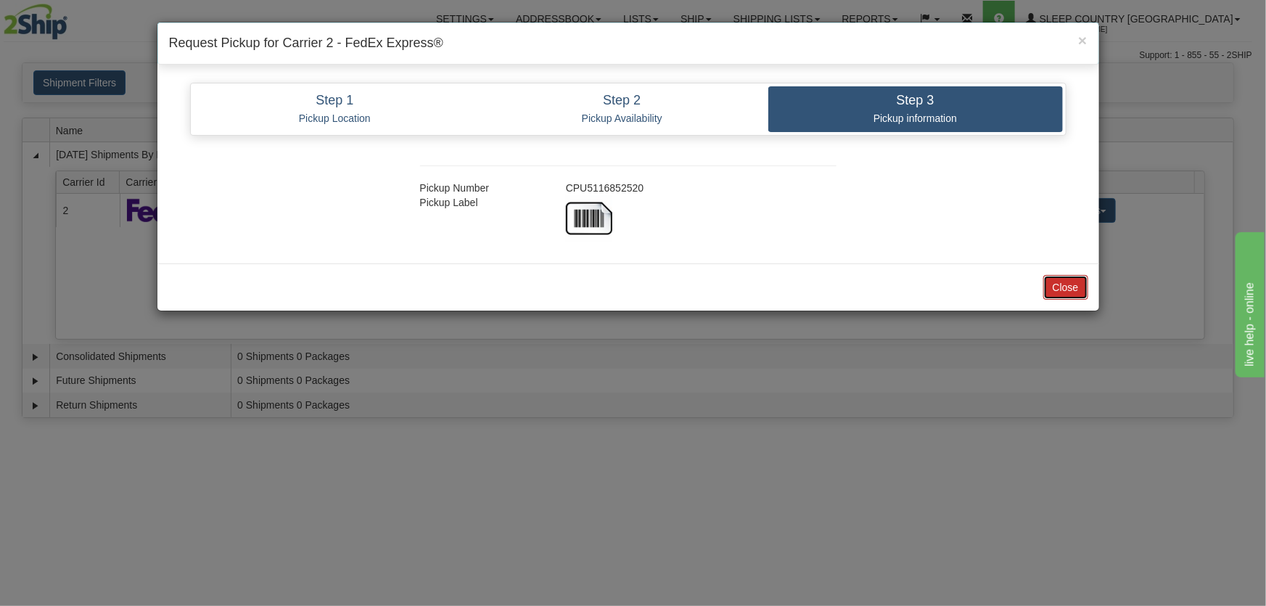
click at [1049, 287] on button "Close" at bounding box center [1065, 287] width 45 height 25
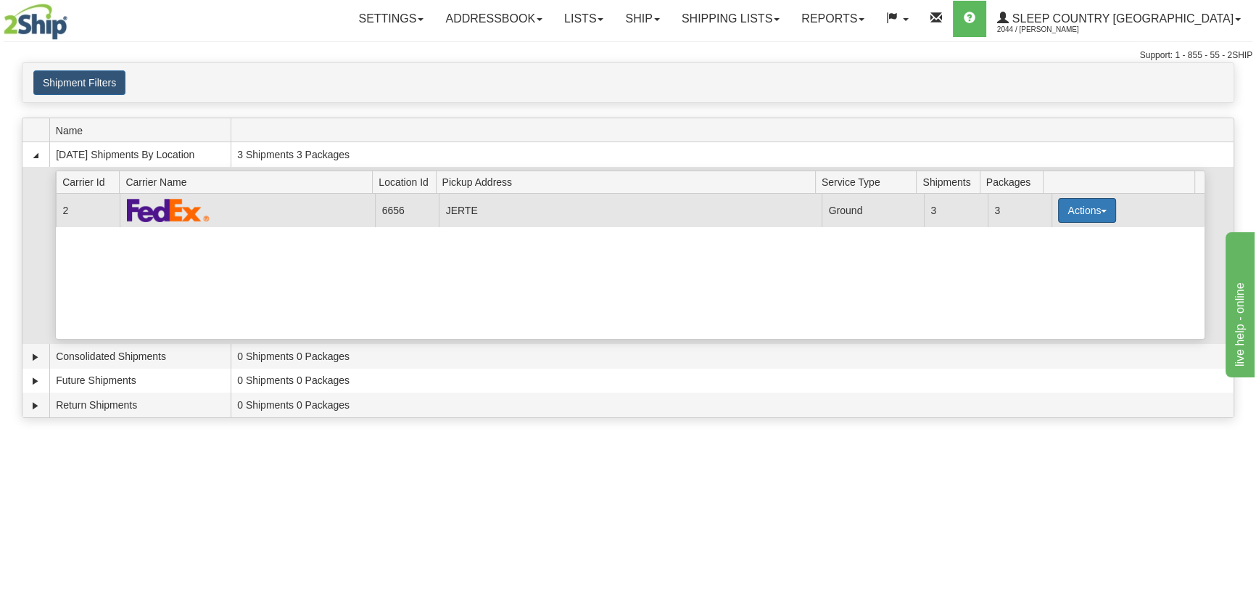
click at [1066, 211] on button "Actions" at bounding box center [1087, 210] width 58 height 25
click at [1031, 257] on span "Close" at bounding box center [1030, 256] width 33 height 10
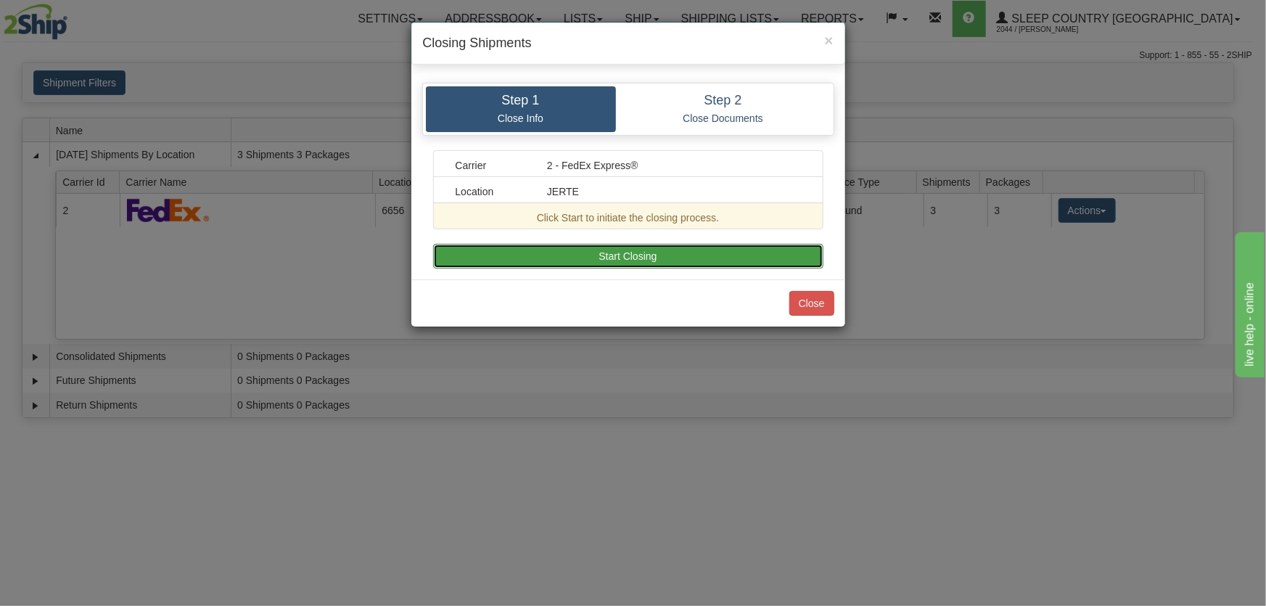
click at [647, 252] on button "Start Closing" at bounding box center [628, 256] width 390 height 25
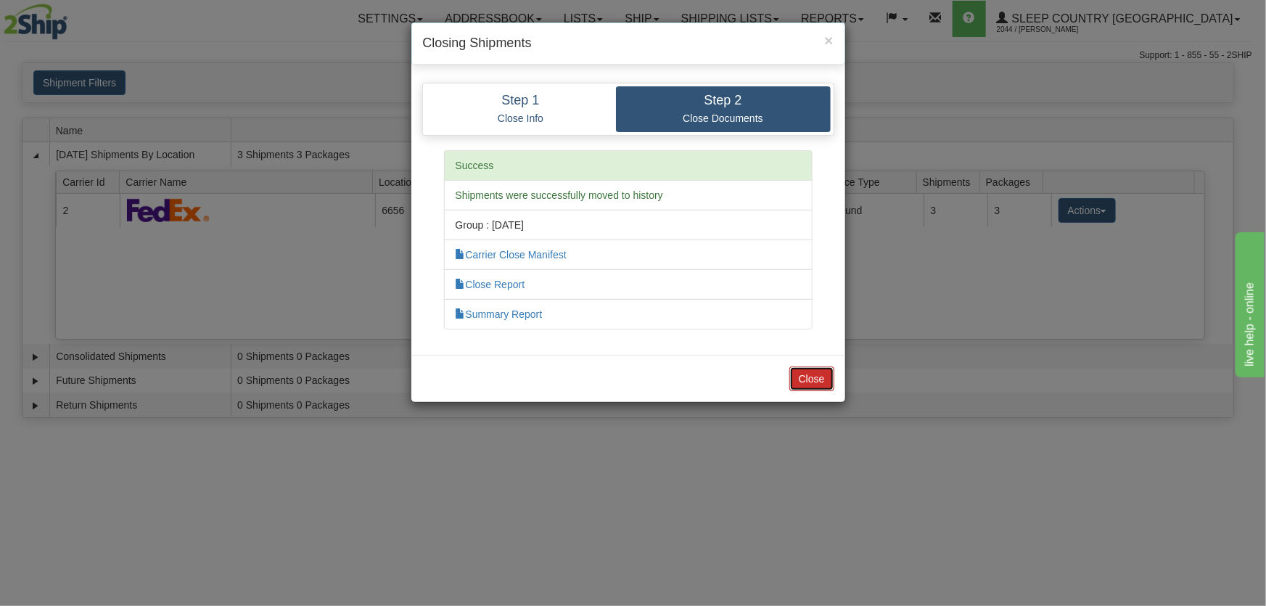
click at [808, 369] on button "Close" at bounding box center [811, 378] width 45 height 25
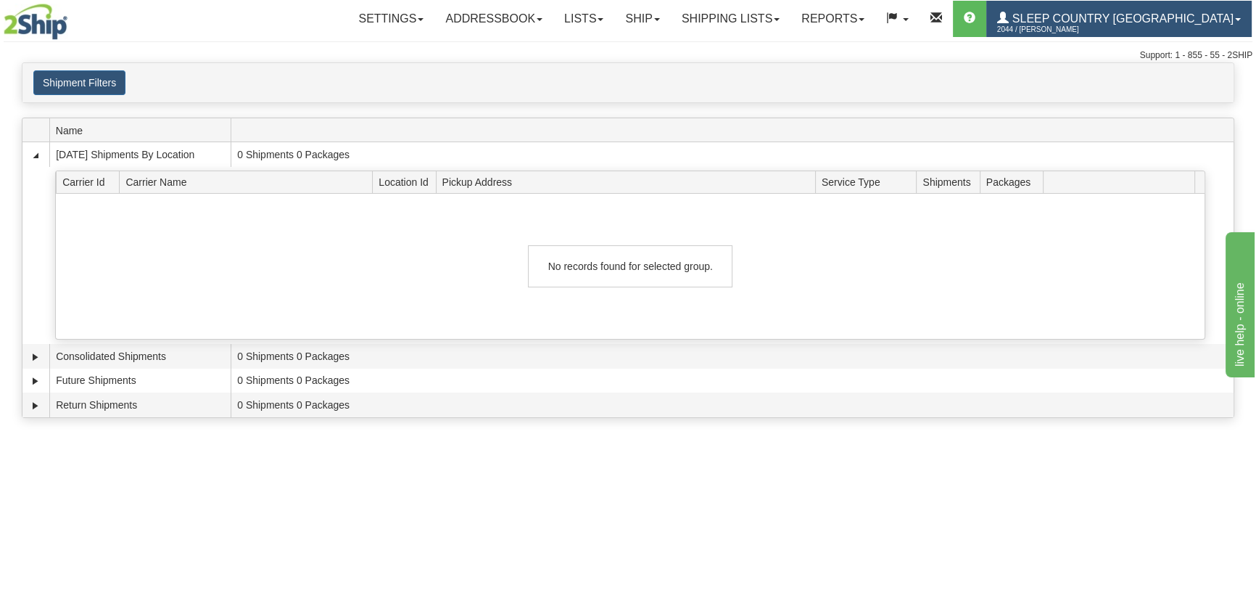
click at [1119, 8] on link "Sleep Country Canada 2044 / Steve Rawas" at bounding box center [1119, 19] width 265 height 36
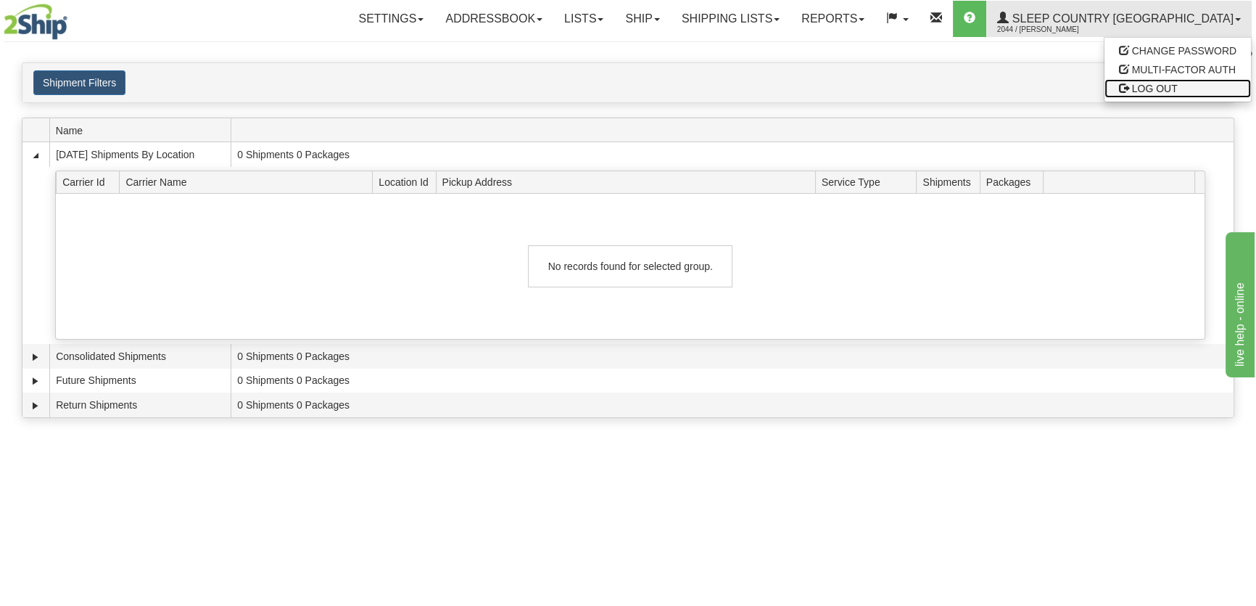
click at [1131, 79] on link "LOG OUT" at bounding box center [1178, 88] width 147 height 19
